Goal: Find contact information: Find contact information

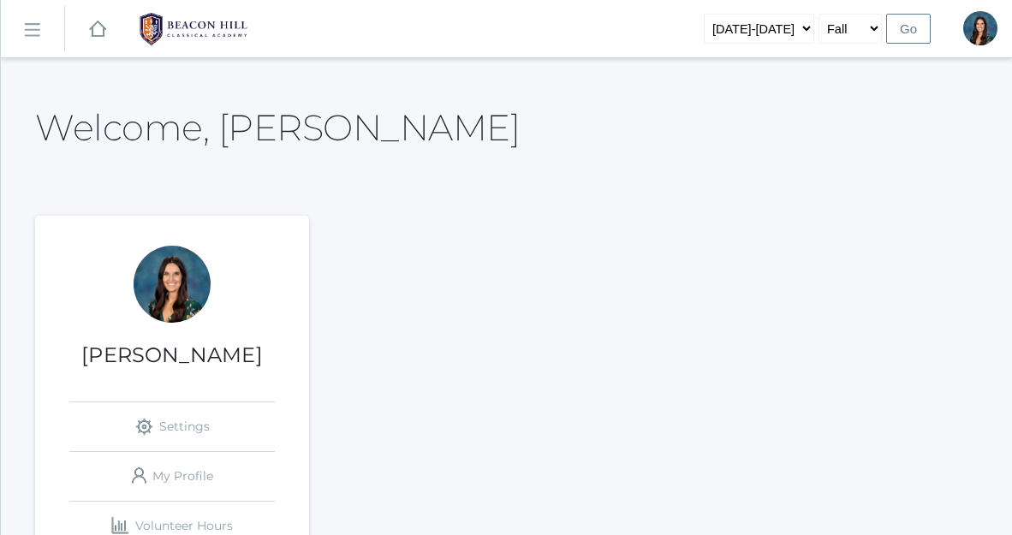
click at [49, 22] on link "icons/ui/navigation/hamburger Created with Sketch." at bounding box center [32, 29] width 63 height 46
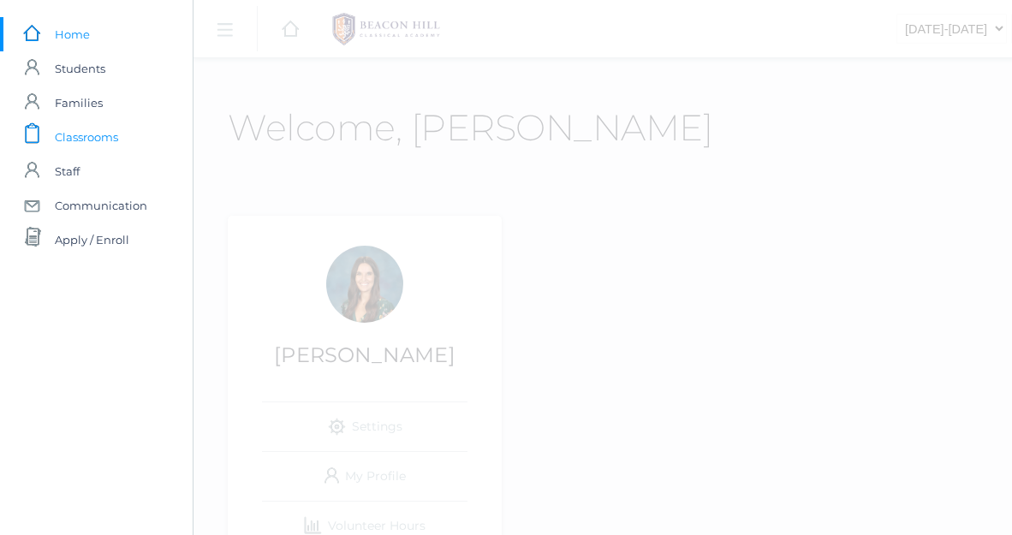
click at [96, 139] on span "Classrooms" at bounding box center [86, 137] width 63 height 34
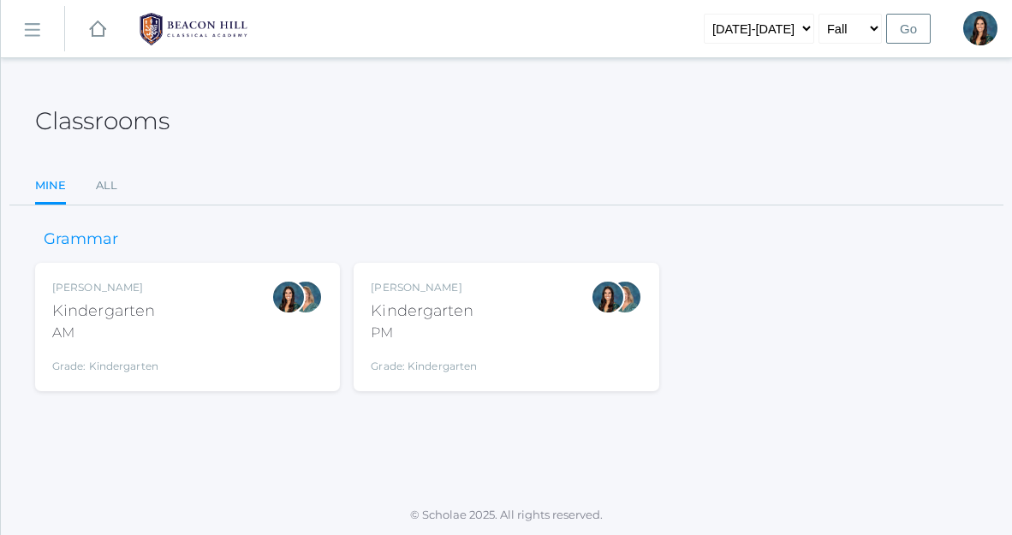
click at [441, 343] on div "Jordyn Dewey Kindergarten PM Grade: Kindergarten *KIND" at bounding box center [424, 327] width 106 height 94
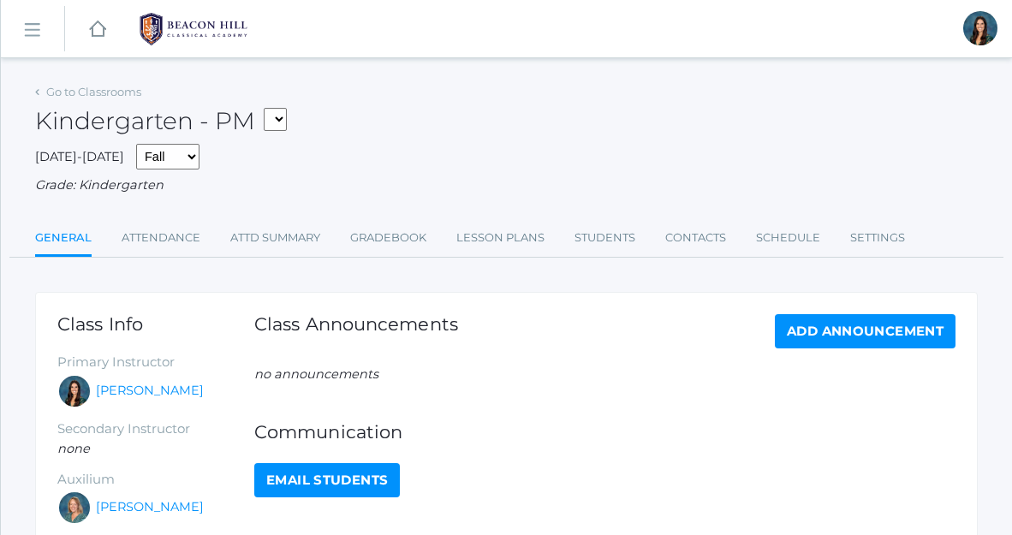
click at [43, 34] on link "icons/ui/navigation/hamburger Created with Sketch." at bounding box center [32, 29] width 63 height 46
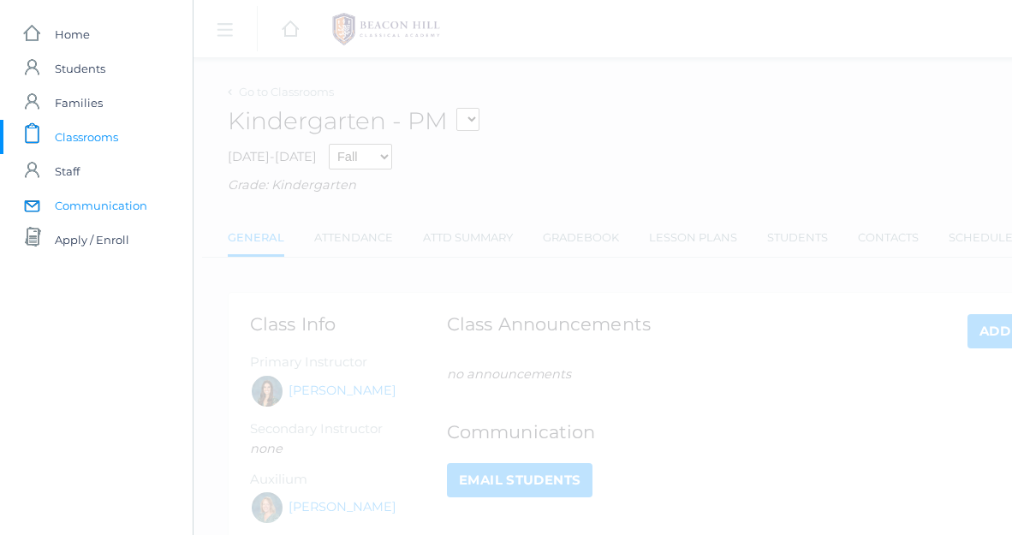
click at [88, 212] on span "Communication" at bounding box center [101, 205] width 93 height 34
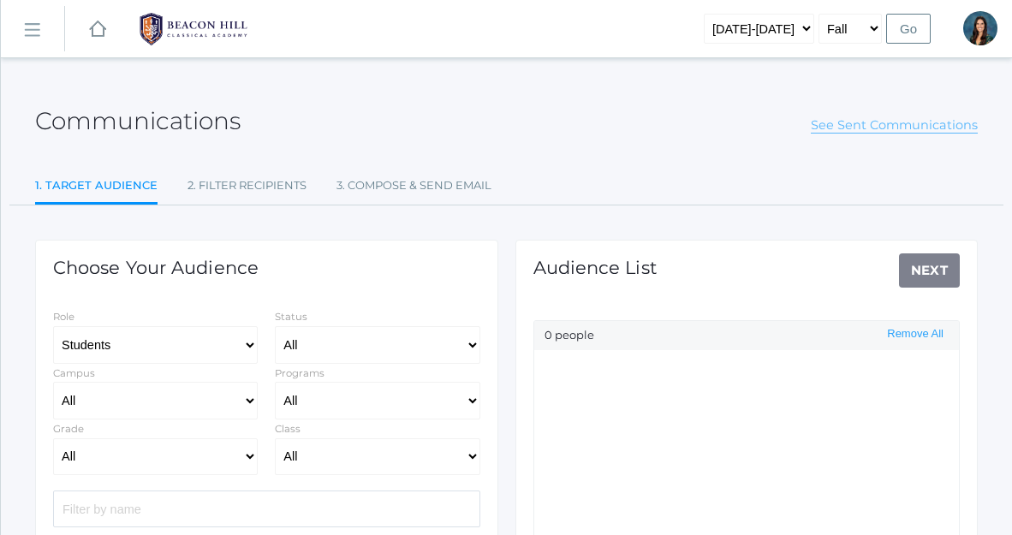
click at [917, 128] on link "See Sent Communications" at bounding box center [894, 125] width 167 height 16
select select "Enrolled"
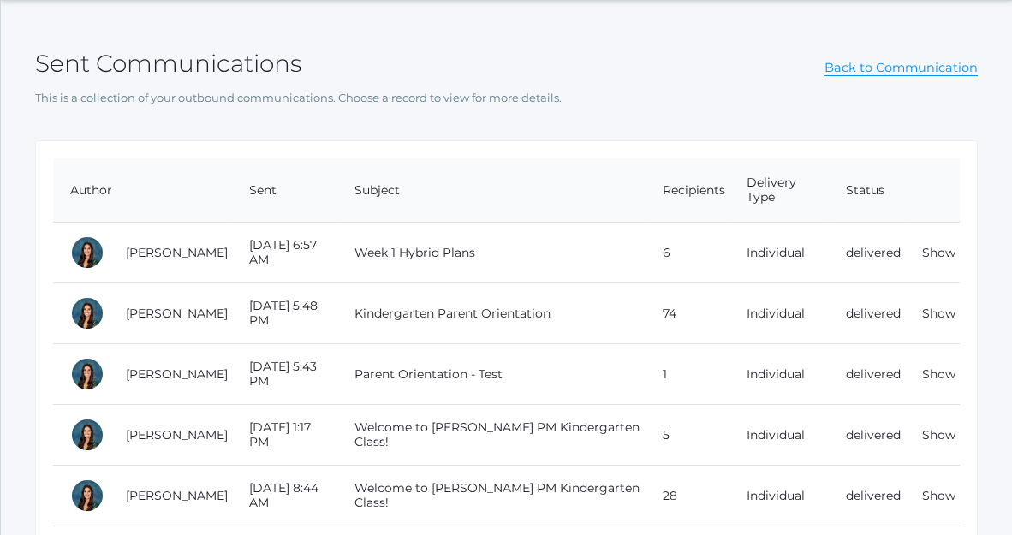
scroll to position [58, 0]
click at [938, 314] on link "Show" at bounding box center [939, 312] width 33 height 15
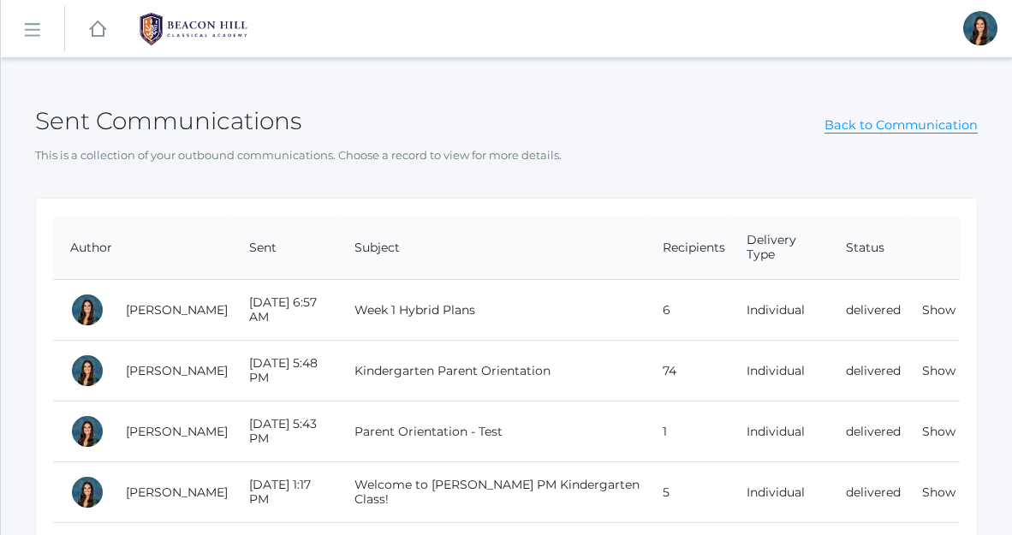
click at [36, 39] on link "icons/ui/navigation/hamburger Created with Sketch." at bounding box center [32, 29] width 63 height 46
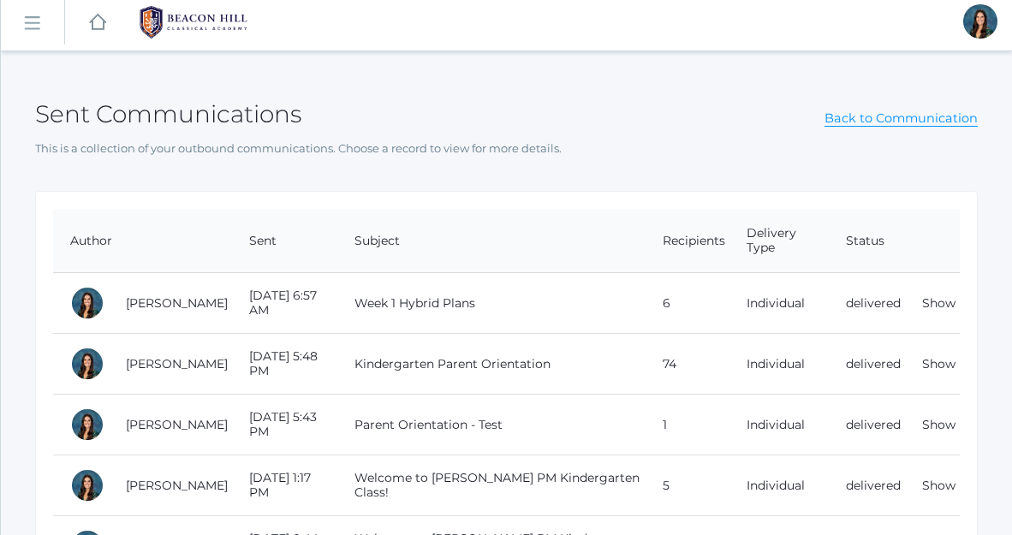
scroll to position [5, 0]
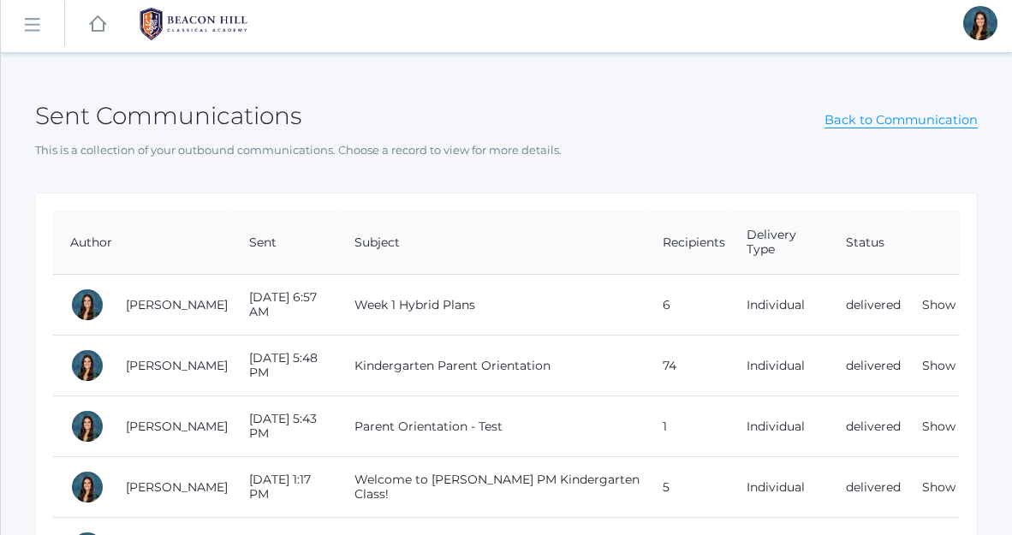
click at [34, 25] on rect at bounding box center [31, 25] width 27 height 27
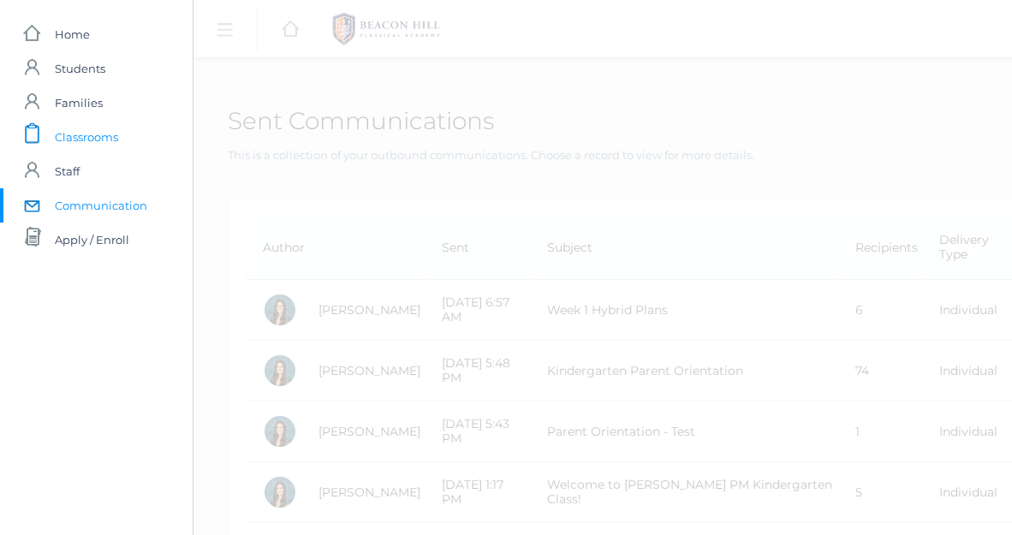
click at [109, 146] on span "Classrooms" at bounding box center [86, 137] width 63 height 34
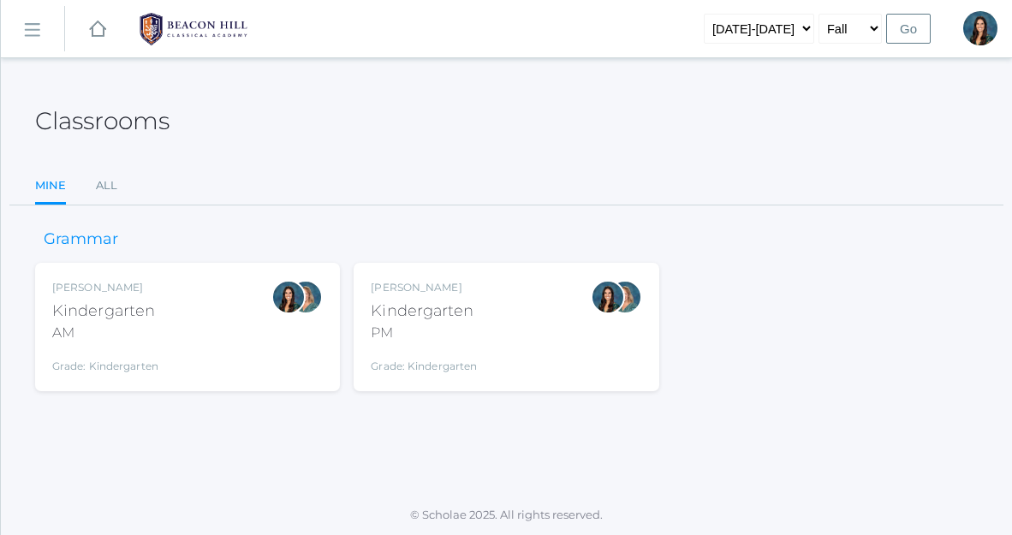
click at [394, 325] on div "PM" at bounding box center [424, 333] width 106 height 21
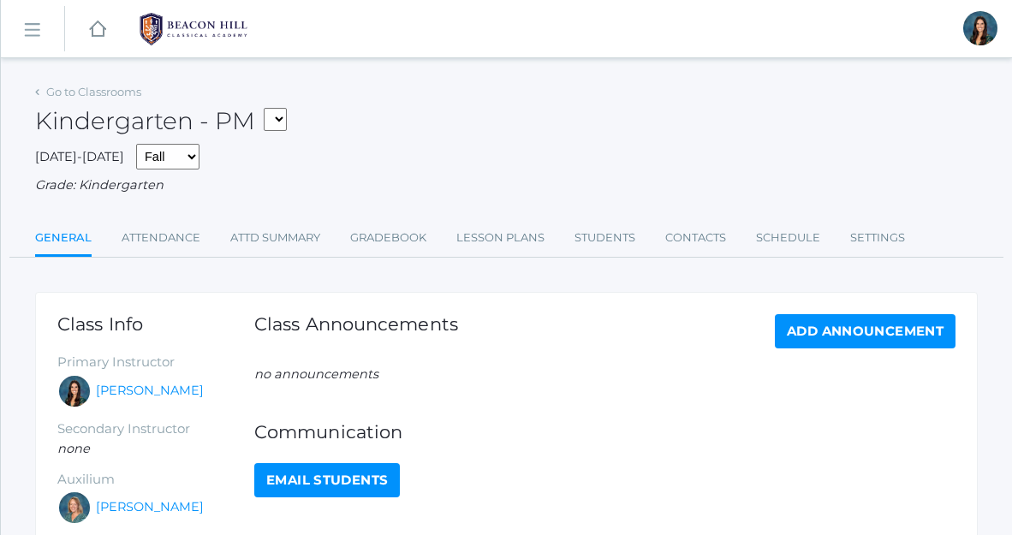
click at [41, 33] on link "icons/ui/navigation/hamburger Created with Sketch." at bounding box center [32, 29] width 63 height 46
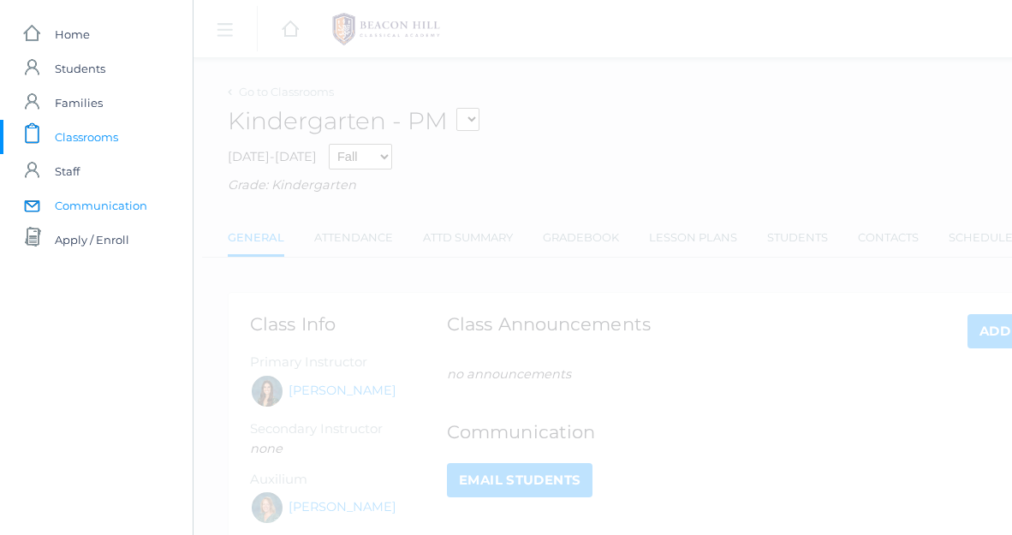
click at [90, 209] on span "Communication" at bounding box center [101, 205] width 93 height 34
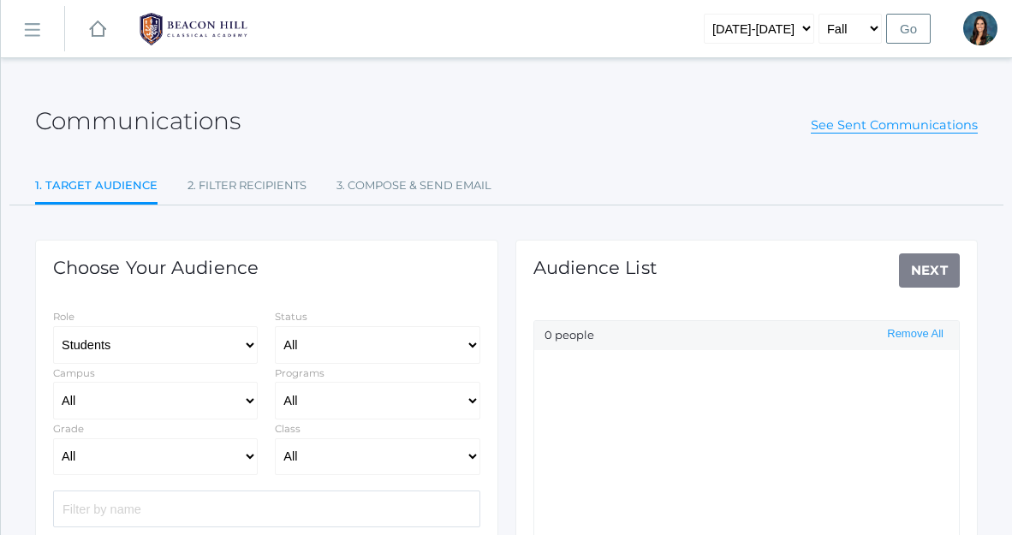
select select "Enrolled"
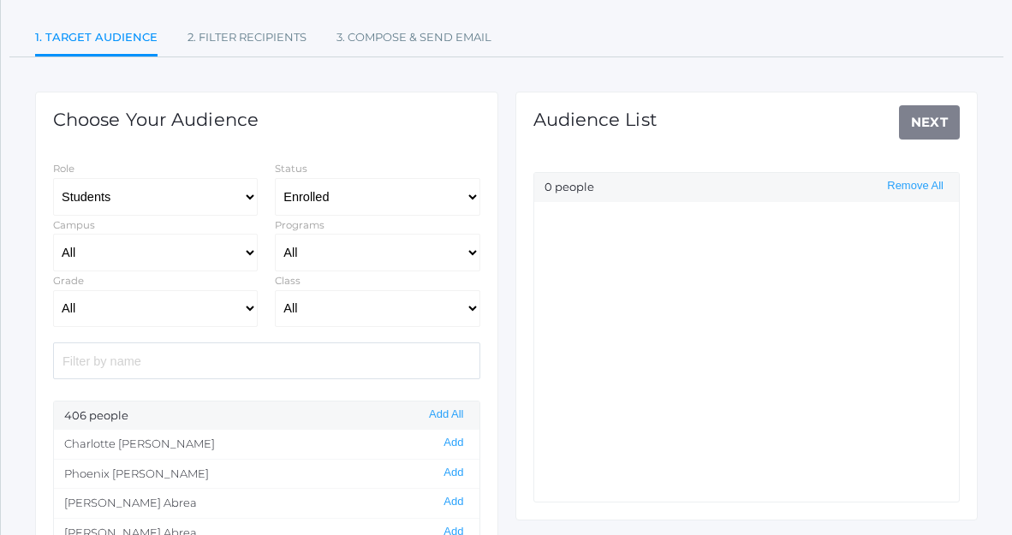
scroll to position [154, 0]
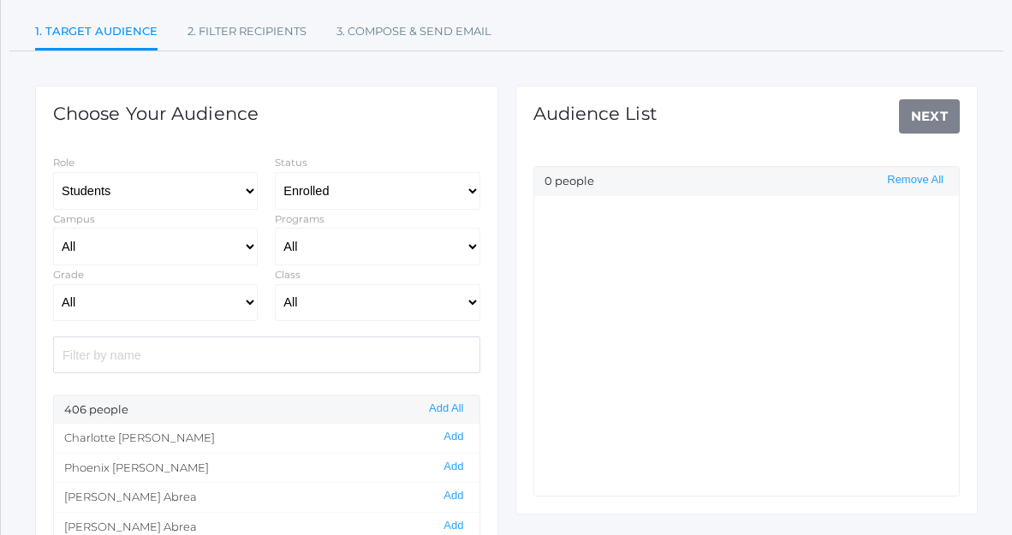
click at [235, 343] on input "search" at bounding box center [266, 355] width 427 height 37
click at [379, 295] on select "All 01LA - First Grade Barber 01LA - First Grade Watson 02LA - Second Grade Bal…" at bounding box center [377, 303] width 205 height 38
click at [417, 297] on select "All 01LA - First Grade Barber 01LA - First Grade Watson 02LA - Second Grade Bal…" at bounding box center [377, 303] width 205 height 38
click at [319, 312] on select "All 01LA - First Grade Barber 01LA - First Grade Watson 02LA - Second Grade Bal…" at bounding box center [377, 303] width 205 height 38
select select "2131"
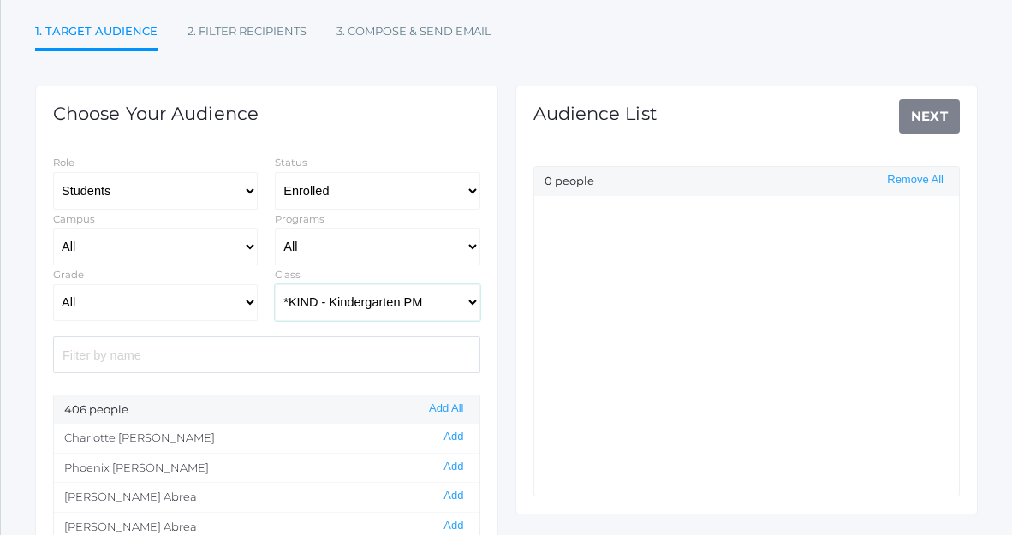
click at [275, 284] on select "All 01LA - First Grade Barber 01LA - First Grade Watson 02LA - Second Grade Bal…" at bounding box center [377, 303] width 205 height 38
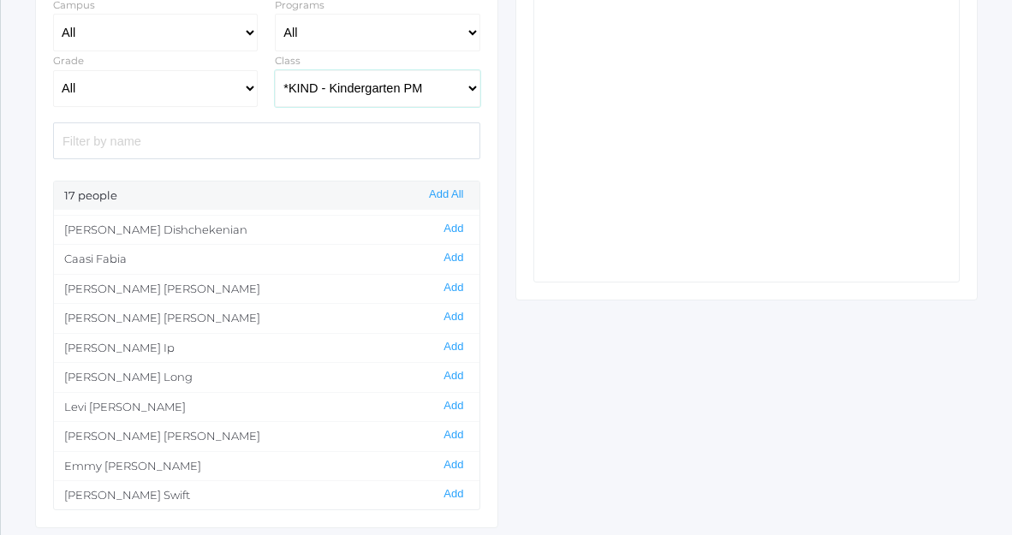
scroll to position [202, 0]
click at [457, 196] on button "Add All" at bounding box center [446, 195] width 45 height 15
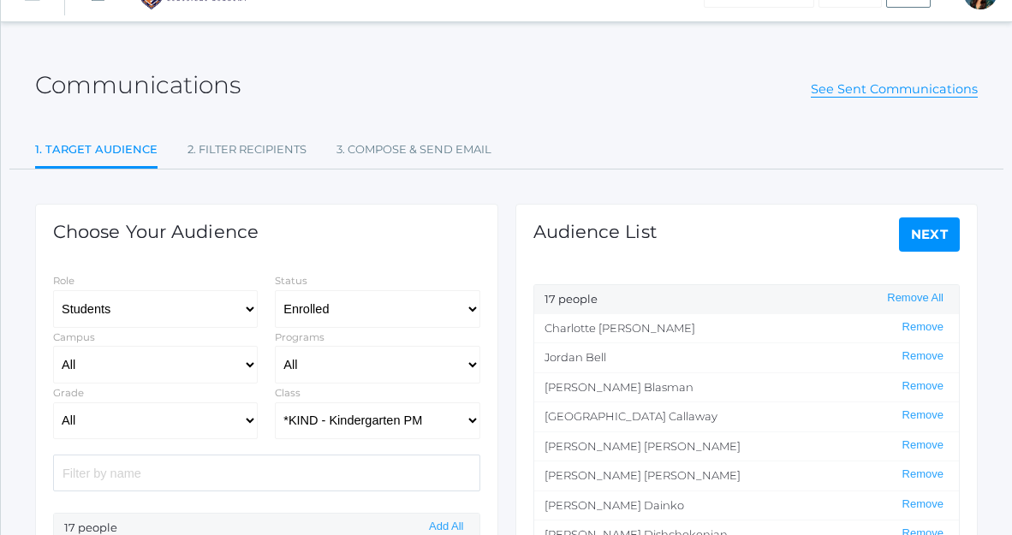
scroll to position [35, 0]
click at [923, 243] on link "Next" at bounding box center [930, 235] width 62 height 34
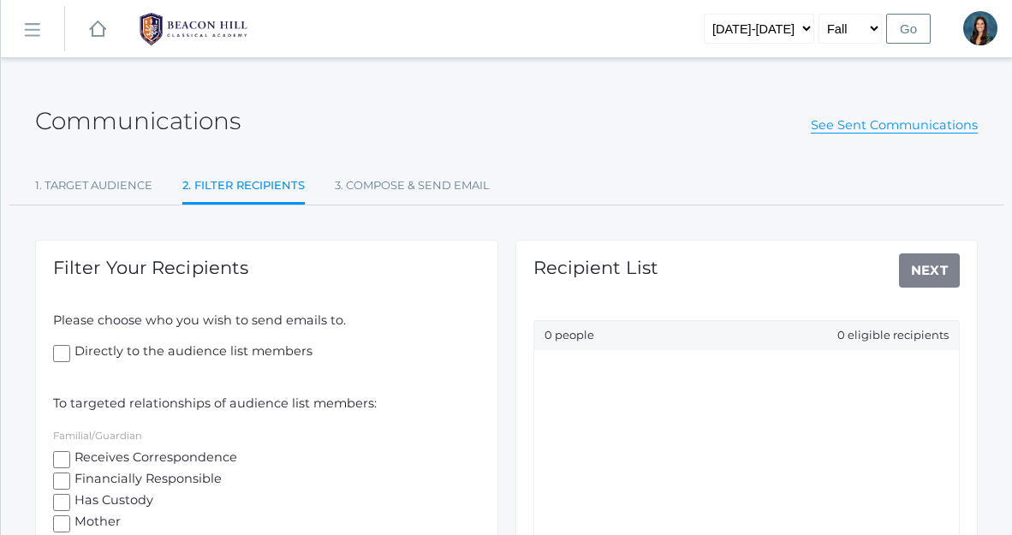
scroll to position [18, 0]
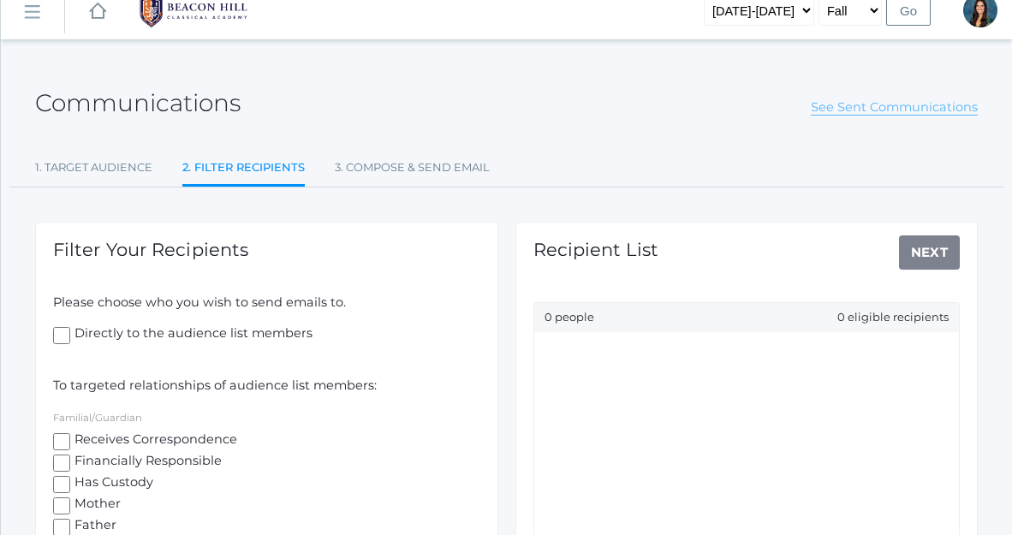
click at [890, 105] on link "See Sent Communications" at bounding box center [894, 107] width 167 height 16
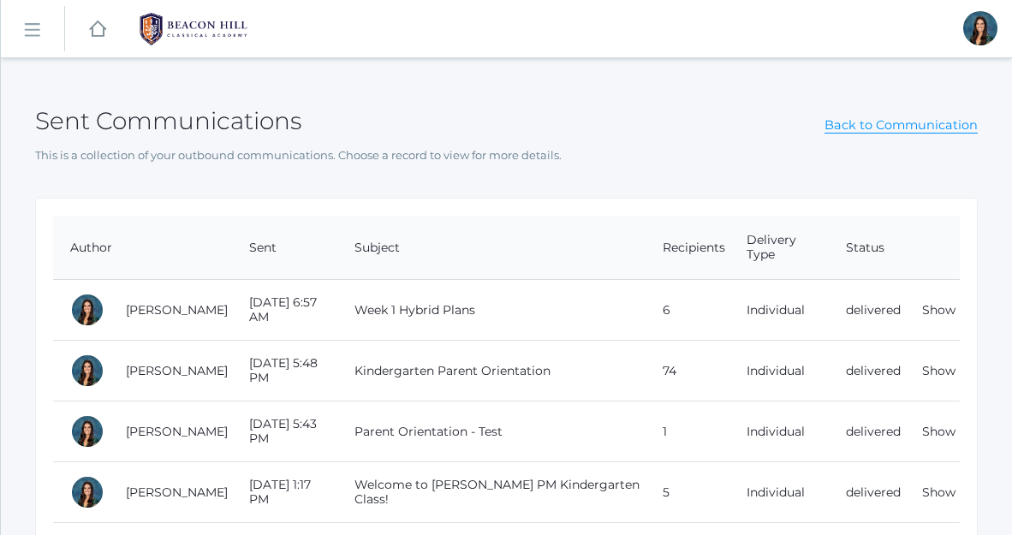
click at [40, 38] on link "icons/ui/navigation/hamburger Created with Sketch." at bounding box center [32, 29] width 63 height 46
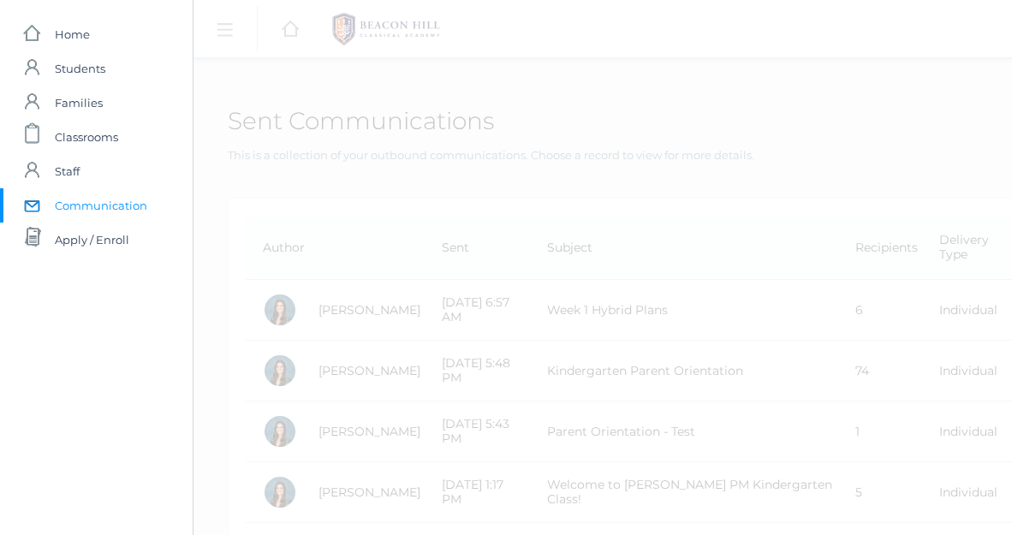
click at [100, 212] on span "Communication" at bounding box center [101, 205] width 93 height 34
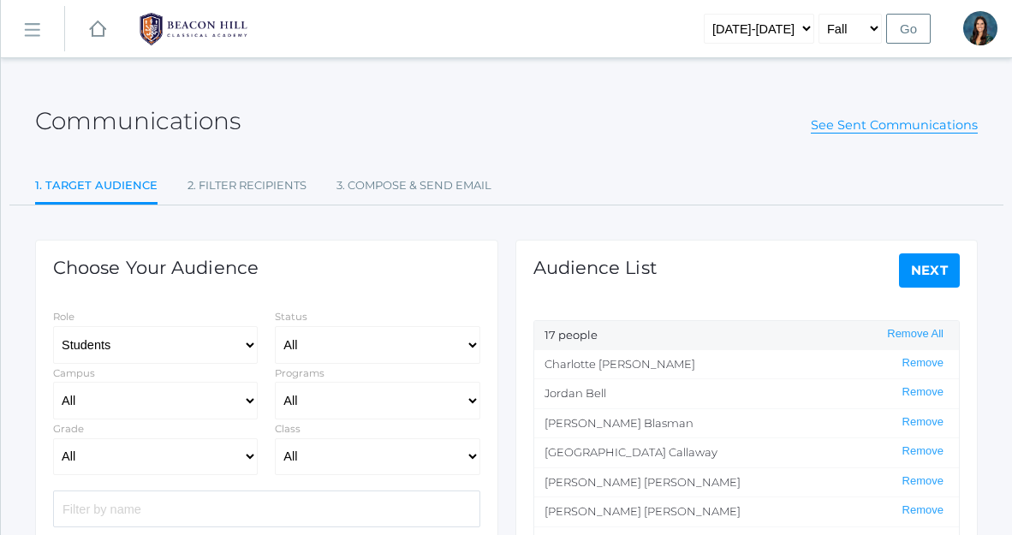
select select "Enrolled"
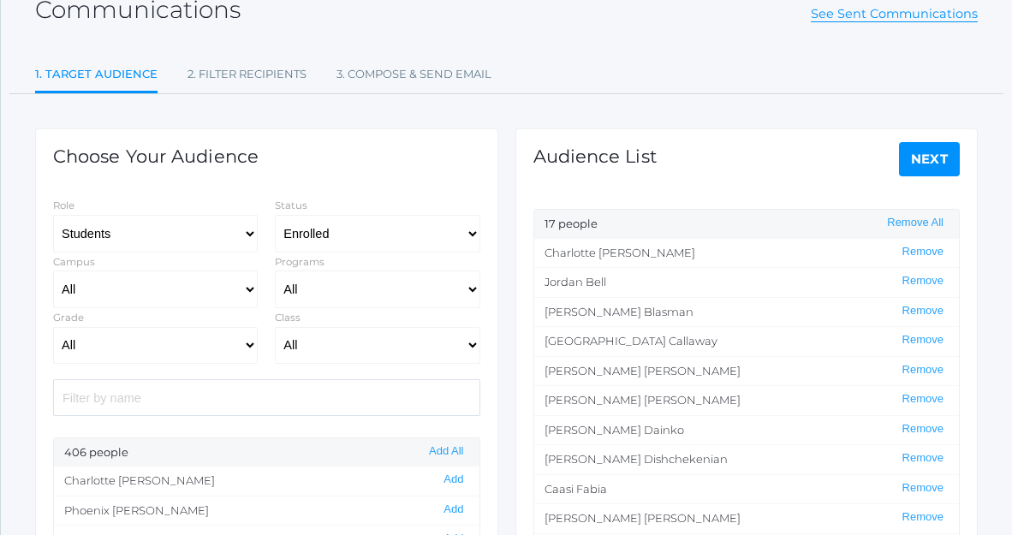
scroll to position [115, 0]
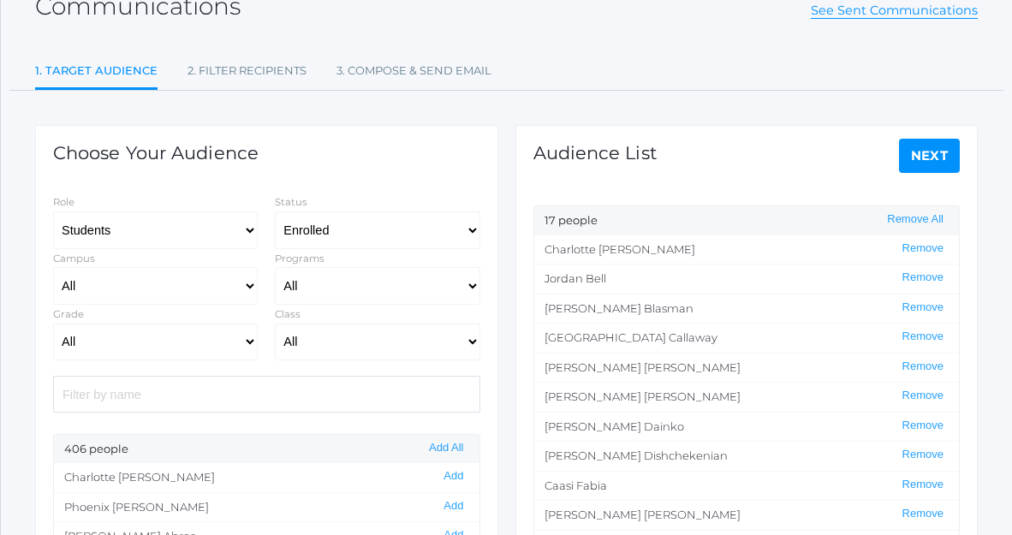
click at [935, 164] on link "Next" at bounding box center [930, 156] width 62 height 34
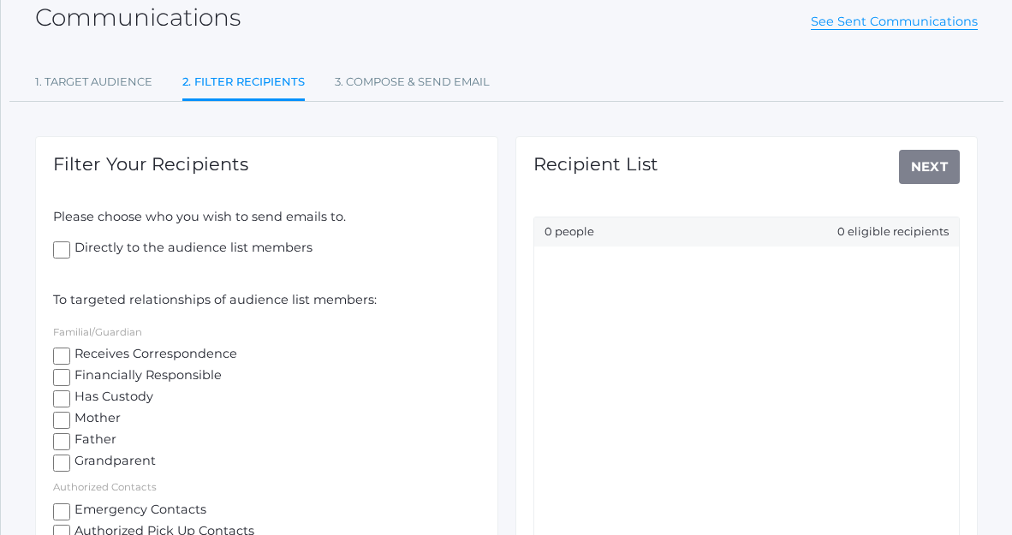
scroll to position [138, 0]
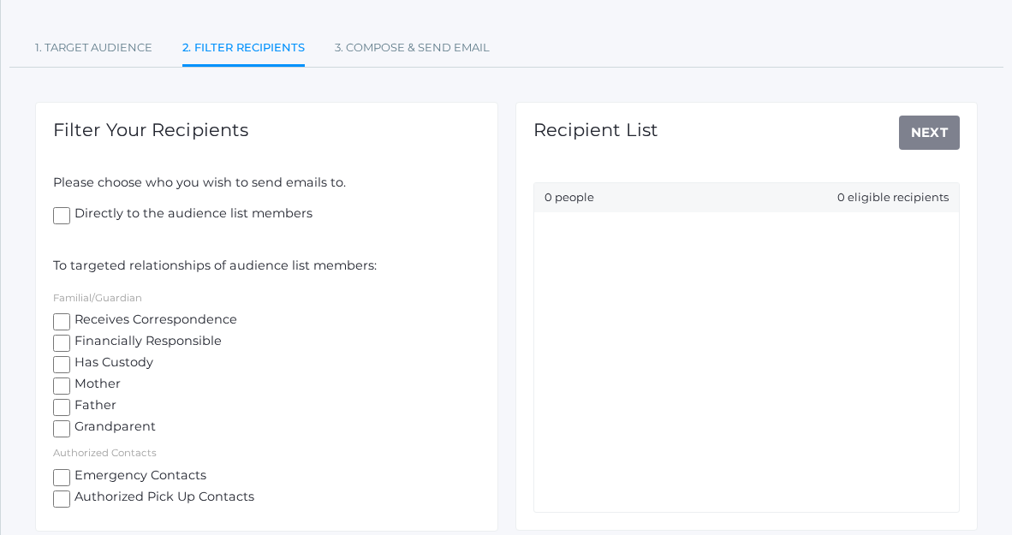
click at [67, 385] on input "Mother" at bounding box center [61, 386] width 17 height 17
checkbox input "true"
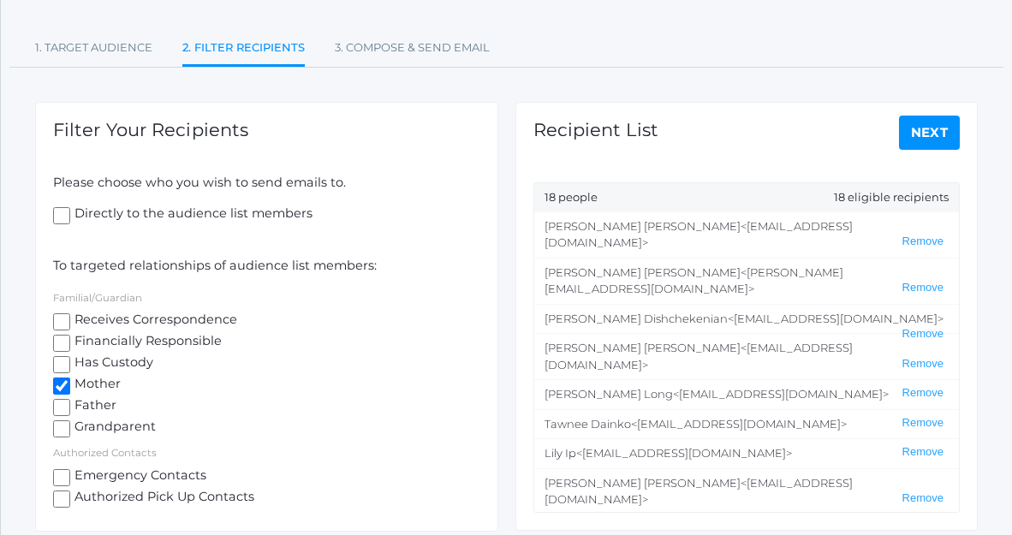
click at [67, 399] on input "Father" at bounding box center [61, 407] width 17 height 17
checkbox input "true"
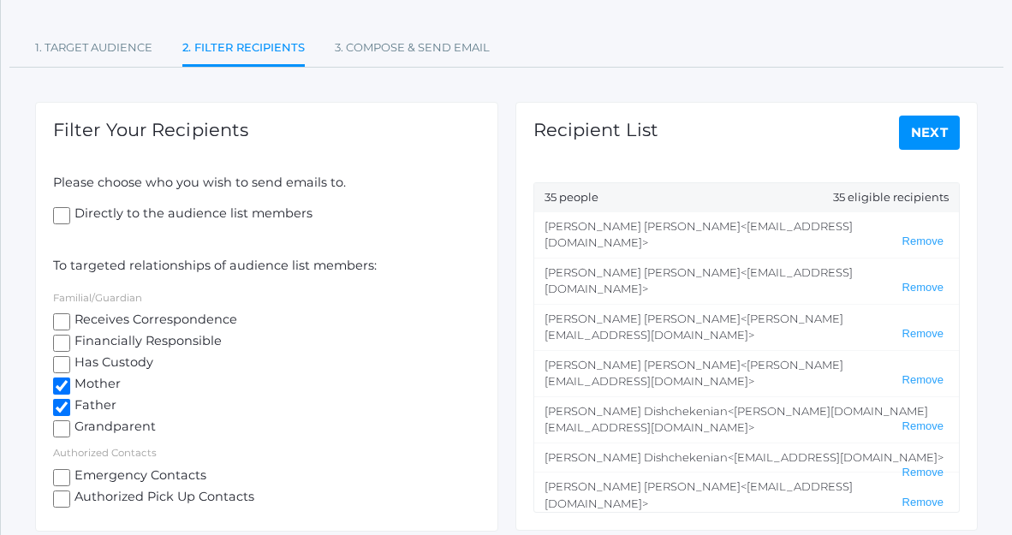
click at [917, 137] on link "Next" at bounding box center [930, 133] width 62 height 34
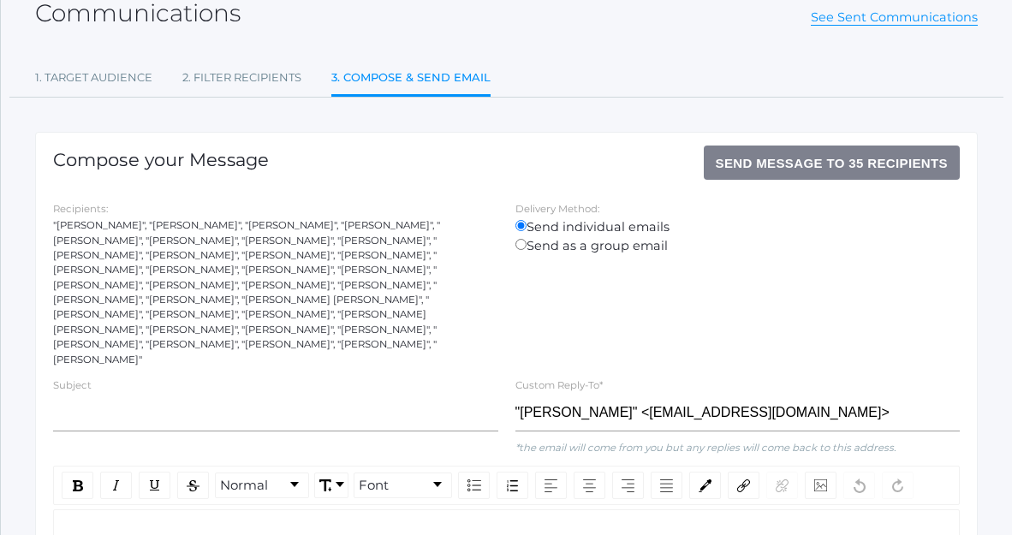
scroll to position [111, 0]
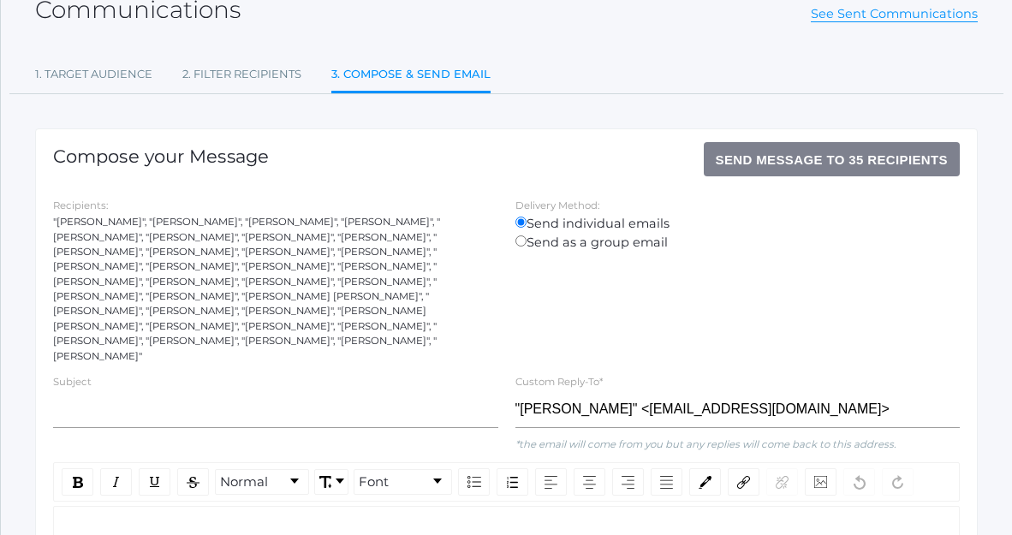
drag, startPoint x: 55, startPoint y: 223, endPoint x: 480, endPoint y: 308, distance: 433.2
click at [480, 308] on div ""Scott Bair", "Brianna Bair", "Nathan Cardenas", "Kylie Cardenas", "Peter Dishc…" at bounding box center [275, 289] width 445 height 149
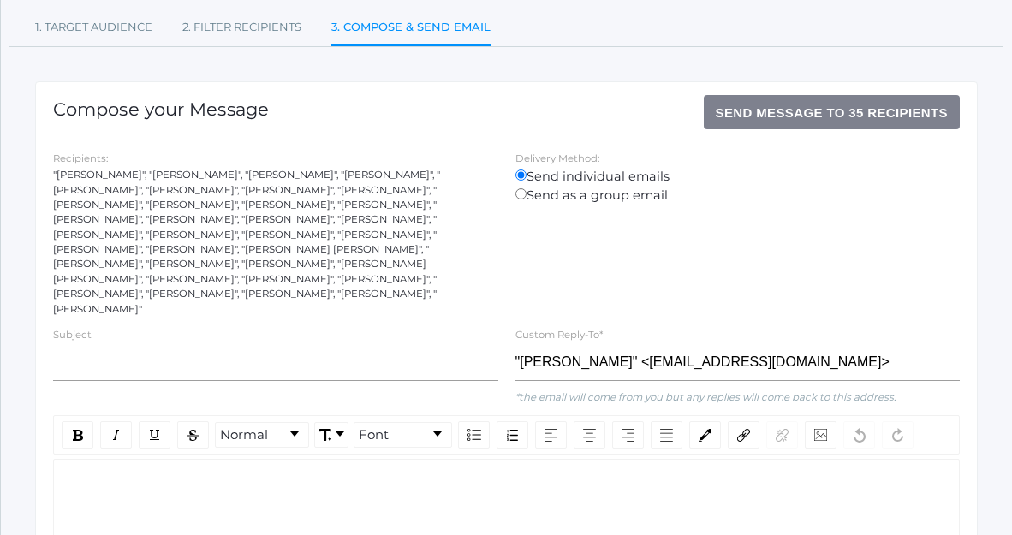
scroll to position [155, 0]
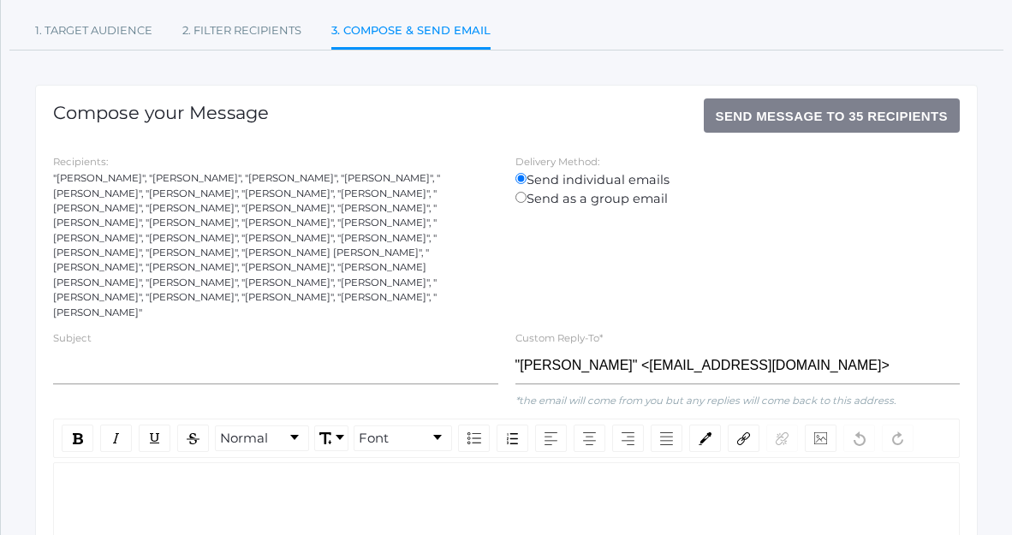
click at [522, 200] on input "Send as a group email" at bounding box center [521, 197] width 11 height 11
radio input "true"
click at [522, 200] on input "Send as a group email" at bounding box center [521, 197] width 11 height 11
click at [522, 181] on input "Send individual emails" at bounding box center [521, 178] width 11 height 11
radio input "true"
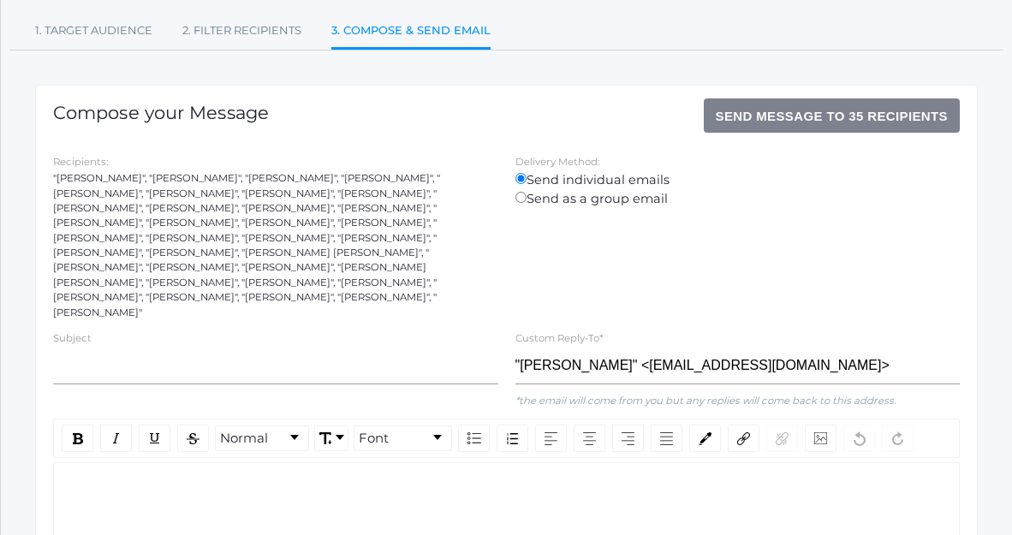
scroll to position [0, 0]
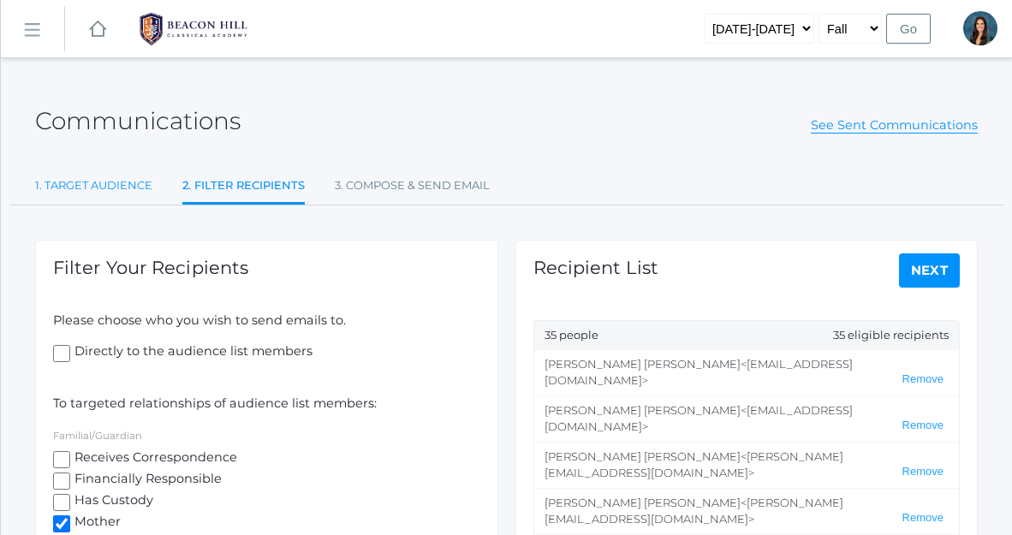
click at [109, 188] on link "1. Target Audience" at bounding box center [93, 186] width 117 height 34
select select "Enrolled"
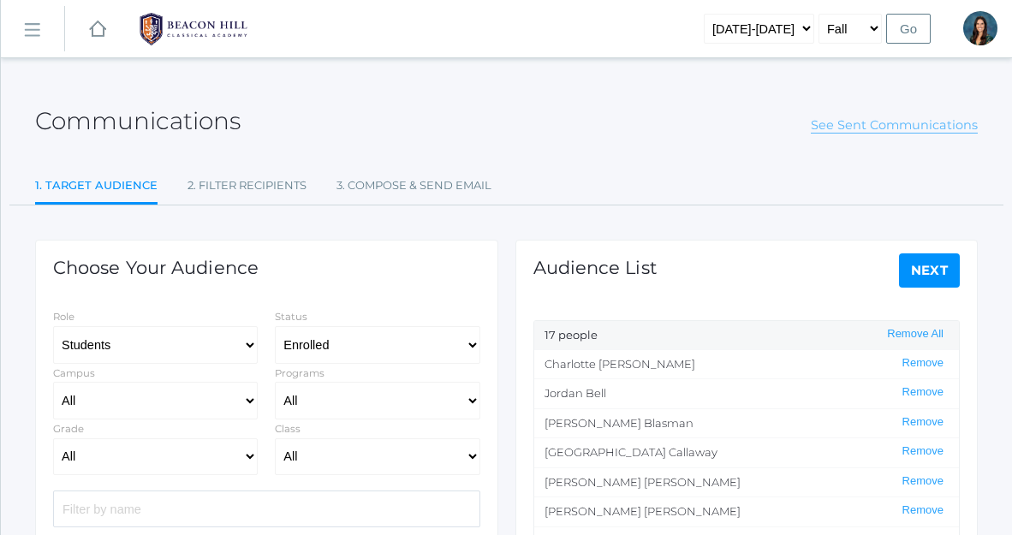
click at [892, 130] on link "See Sent Communications" at bounding box center [894, 125] width 167 height 16
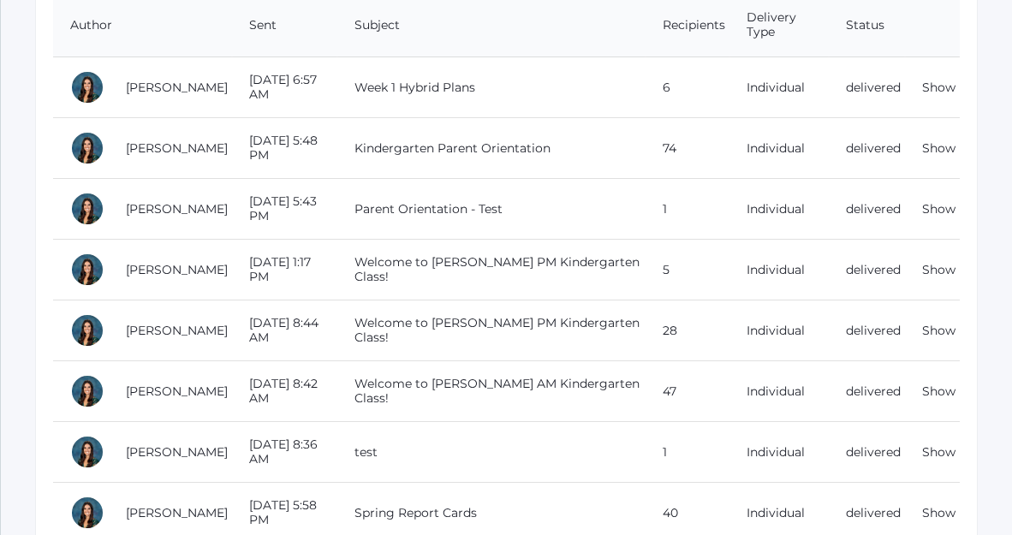
scroll to position [236, 0]
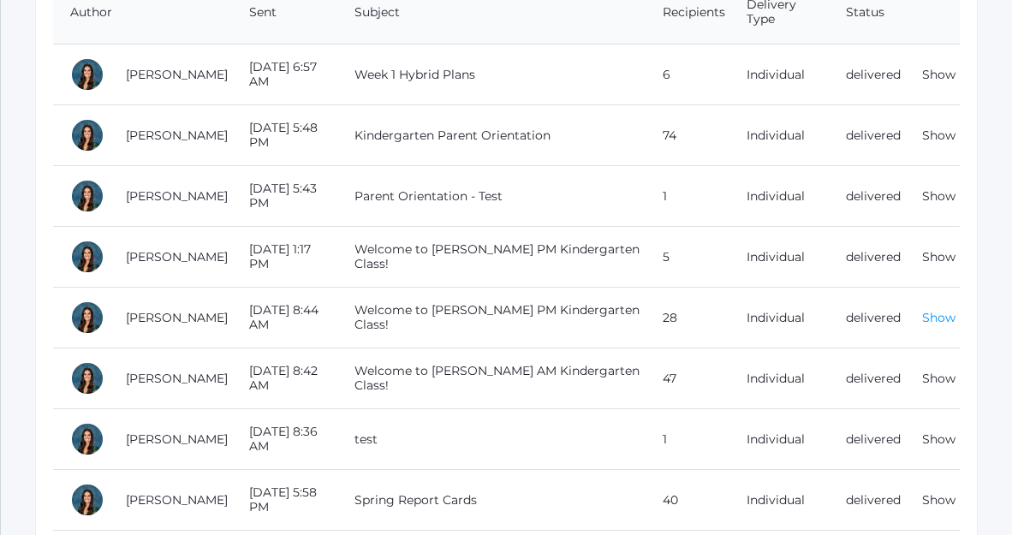
click at [932, 320] on link "Show" at bounding box center [939, 317] width 33 height 15
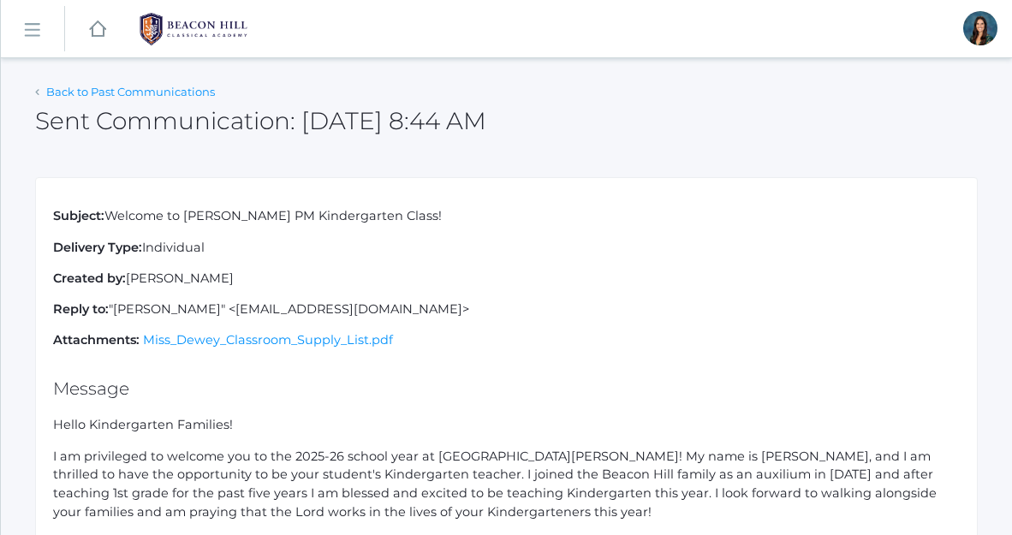
click at [49, 91] on link "Back to Past Communications" at bounding box center [130, 92] width 169 height 14
click at [21, 33] on link "icons/ui/navigation/hamburger Created with Sketch." at bounding box center [32, 29] width 63 height 46
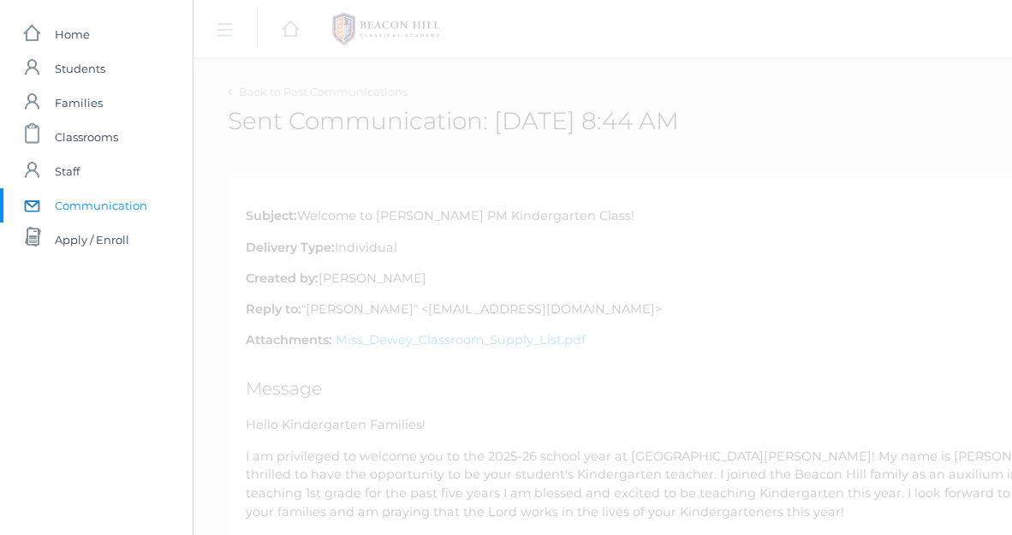
click at [110, 200] on span "Communication" at bounding box center [101, 205] width 93 height 34
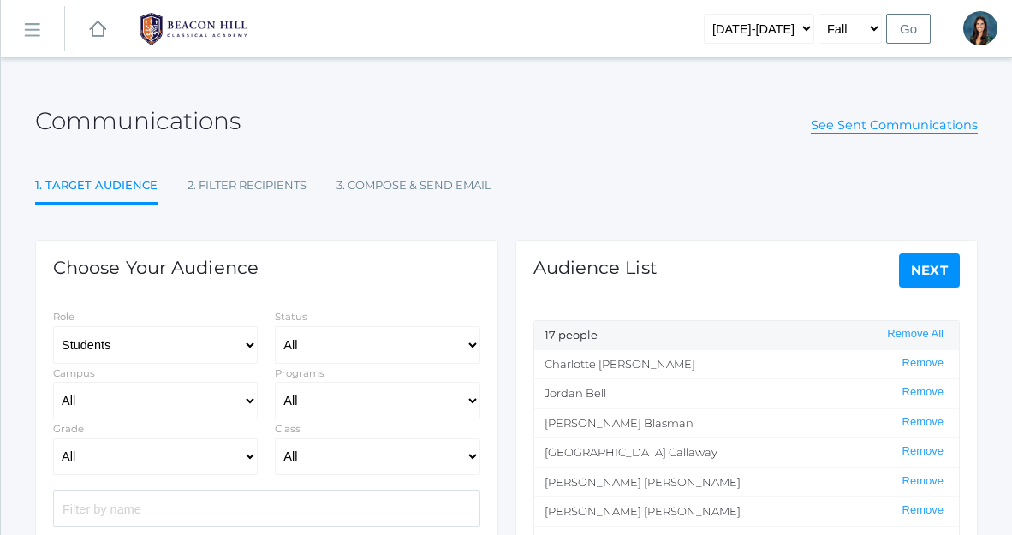
select select "Enrolled"
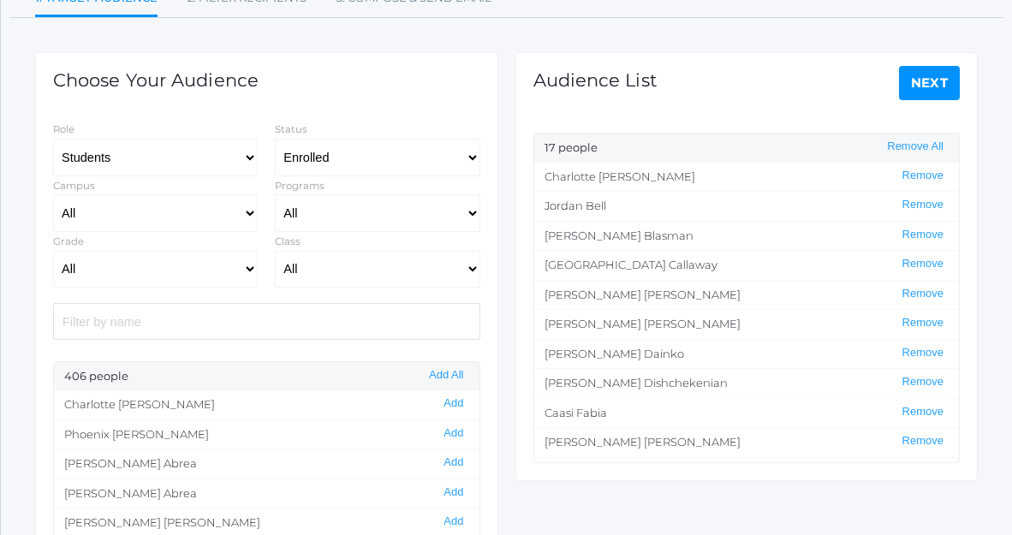
scroll to position [200, 0]
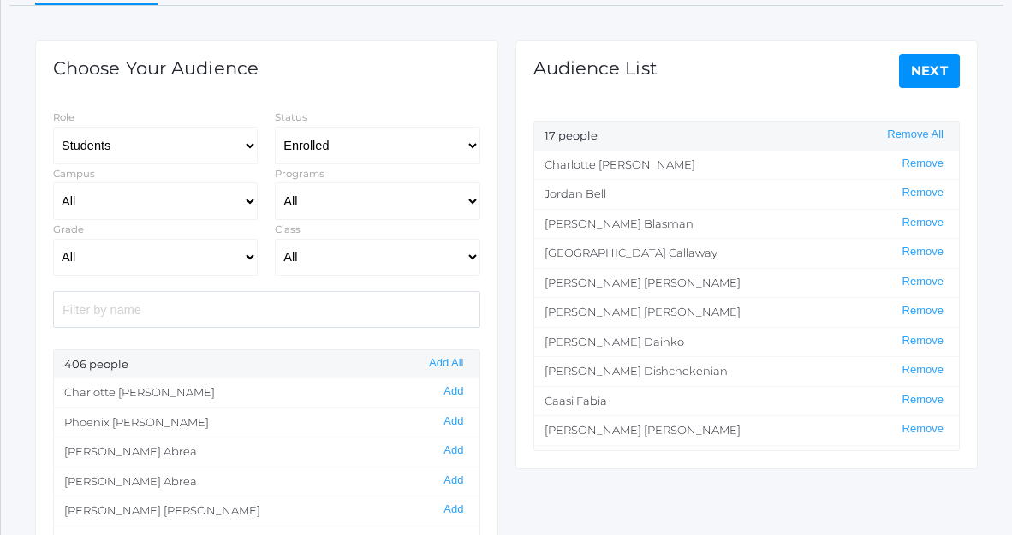
click at [931, 70] on link "Next" at bounding box center [930, 71] width 62 height 34
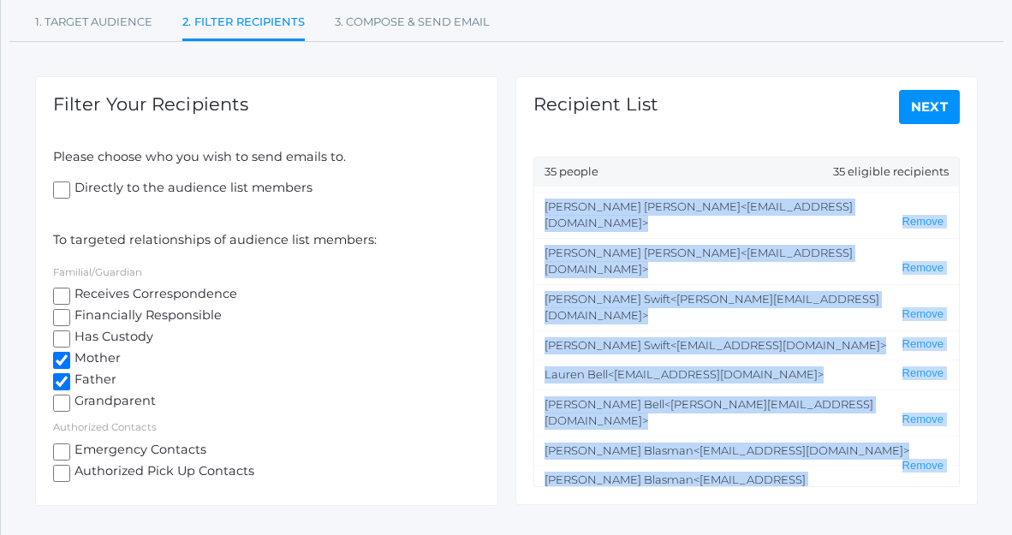
scroll to position [734, 0]
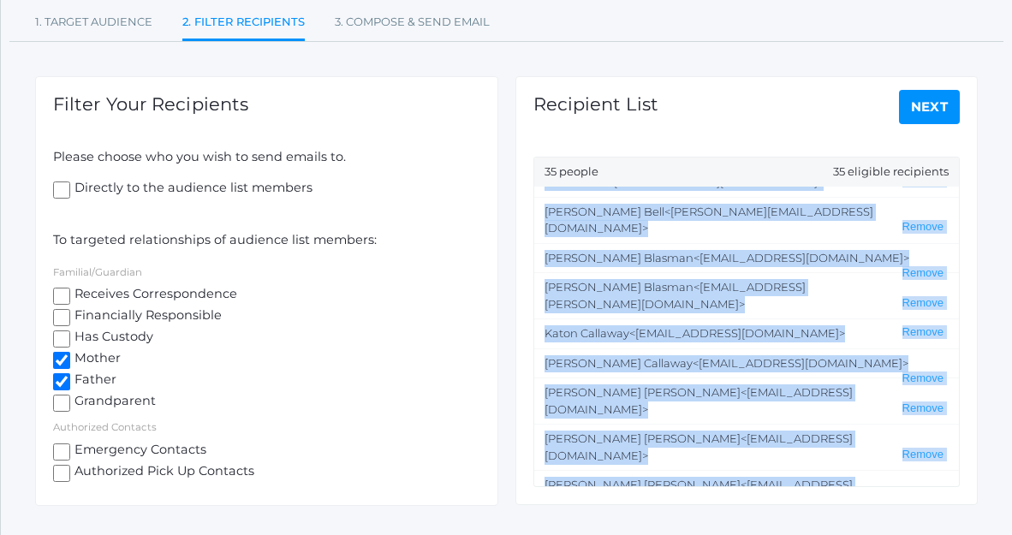
drag, startPoint x: 544, startPoint y: 199, endPoint x: 869, endPoint y: 502, distance: 444.8
click at [869, 502] on div "Recipient List Next 35 people 35 eligible recipients Scott Bair <scottbair@me.c…" at bounding box center [747, 290] width 463 height 429
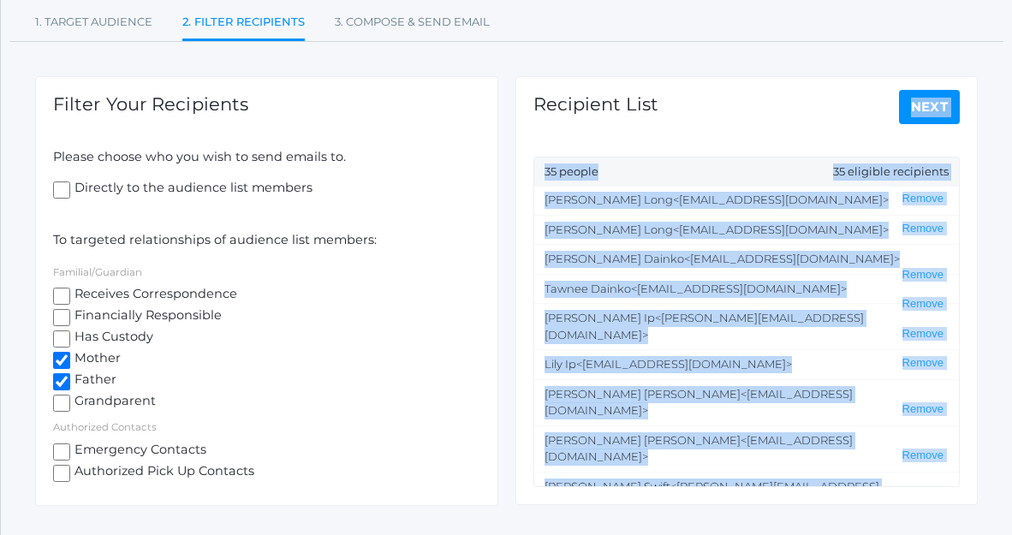
scroll to position [0, 0]
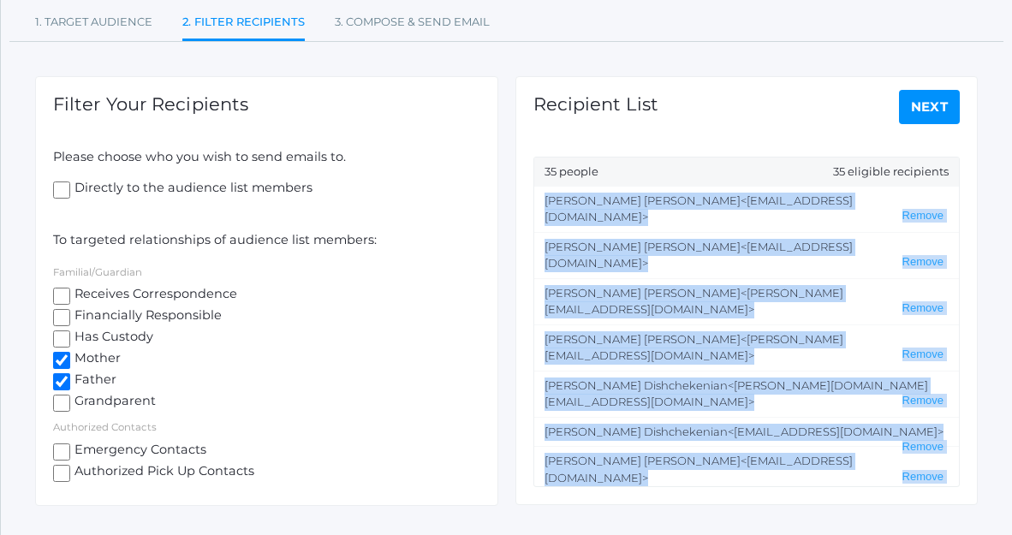
drag, startPoint x: 799, startPoint y: 474, endPoint x: 538, endPoint y: 201, distance: 377.4
click at [538, 201] on ul "Scott Bair <scottbair@me.com> Remove Brianna Bair <briannabair014@gmail.com> Re…" at bounding box center [747, 337] width 426 height 300
copy ul "Scott Bair <scottbair@me.com> Remove Brianna Bair <briannabair014@gmail.com> Re…"
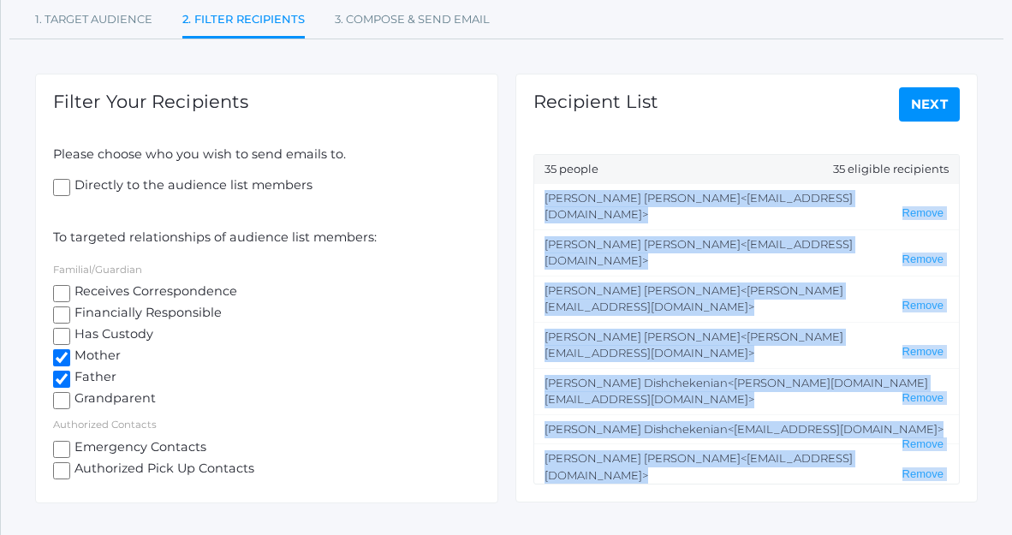
scroll to position [189, 0]
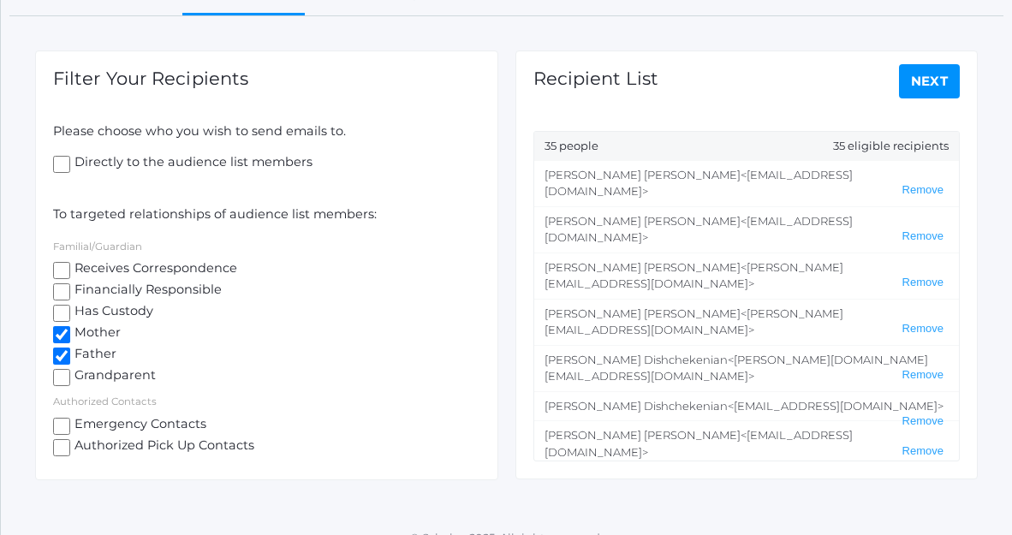
click at [579, 145] on div "35 people 35 eligible recipients" at bounding box center [747, 146] width 426 height 29
drag, startPoint x: 606, startPoint y: 171, endPoint x: 678, endPoint y: 182, distance: 72.7
click at [678, 182] on li "Scott Bair <scottbair@me.com> Remove" at bounding box center [747, 183] width 426 height 45
click at [744, 188] on li "Scott Bair <scottbair@me.com> Remove" at bounding box center [747, 183] width 426 height 45
drag, startPoint x: 709, startPoint y: 177, endPoint x: 606, endPoint y: 182, distance: 103.8
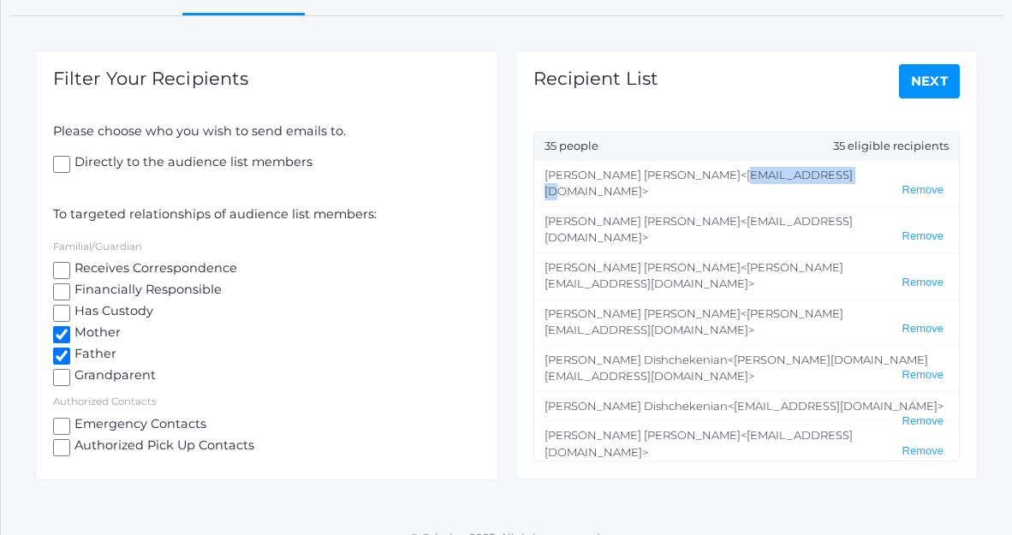
click at [606, 182] on li "Scott Bair <scottbair@me.com> Remove" at bounding box center [747, 183] width 426 height 45
copy span "scottbair@me.com"
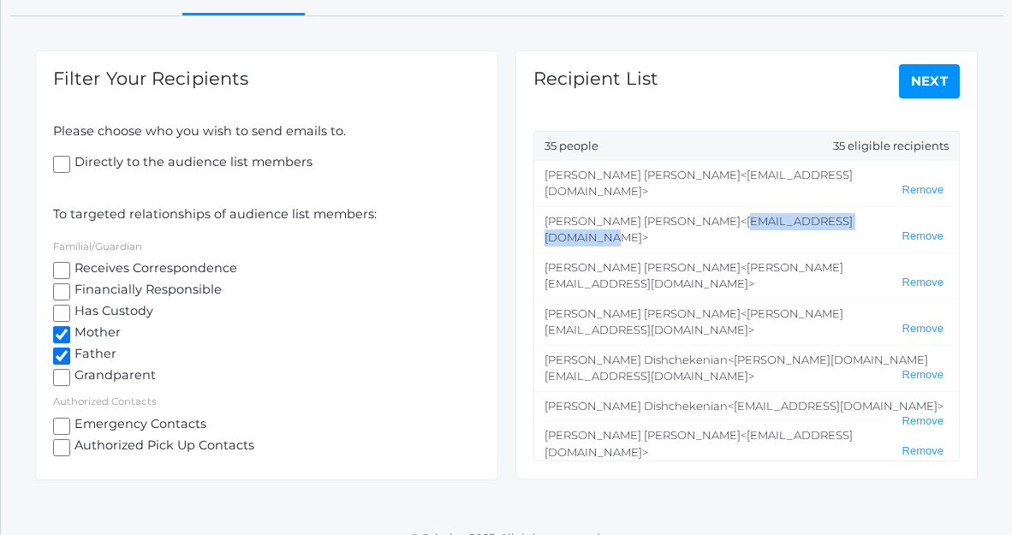
drag, startPoint x: 774, startPoint y: 206, endPoint x: 624, endPoint y: 206, distance: 149.9
click at [624, 214] on span "<briannabair014@gmail.com>" at bounding box center [699, 229] width 308 height 31
copy span "briannabair014@gmail.com"
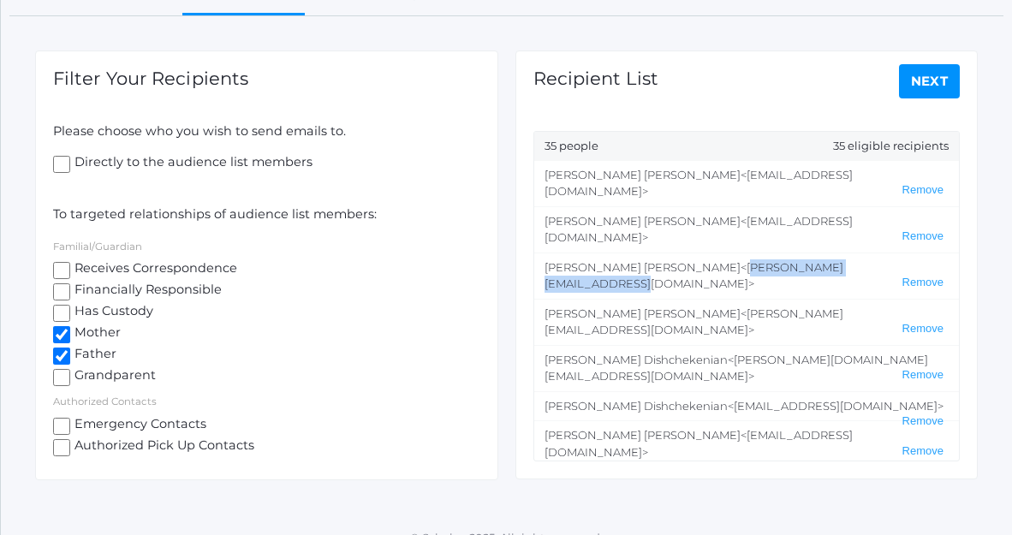
drag, startPoint x: 816, startPoint y: 236, endPoint x: 654, endPoint y: 240, distance: 162.8
click at [653, 260] on span "<nathan@nathansellssocal.com>" at bounding box center [694, 275] width 299 height 31
copy span "nathan@nathansellssocal.com"
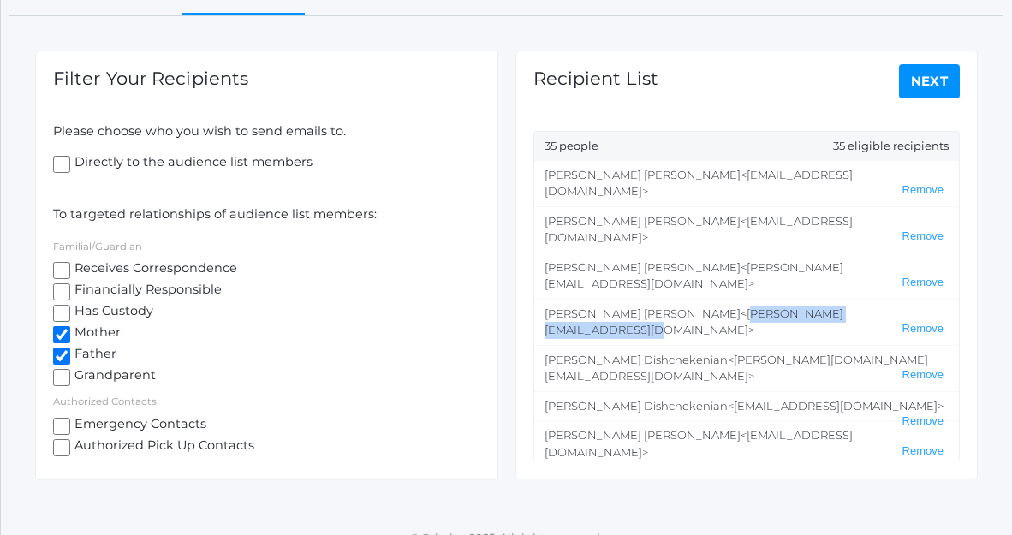
drag, startPoint x: 805, startPoint y: 266, endPoint x: 636, endPoint y: 269, distance: 168.8
click at [636, 307] on span "<kylie@resilientedgedesign.com>" at bounding box center [694, 322] width 299 height 31
copy span "kylie@resilientedgedesign.com"
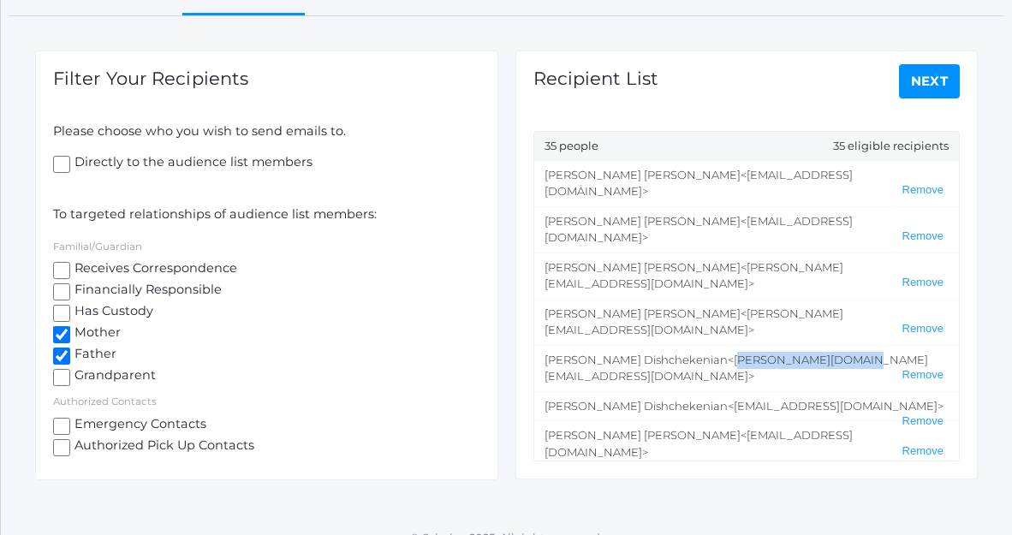
drag, startPoint x: 789, startPoint y: 293, endPoint x: 673, endPoint y: 296, distance: 115.7
click at [672, 353] on span "<pete.dish@gmail.com>" at bounding box center [737, 368] width 384 height 31
copy span "ete.dish@gmail.com"
click at [672, 345] on li "Peter Dishchekenian <pete.dish@gmail.com> Remove" at bounding box center [747, 368] width 426 height 46
drag, startPoint x: 670, startPoint y: 287, endPoint x: 788, endPoint y: 290, distance: 118.2
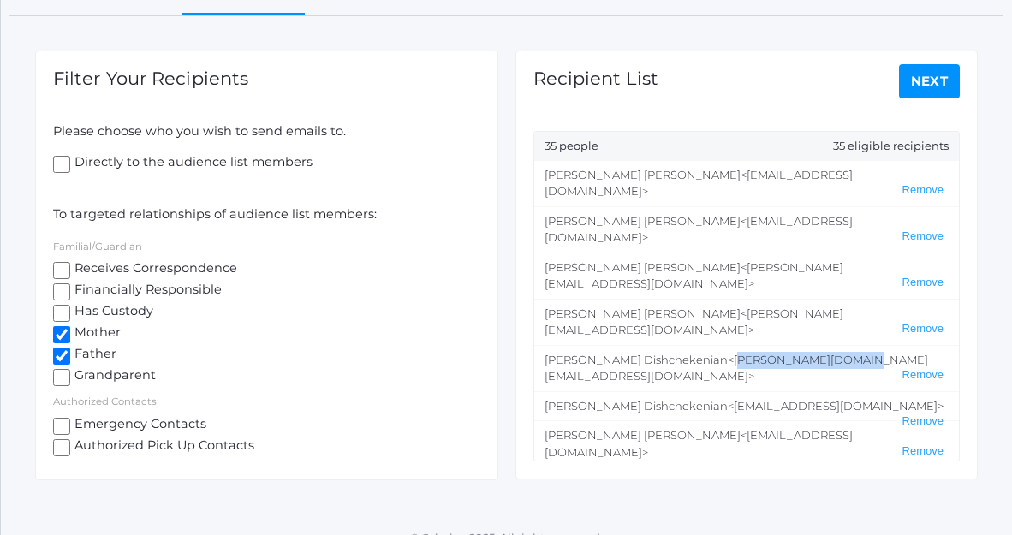
click at [788, 353] on span "<pete.dish@gmail.com>" at bounding box center [737, 368] width 384 height 31
copy span "pete.dish@gmail.com"
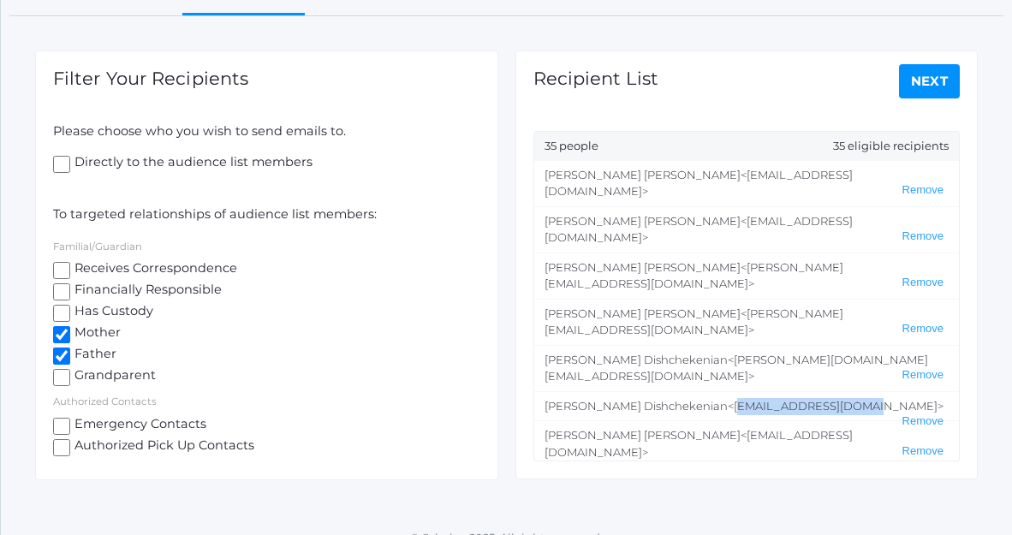
drag, startPoint x: 809, startPoint y: 322, endPoint x: 681, endPoint y: 332, distance: 128.9
click at [680, 391] on li "Angela Dishchekenian <angeladish@gmail.com> Remove" at bounding box center [747, 406] width 426 height 30
copy span ">"
click at [803, 421] on li "Matthew Gregorchuk <mgregorchuk@gmail.com> Remove" at bounding box center [747, 444] width 426 height 46
drag, startPoint x: 808, startPoint y: 325, endPoint x: 680, endPoint y: 322, distance: 127.7
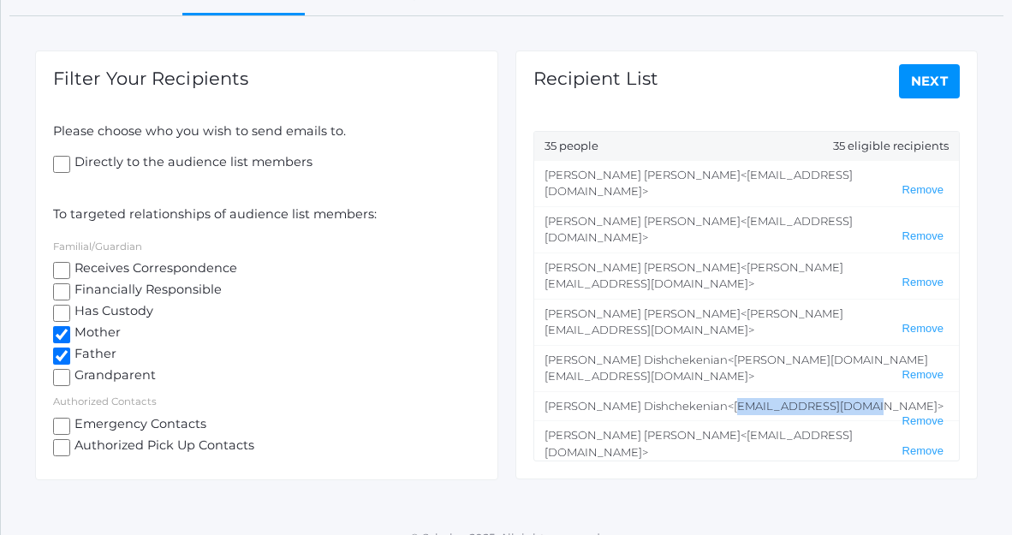
click at [728, 399] on span "<angeladish@gmail.com>" at bounding box center [836, 406] width 216 height 14
copy span "angeladish@gmail.com"
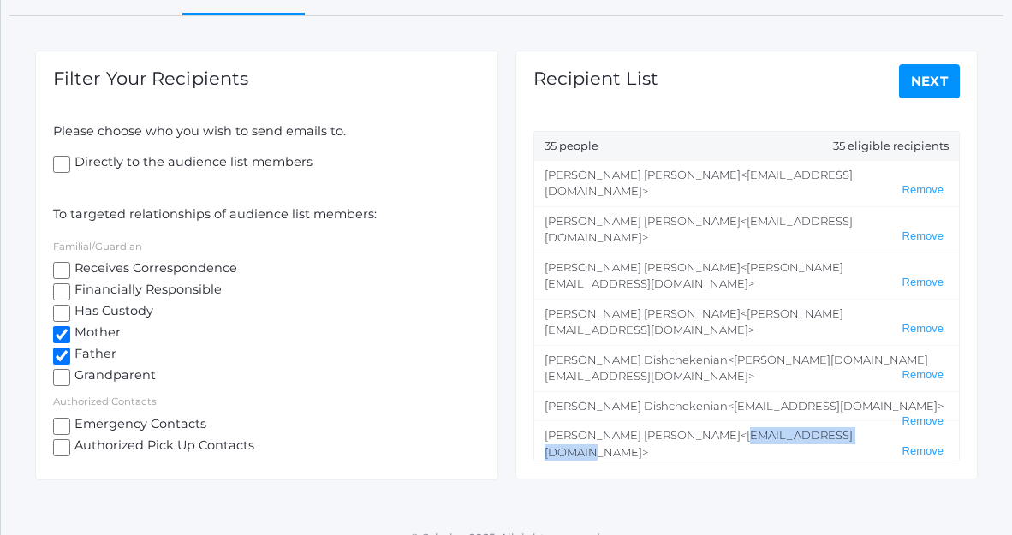
drag, startPoint x: 815, startPoint y: 353, endPoint x: 675, endPoint y: 356, distance: 140.5
click at [675, 428] on span "<mgregorchuk@gmail.com>" at bounding box center [699, 443] width 308 height 31
copy span "mgregorchuk@gmail.com"
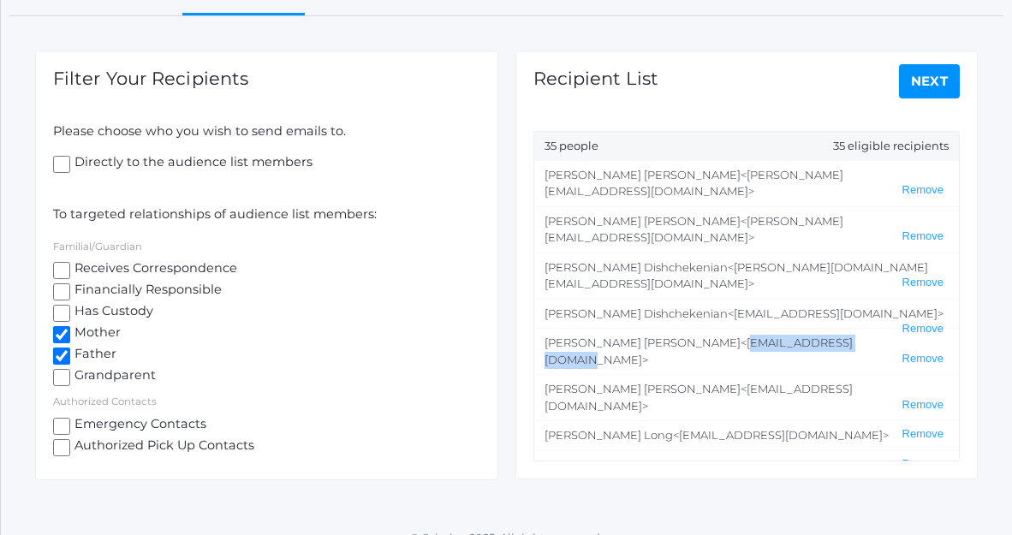
scroll to position [102, 0]
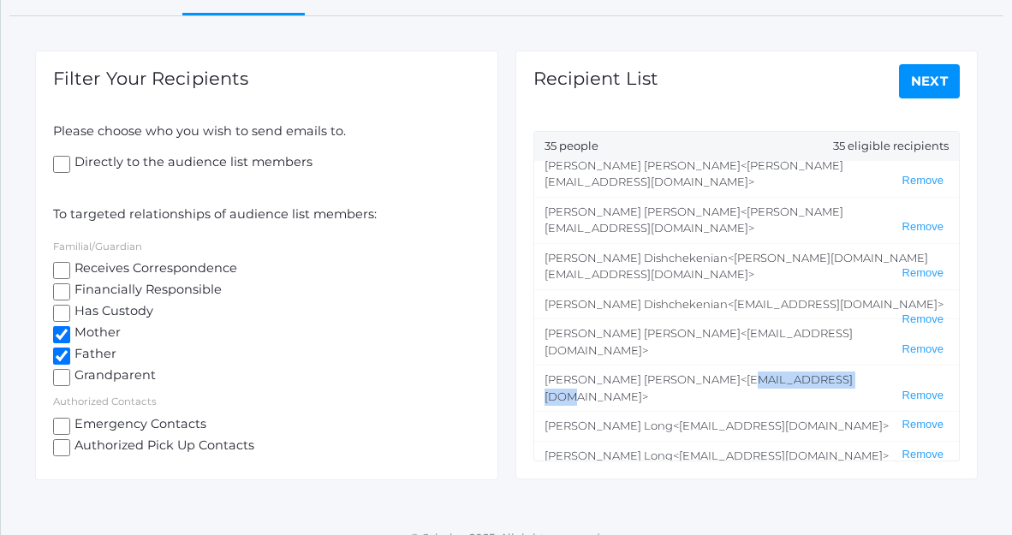
drag, startPoint x: 785, startPoint y: 284, endPoint x: 676, endPoint y: 282, distance: 109.7
click at [675, 373] on span "<stine319@gmail.com>" at bounding box center [699, 388] width 308 height 31
click at [769, 365] on li "Christine Gregorchuk <stine319@gmail.com> Remove" at bounding box center [747, 388] width 426 height 46
drag, startPoint x: 784, startPoint y: 280, endPoint x: 674, endPoint y: 284, distance: 109.7
click at [674, 373] on span "<stine319@gmail.com>" at bounding box center [699, 388] width 308 height 31
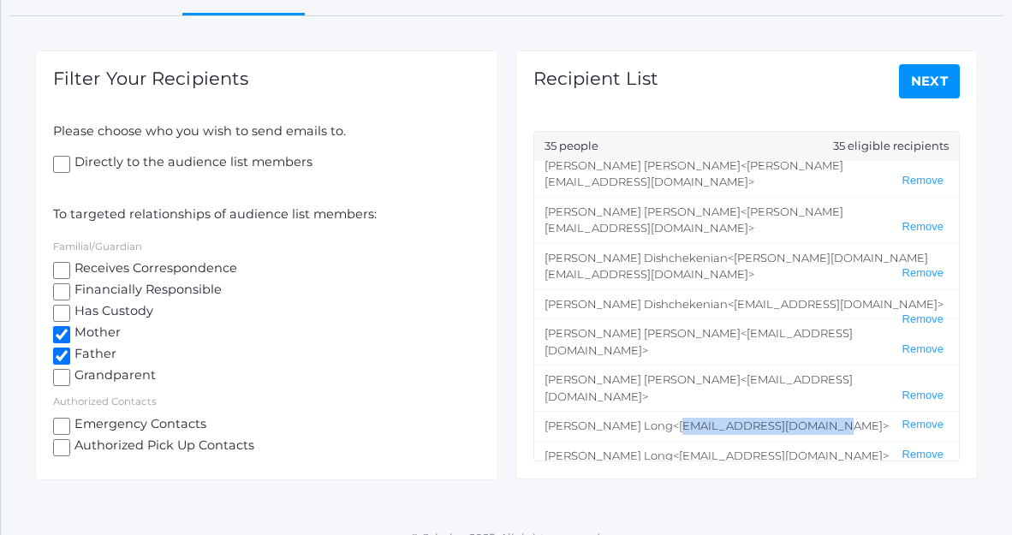
drag, startPoint x: 779, startPoint y: 309, endPoint x: 642, endPoint y: 312, distance: 137.9
click at [673, 419] on span "<katie.long614@gmail.com>" at bounding box center [781, 426] width 216 height 14
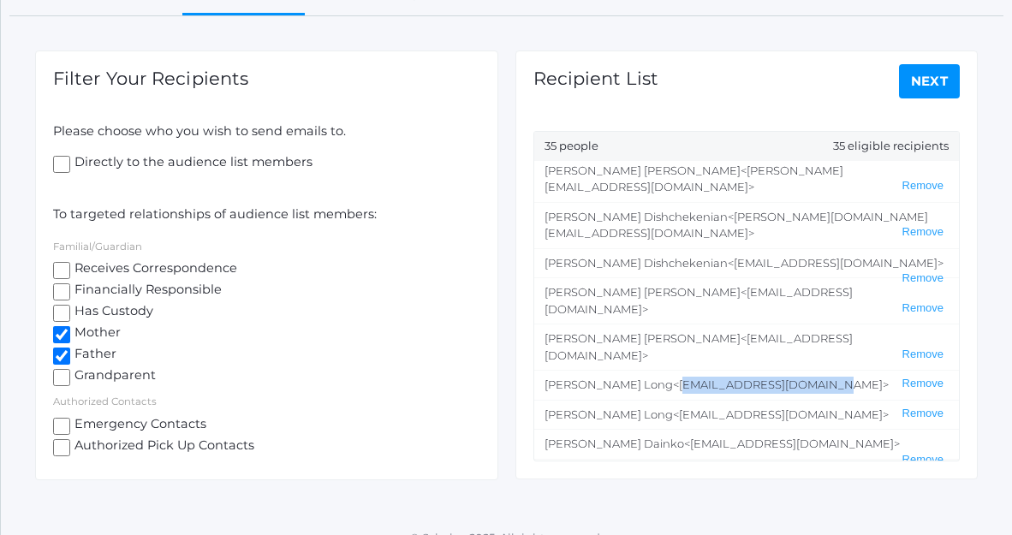
scroll to position [158, 0]
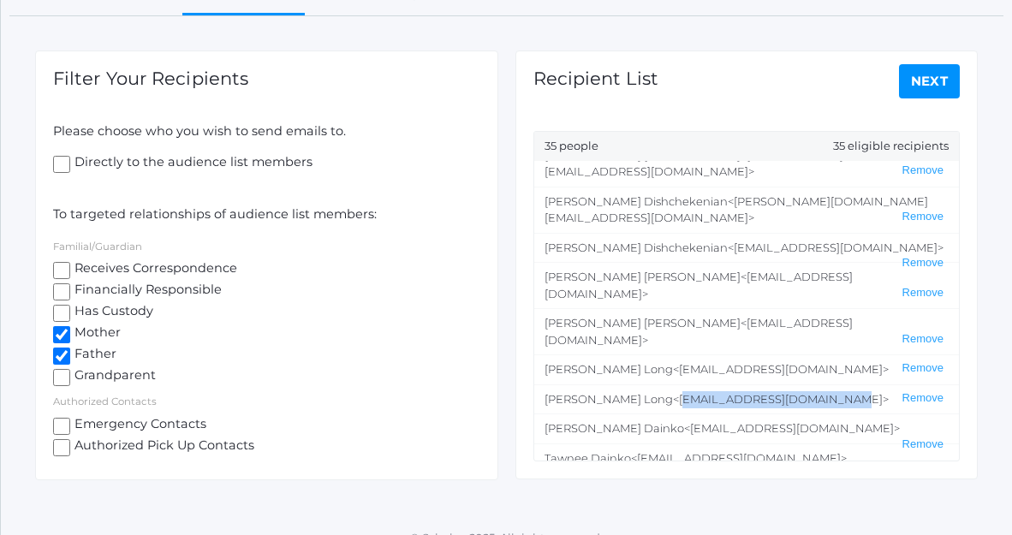
drag, startPoint x: 797, startPoint y: 287, endPoint x: 698, endPoint y: 299, distance: 100.1
click at [673, 392] on span "<stephenlong0529@gmail.com>" at bounding box center [781, 399] width 216 height 14
drag, startPoint x: 765, startPoint y: 315, endPoint x: 647, endPoint y: 319, distance: 118.3
click at [647, 414] on li "Matthew Dainko <mattd@fluidnets.com> Remove" at bounding box center [747, 429] width 426 height 30
drag, startPoint x: 785, startPoint y: 343, endPoint x: 640, endPoint y: 349, distance: 144.9
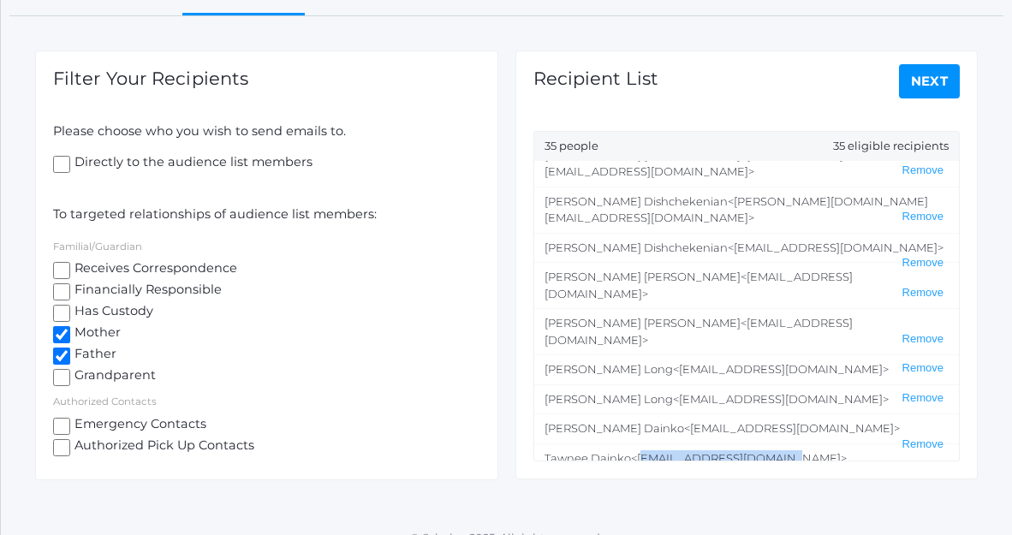
click at [640, 444] on li "Tawnee Dainko <tawneedainko@gmail.com> Remove" at bounding box center [747, 459] width 426 height 30
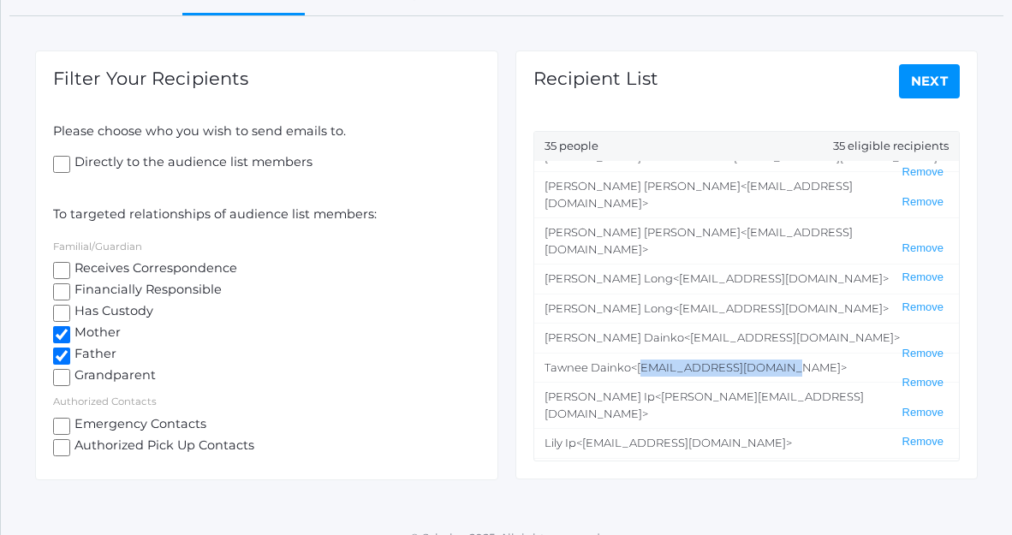
scroll to position [253, 0]
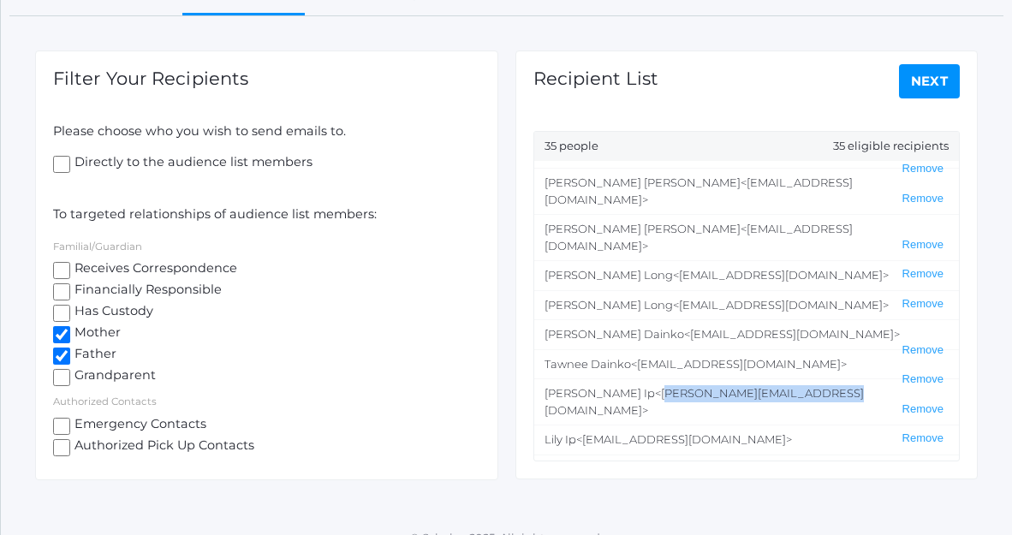
drag, startPoint x: 764, startPoint y: 280, endPoint x: 616, endPoint y: 284, distance: 148.2
click at [615, 386] on span "<tim@beaconhillclassical.org>" at bounding box center [704, 401] width 319 height 31
click at [757, 425] on li "Lily Ip <lilyrbao@gmail.com> Remove" at bounding box center [747, 440] width 426 height 30
drag, startPoint x: 766, startPoint y: 279, endPoint x: 612, endPoint y: 284, distance: 154.2
click at [612, 379] on li "Timothy Ip <tim@beaconhillclassical.org> Remove" at bounding box center [747, 402] width 426 height 46
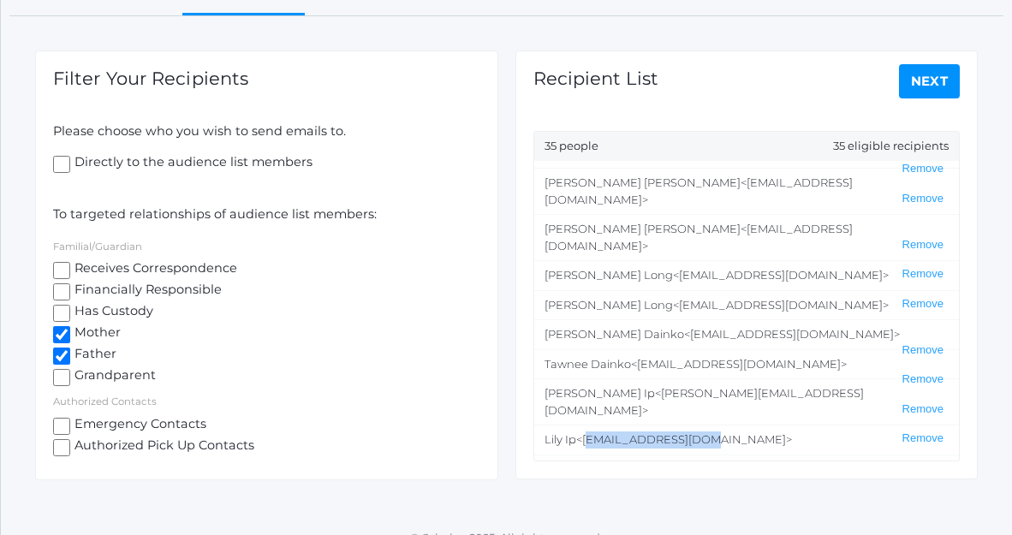
drag, startPoint x: 693, startPoint y: 308, endPoint x: 586, endPoint y: 313, distance: 107.2
click at [585, 433] on span "<lilyrbao@gmail.com>" at bounding box center [684, 440] width 216 height 14
drag, startPoint x: 763, startPoint y: 337, endPoint x: 637, endPoint y: 342, distance: 126.0
click at [640, 455] on li "Abraham Lopez <lopez3791@gmail.com> Remove" at bounding box center [747, 478] width 426 height 46
drag, startPoint x: 773, startPoint y: 367, endPoint x: 636, endPoint y: 373, distance: 137.2
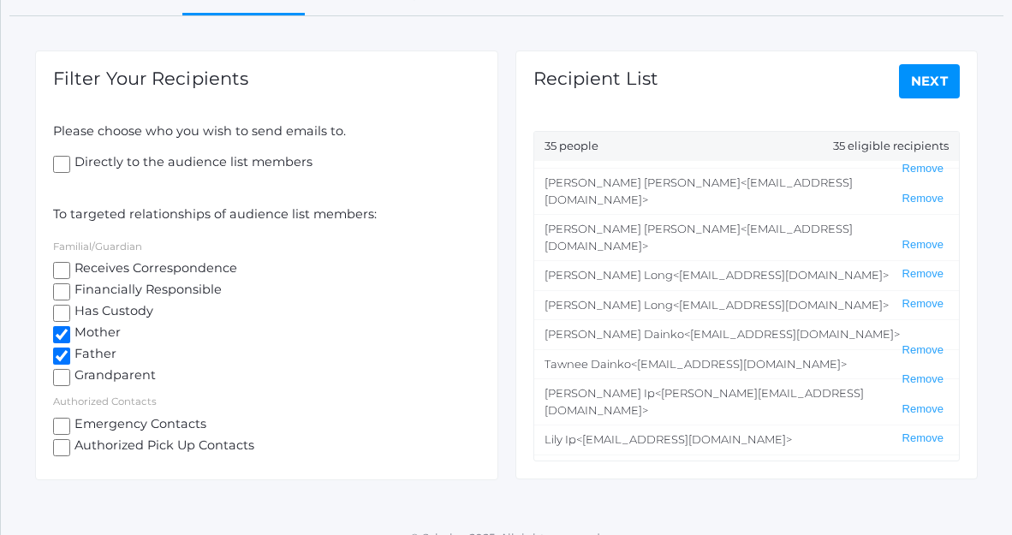
click at [635, 501] on li "Maria Mendez <Mendez7771@yahoo.com> Remove" at bounding box center [747, 524] width 426 height 46
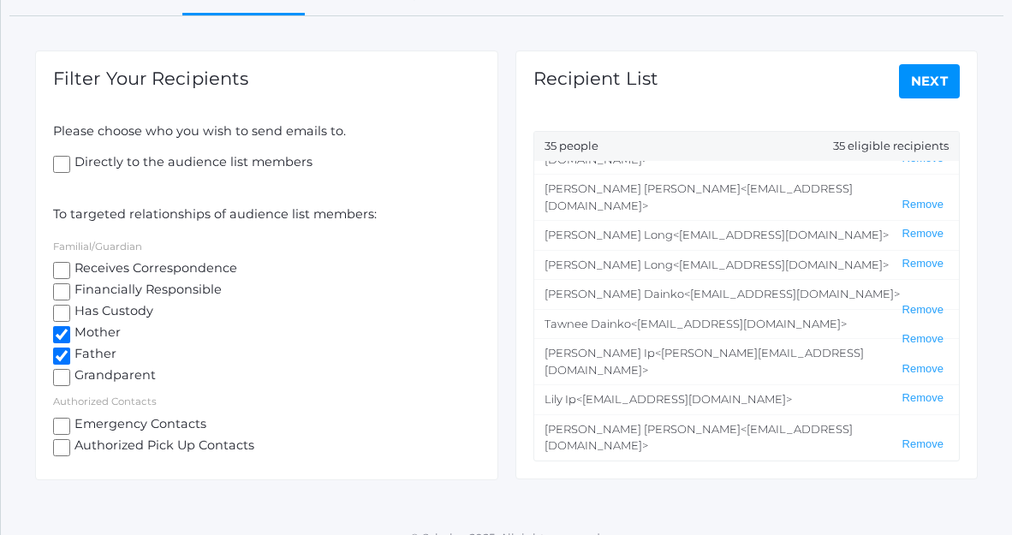
drag, startPoint x: 737, startPoint y: 355, endPoint x: 618, endPoint y: 359, distance: 119.1
click at [618, 515] on span "<olivia@fessparker.com>" at bounding box center [712, 530] width 335 height 31
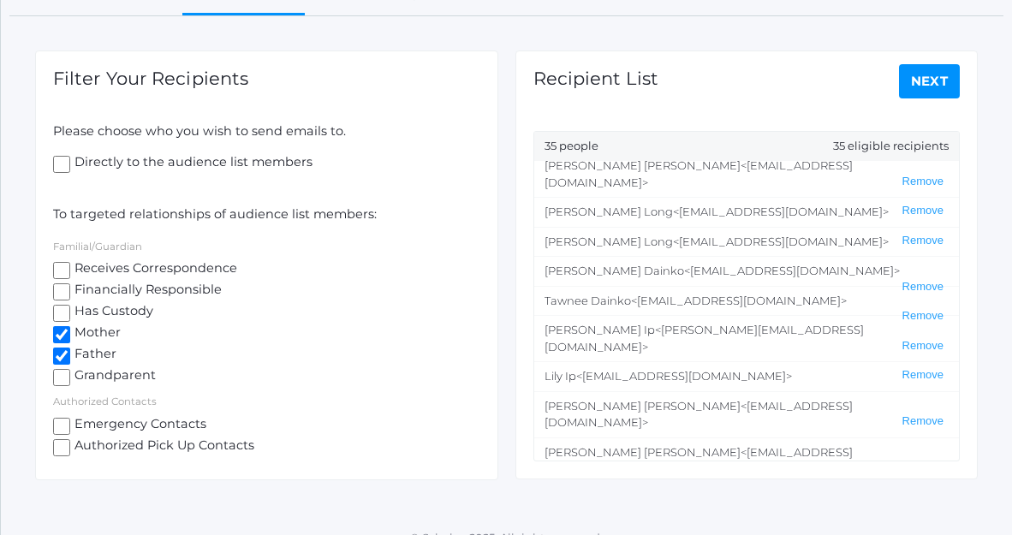
scroll to position [321, 0]
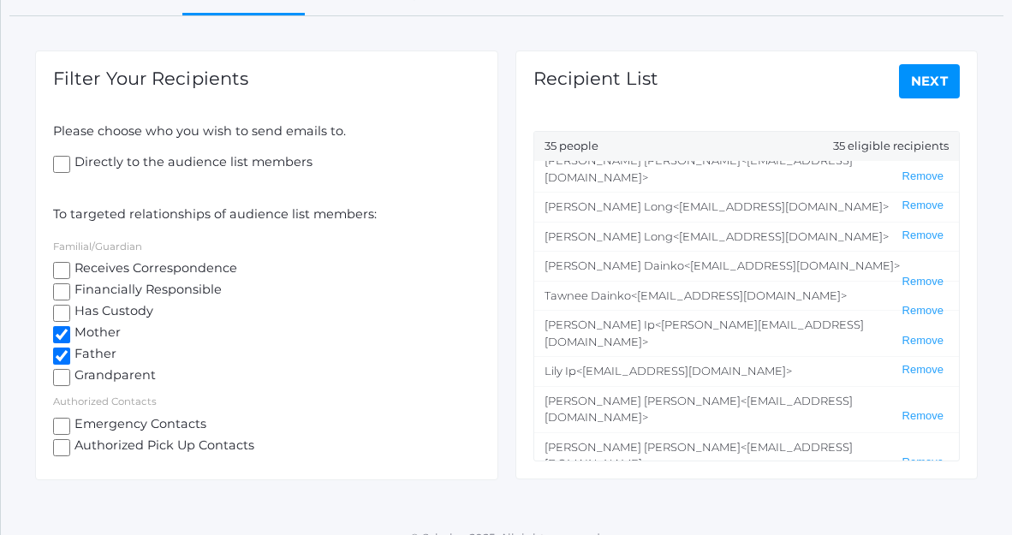
drag, startPoint x: 759, startPoint y: 359, endPoint x: 637, endPoint y: 360, distance: 121.6
click at [671, 533] on span "<swifty988@gmail.com>" at bounding box center [779, 540] width 216 height 14
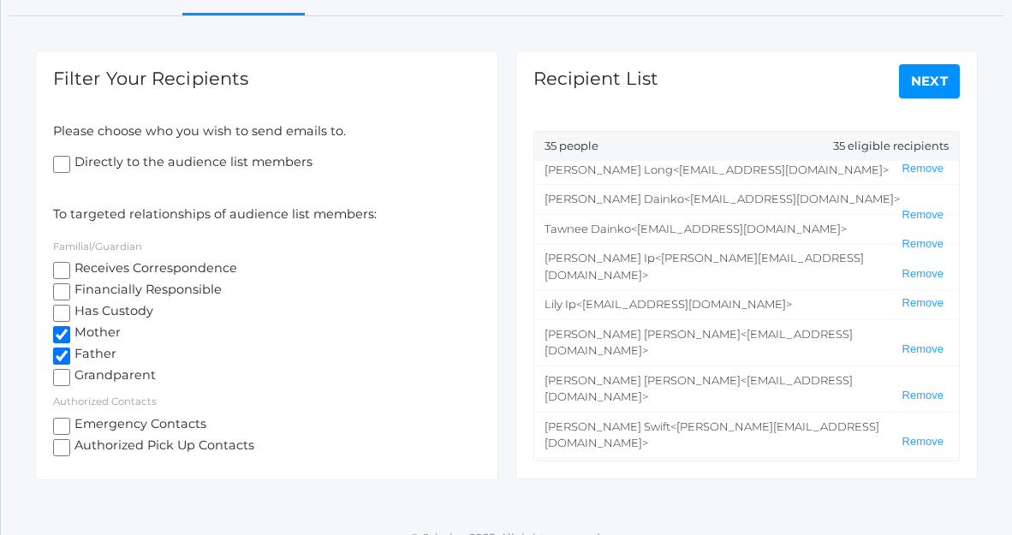
scroll to position [394, 0]
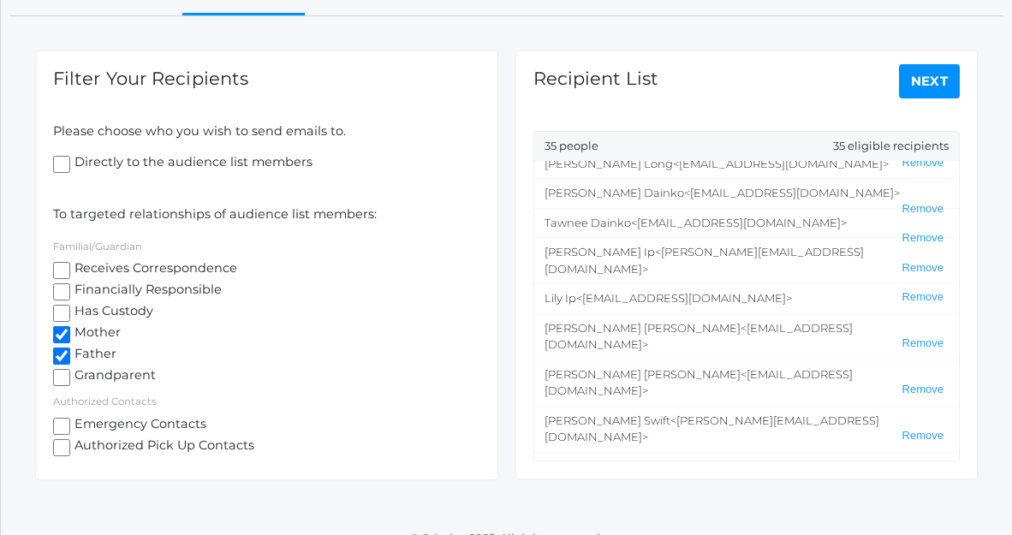
drag, startPoint x: 793, startPoint y: 313, endPoint x: 617, endPoint y: 317, distance: 176.5
click at [617, 489] on span "<madamelaurenbell@gmail.com>" at bounding box center [716, 496] width 216 height 14
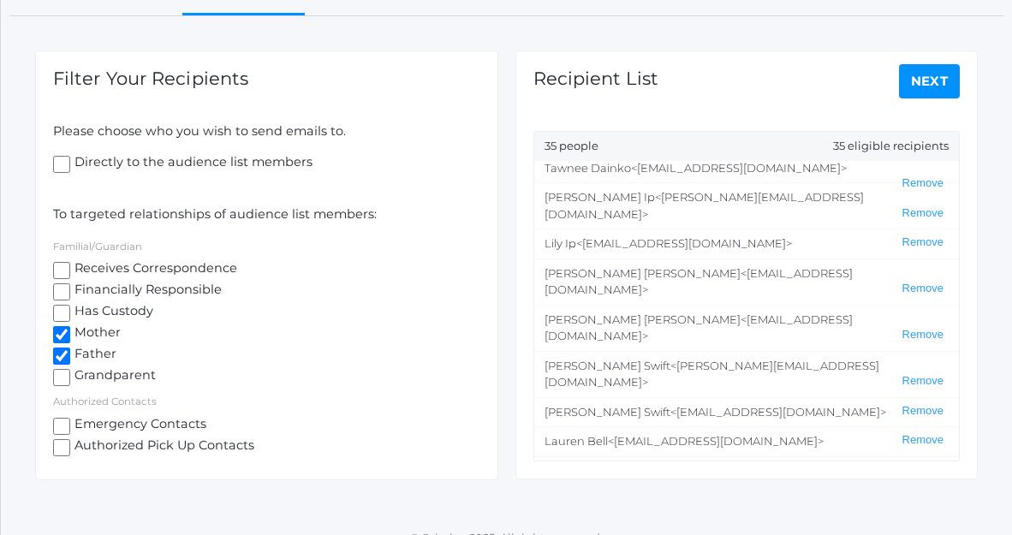
drag, startPoint x: 723, startPoint y: 289, endPoint x: 637, endPoint y: 296, distance: 85.9
click at [611, 464] on span "<justin@righthand.co>" at bounding box center [709, 479] width 329 height 31
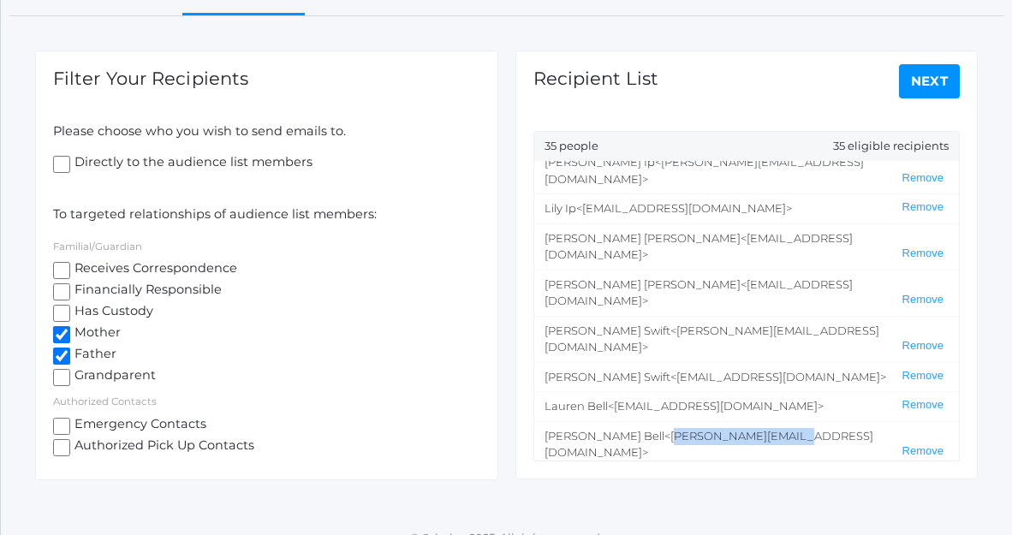
scroll to position [499, 0]
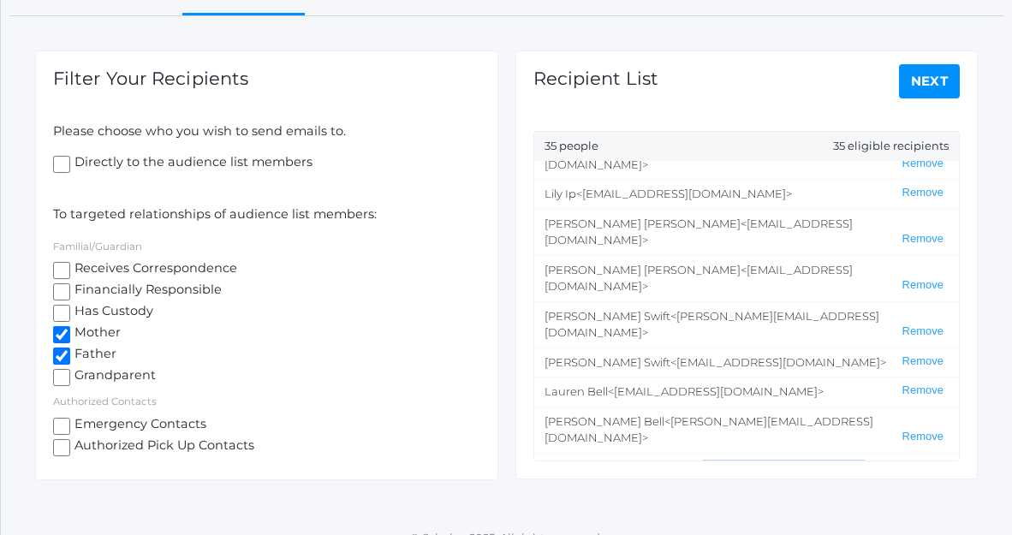
drag, startPoint x: 779, startPoint y: 272, endPoint x: 643, endPoint y: 275, distance: 135.4
click at [638, 453] on li "Carle Blasman <Carleblasman@gmail.com> Remove" at bounding box center [747, 468] width 426 height 30
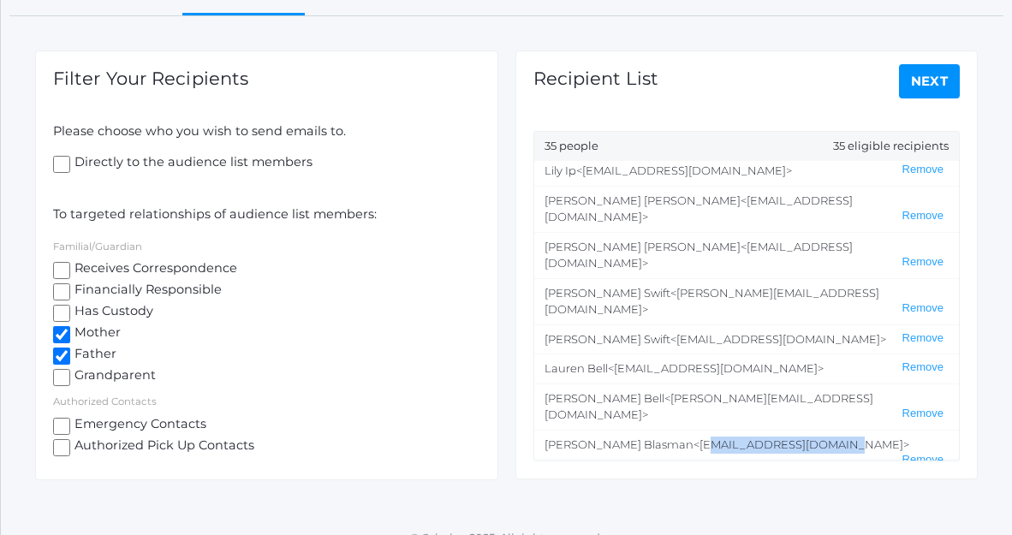
scroll to position [522, 0]
drag, startPoint x: 772, startPoint y: 275, endPoint x: 631, endPoint y: 278, distance: 140.5
click at [630, 466] on span "<Blasman.kurt@gmail.com>" at bounding box center [675, 481] width 261 height 31
drag, startPoint x: 755, startPoint y: 304, endPoint x: 638, endPoint y: 303, distance: 116.5
click at [638, 512] on span "<katonc@hotmail.com>" at bounding box center [738, 519] width 216 height 14
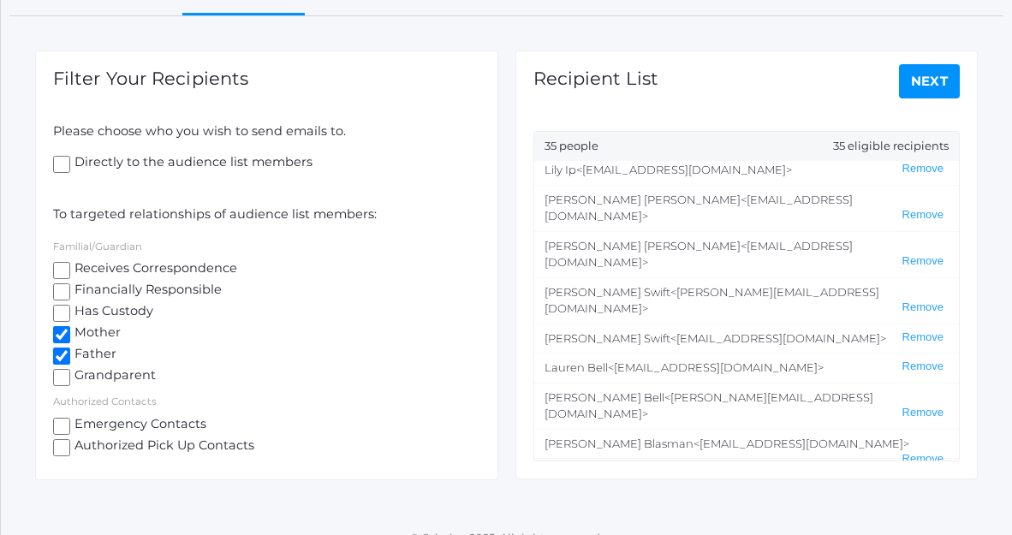
drag, startPoint x: 770, startPoint y: 336, endPoint x: 626, endPoint y: 331, distance: 144.0
drag, startPoint x: 795, startPoint y: 364, endPoint x: 642, endPoint y: 367, distance: 152.5
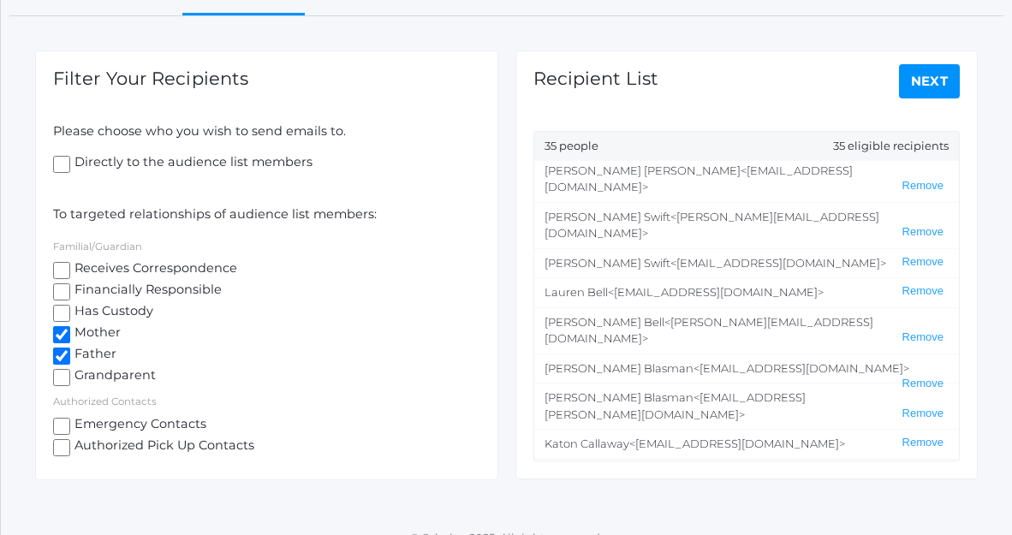
drag, startPoint x: 828, startPoint y: 316, endPoint x: 656, endPoint y: 317, distance: 172.2
drag, startPoint x: 810, startPoint y: 345, endPoint x: 654, endPoint y: 345, distance: 155.9
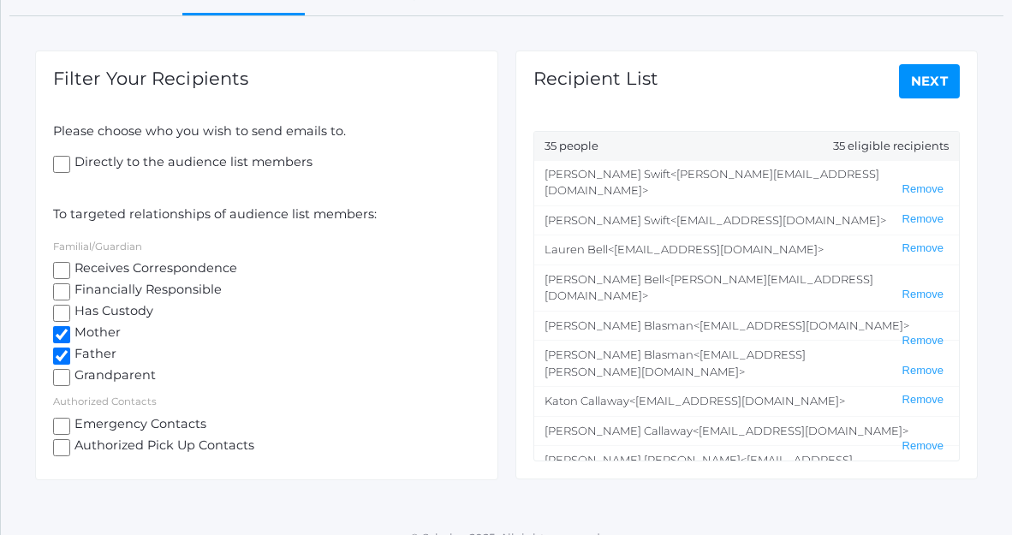
scroll to position [654, 0]
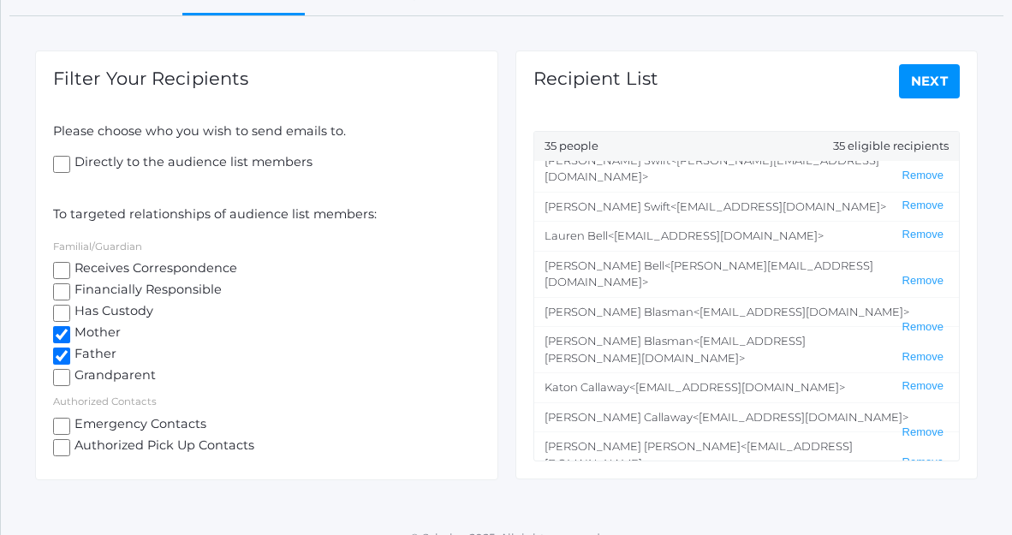
drag, startPoint x: 771, startPoint y: 319, endPoint x: 630, endPoint y: 322, distance: 141.4
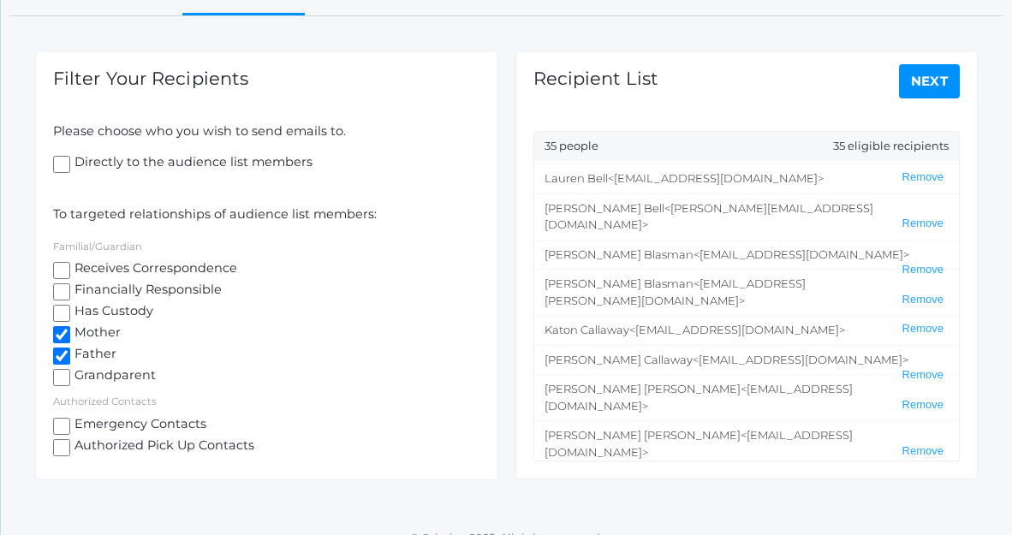
scroll to position [714, 0]
drag, startPoint x: 774, startPoint y: 290, endPoint x: 646, endPoint y: 290, distance: 128.5
drag, startPoint x: 761, startPoint y: 320, endPoint x: 713, endPoint y: 319, distance: 48.9
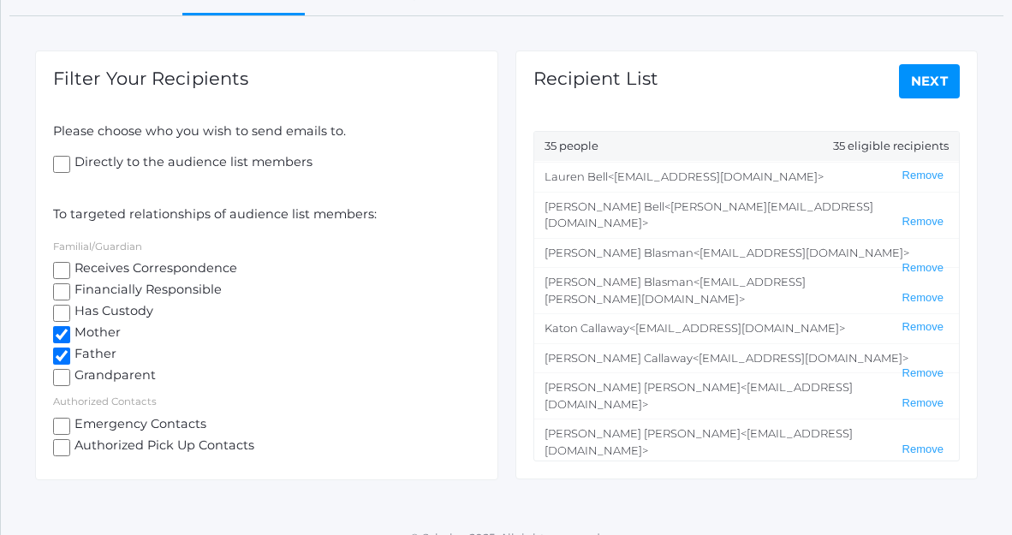
drag, startPoint x: 756, startPoint y: 321, endPoint x: 618, endPoint y: 324, distance: 138.8
drag, startPoint x: 808, startPoint y: 348, endPoint x: 652, endPoint y: 349, distance: 155.9
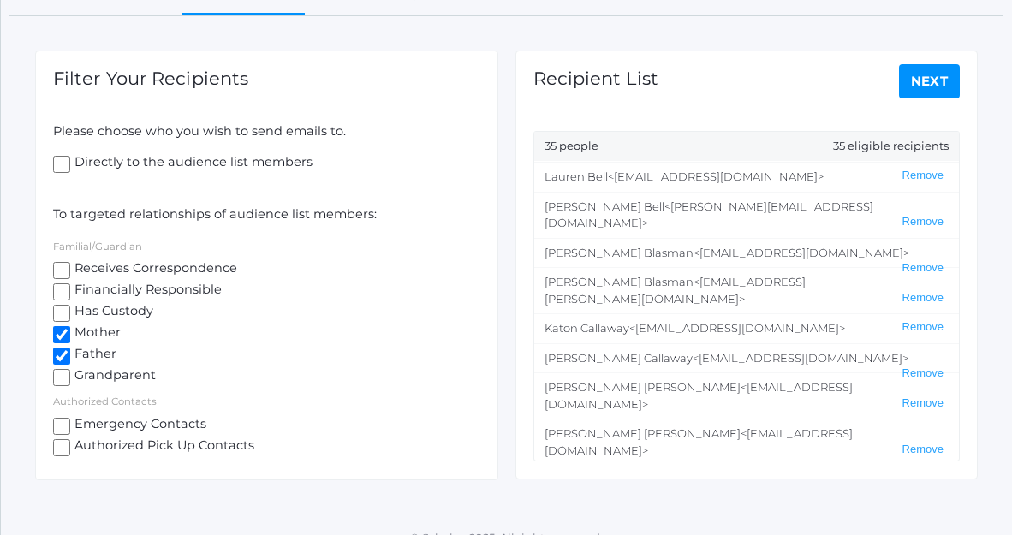
drag, startPoint x: 782, startPoint y: 379, endPoint x: 640, endPoint y: 381, distance: 142.2
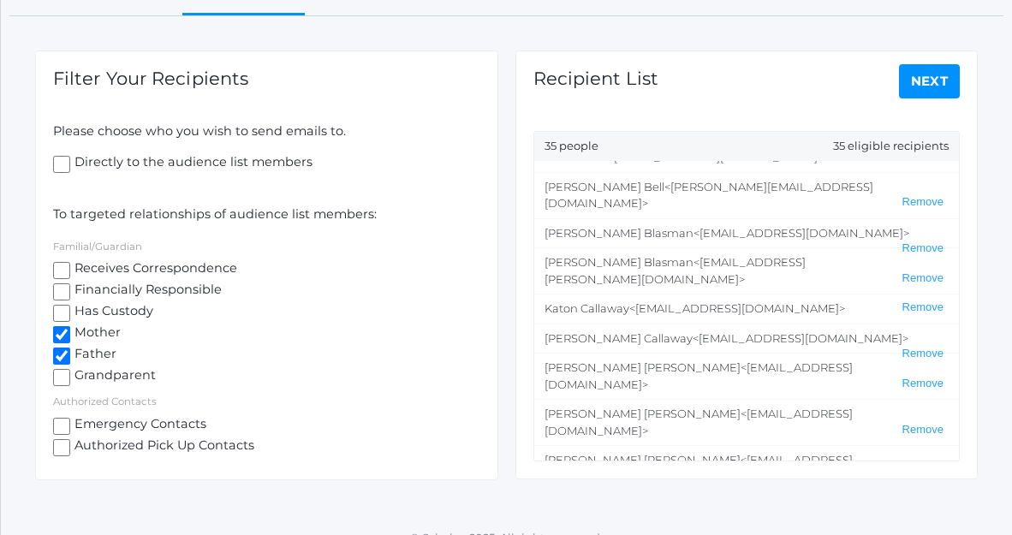
drag, startPoint x: 741, startPoint y: 388, endPoint x: 624, endPoint y: 390, distance: 117.4
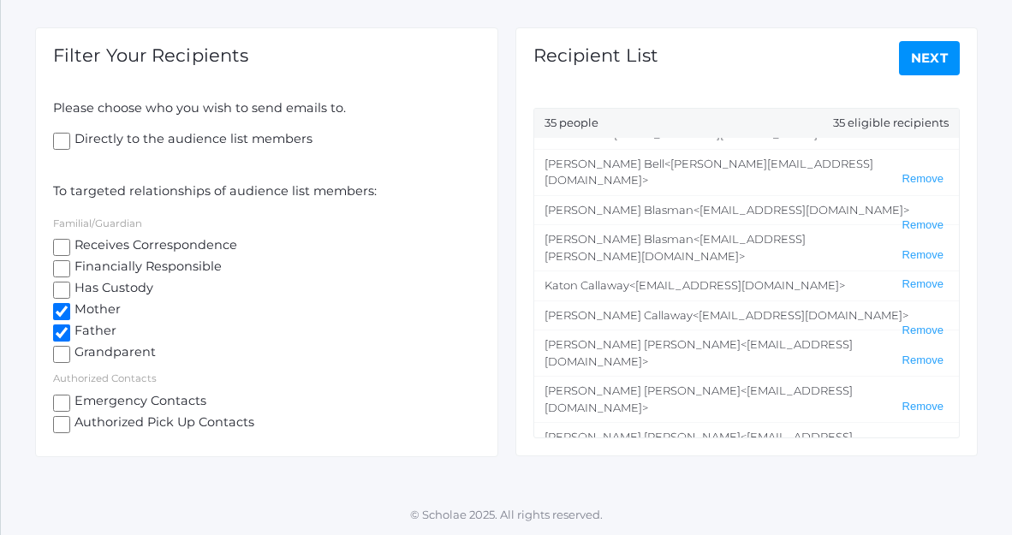
drag, startPoint x: 739, startPoint y: 396, endPoint x: 616, endPoint y: 402, distance: 123.5
drag, startPoint x: 779, startPoint y: 425, endPoint x: 664, endPoint y: 428, distance: 114.8
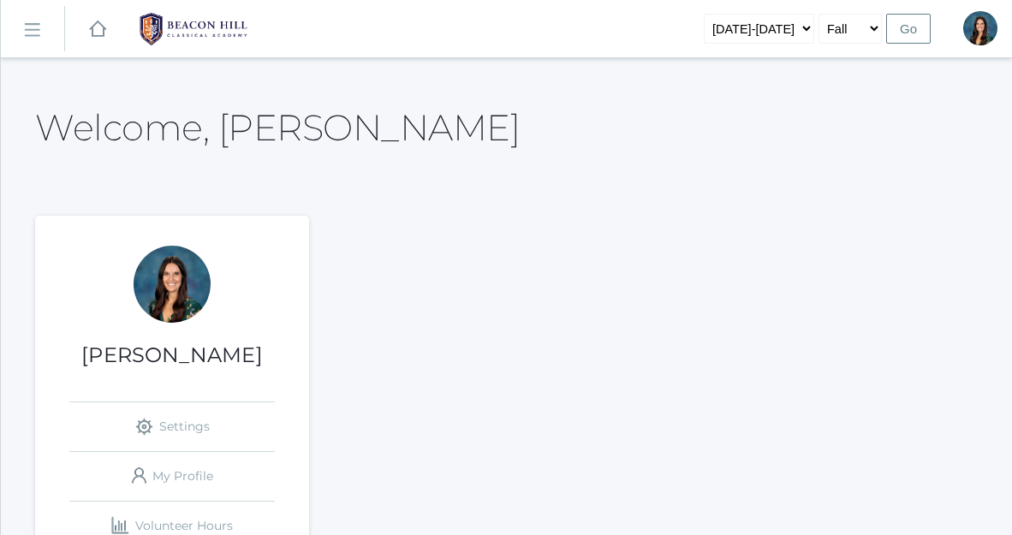
click at [25, 35] on rect at bounding box center [31, 30] width 27 height 27
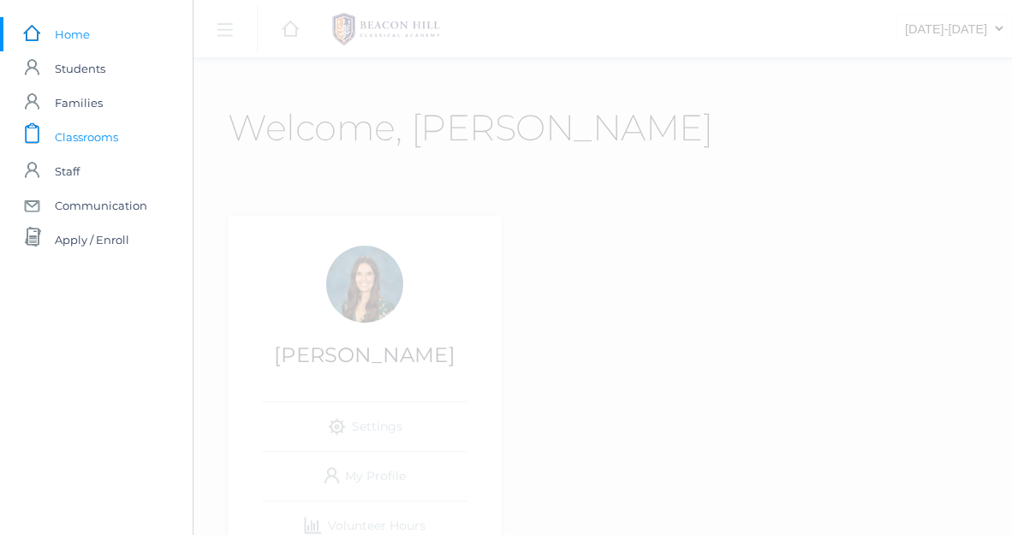
click at [75, 137] on span "Classrooms" at bounding box center [86, 137] width 63 height 34
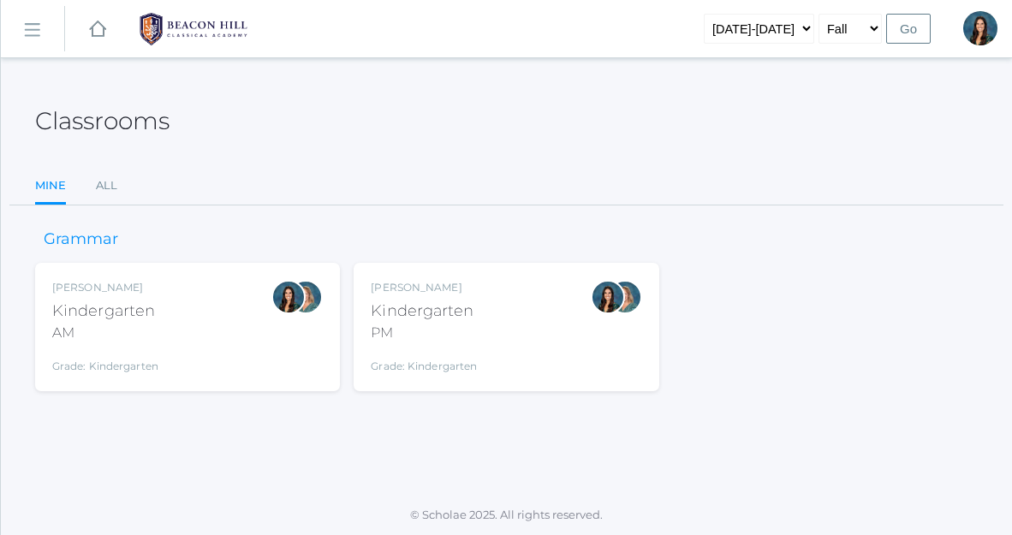
click at [473, 305] on div "Kindergarten" at bounding box center [424, 311] width 106 height 23
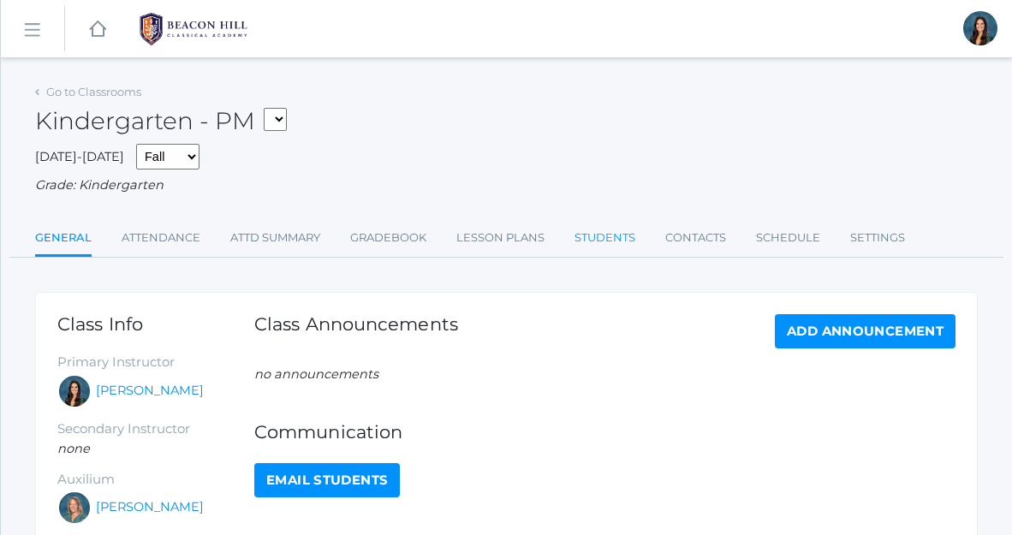
click at [609, 240] on link "Students" at bounding box center [605, 238] width 61 height 34
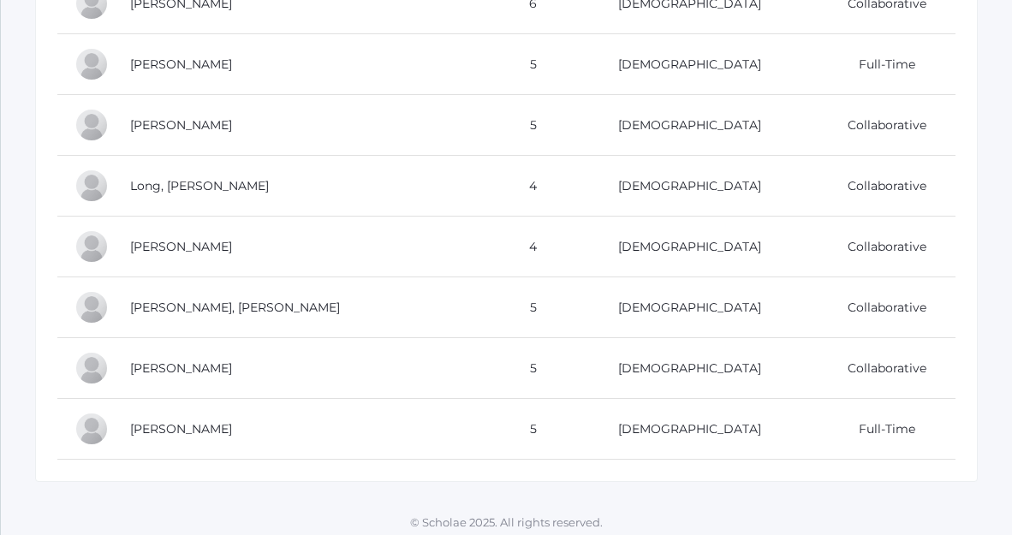
scroll to position [946, 0]
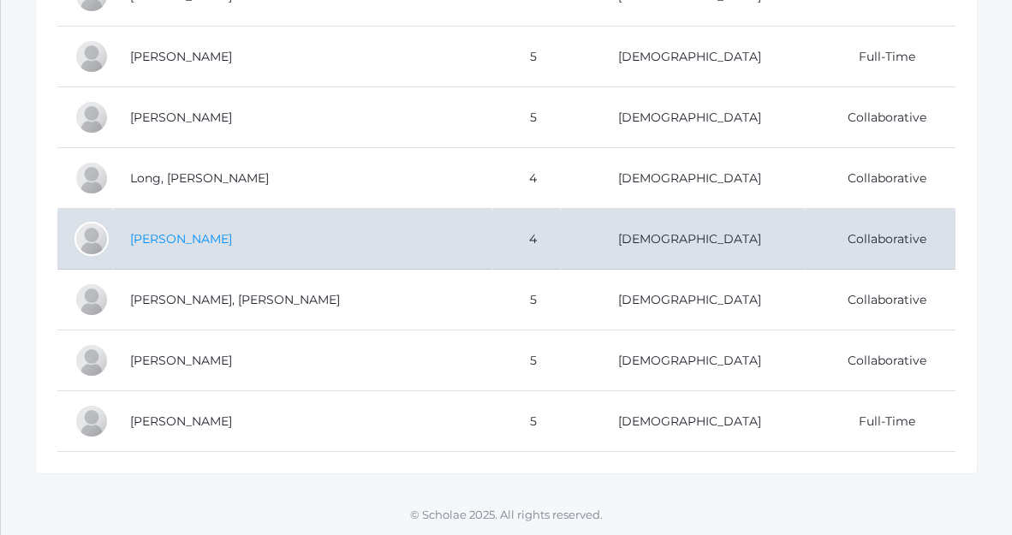
click at [180, 241] on link "Lopez, Levi" at bounding box center [181, 238] width 102 height 15
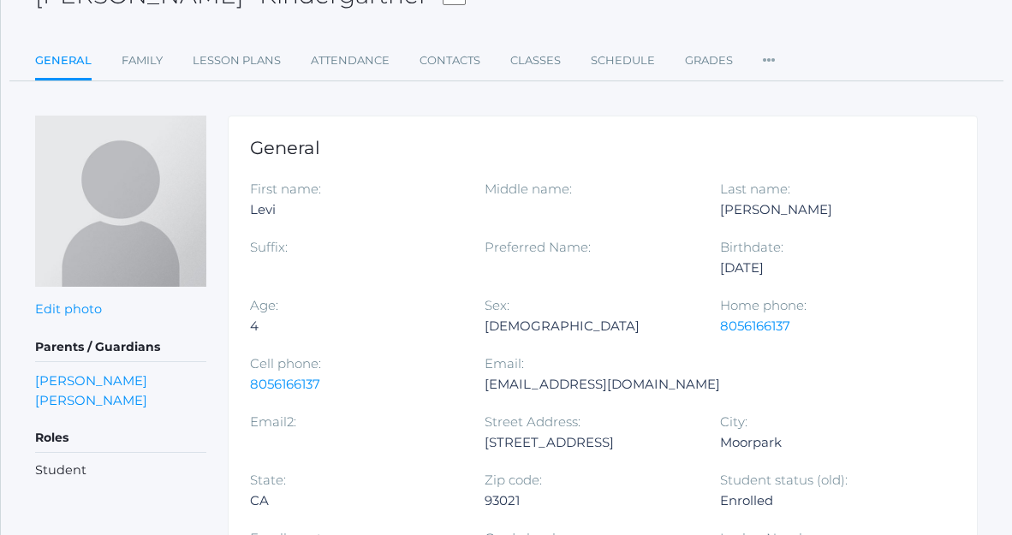
scroll to position [124, 0]
click at [113, 404] on link "[PERSON_NAME]" at bounding box center [91, 402] width 112 height 20
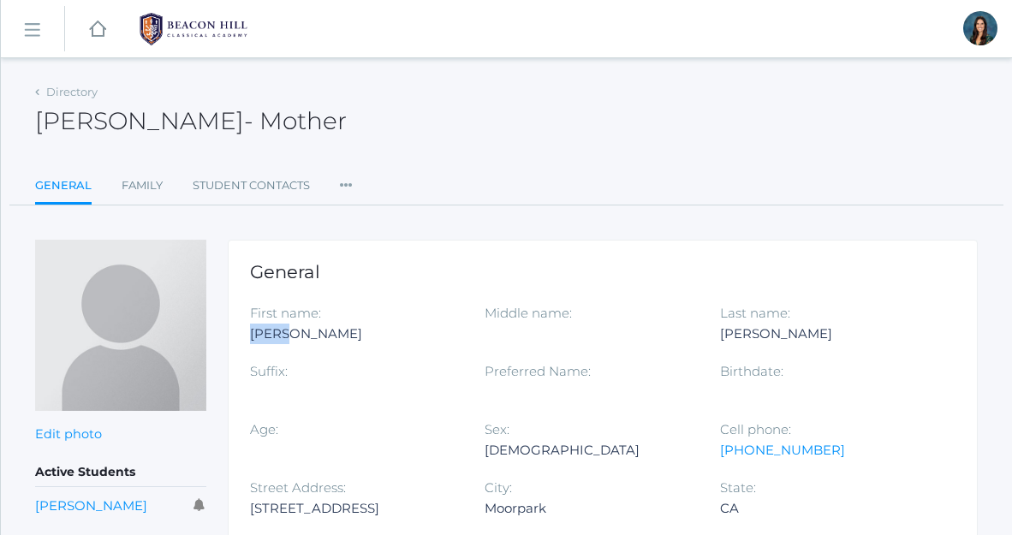
drag, startPoint x: 250, startPoint y: 332, endPoint x: 287, endPoint y: 332, distance: 36.8
click at [287, 332] on div "[PERSON_NAME]" at bounding box center [354, 334] width 209 height 21
copy div "[PERSON_NAME]"
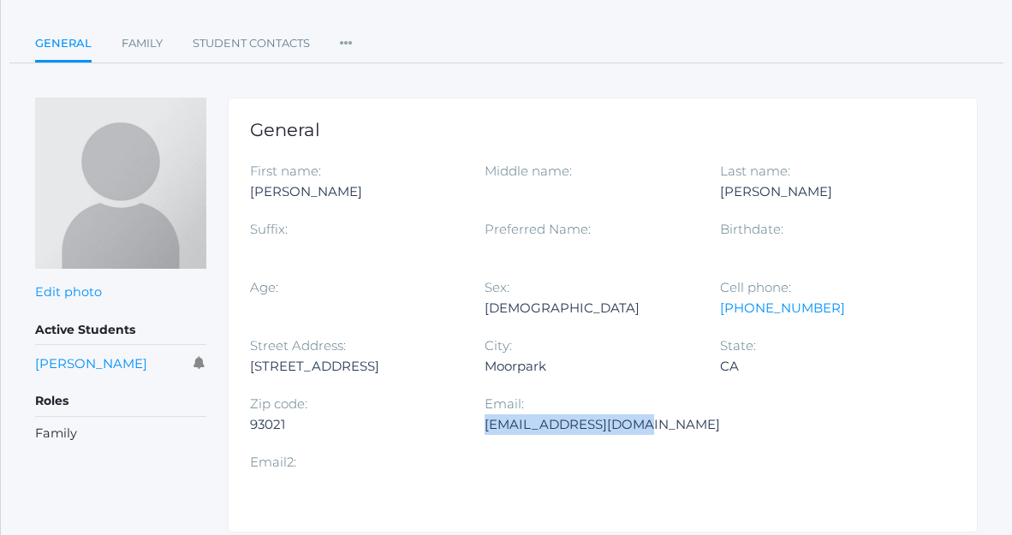
drag, startPoint x: 486, startPoint y: 427, endPoint x: 649, endPoint y: 432, distance: 163.7
click at [649, 432] on div "[EMAIL_ADDRESS][DOMAIN_NAME]" at bounding box center [603, 425] width 236 height 21
copy div "[EMAIL_ADDRESS][DOMAIN_NAME]"
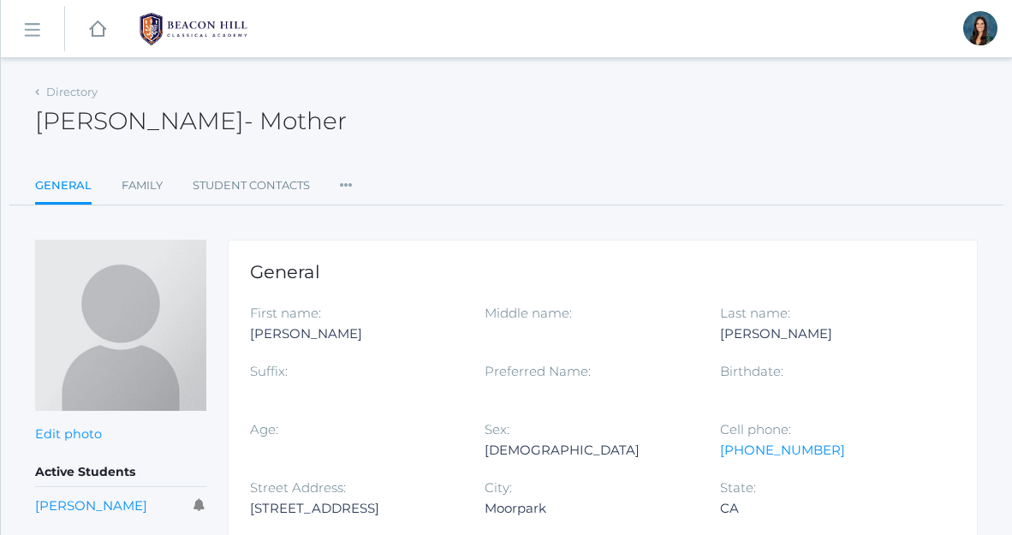
click at [26, 32] on rect at bounding box center [31, 30] width 27 height 27
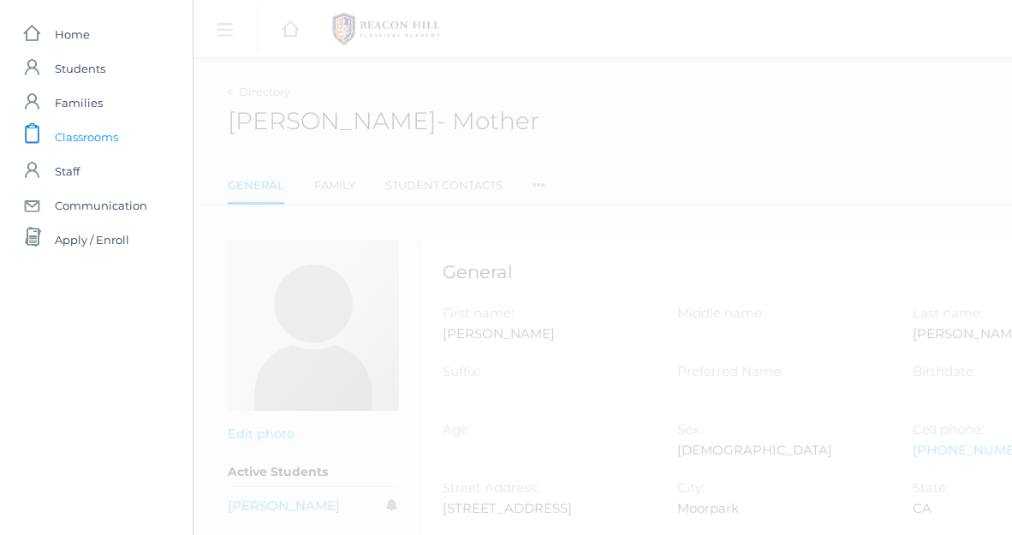
click at [112, 144] on span "Classrooms" at bounding box center [86, 137] width 63 height 34
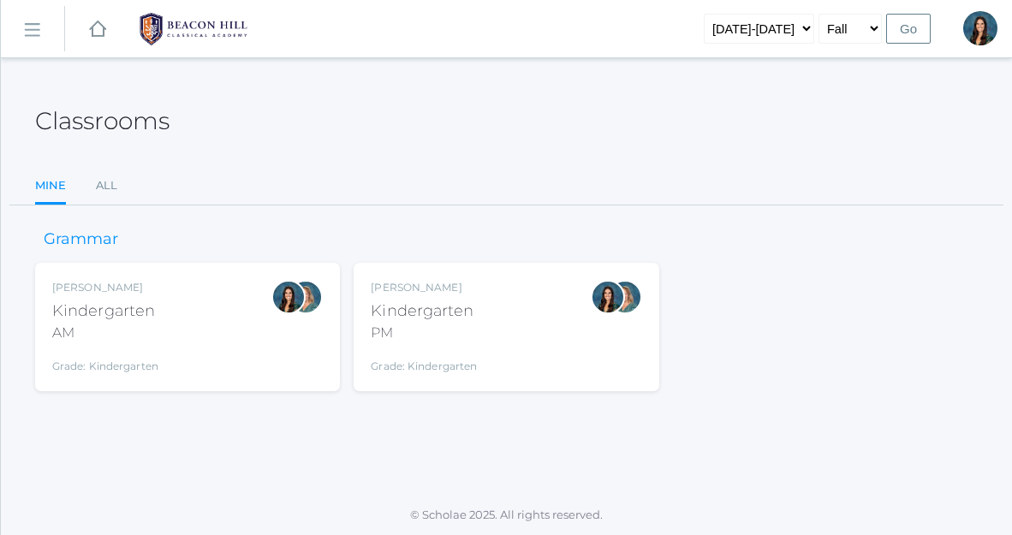
click at [170, 343] on div "[PERSON_NAME] Kindergarten AM Grade: Kindergarten *KIND" at bounding box center [187, 327] width 271 height 94
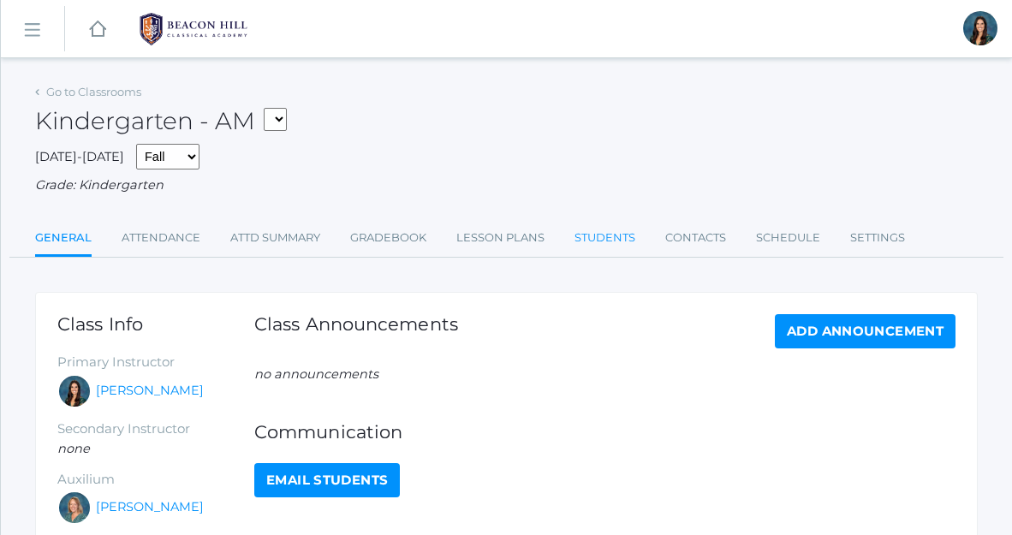
click at [608, 244] on link "Students" at bounding box center [605, 238] width 61 height 34
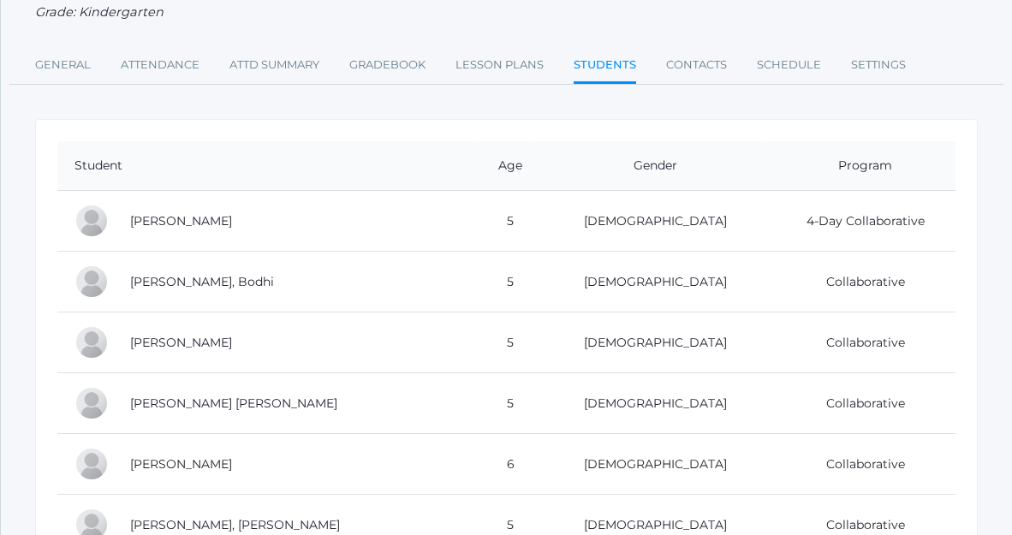
scroll to position [174, 0]
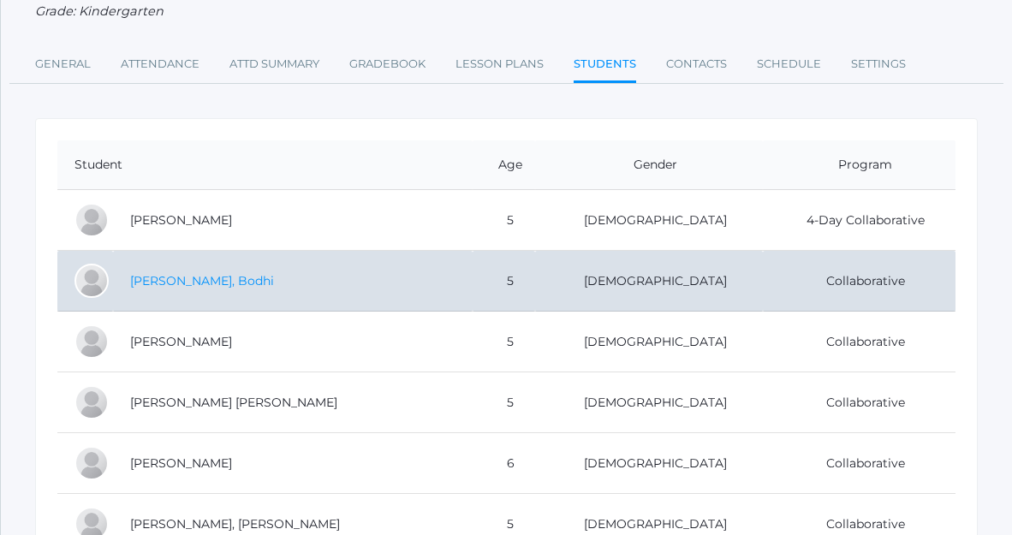
click at [188, 281] on link "[PERSON_NAME], Bodhi" at bounding box center [202, 280] width 144 height 15
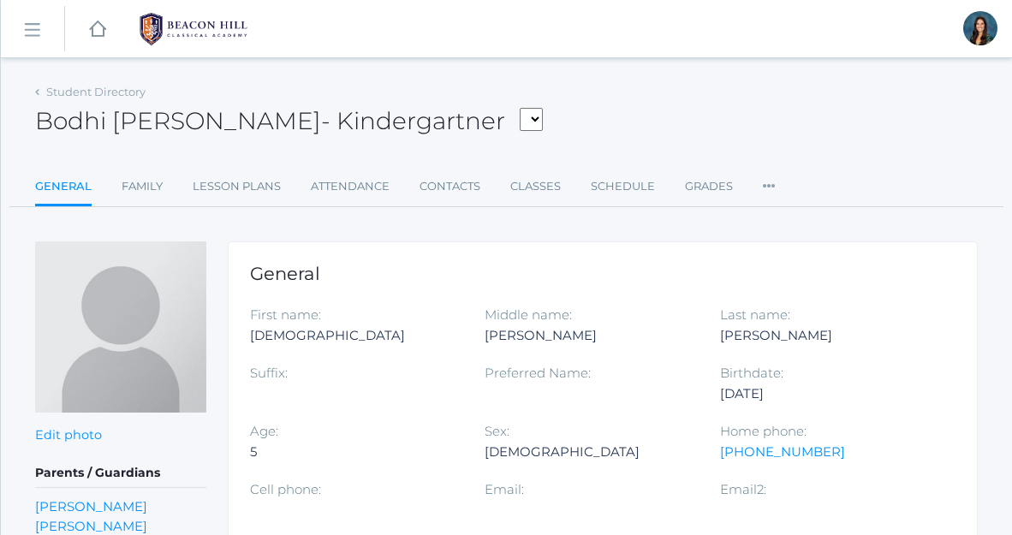
scroll to position [191, 0]
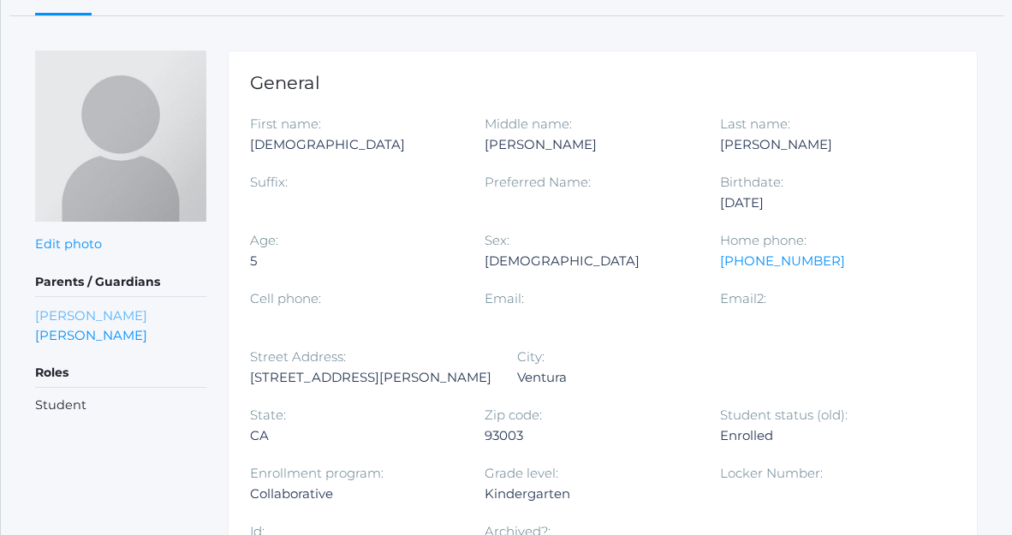
click at [95, 318] on link "[PERSON_NAME]" at bounding box center [91, 316] width 112 height 20
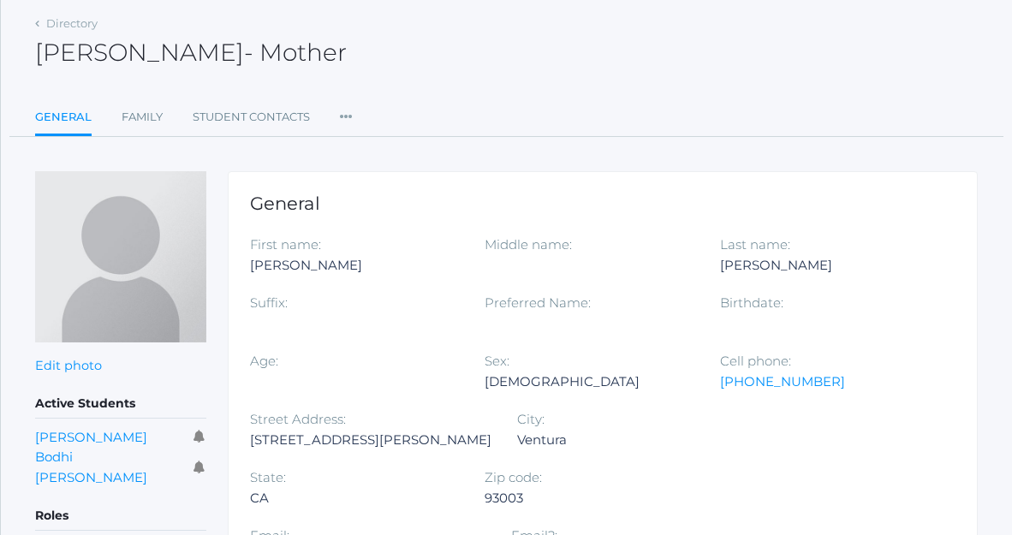
scroll to position [120, 0]
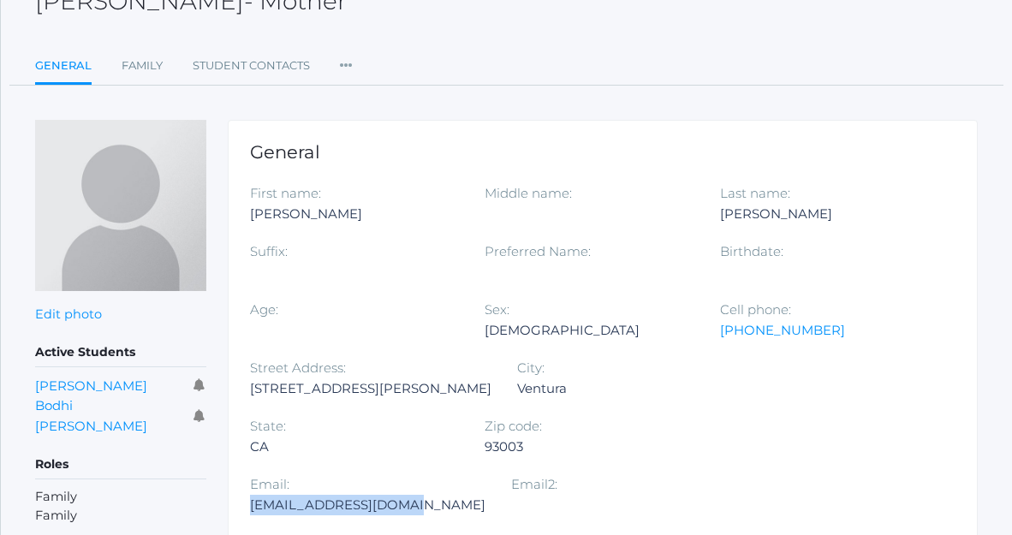
drag, startPoint x: 487, startPoint y: 447, endPoint x: 643, endPoint y: 451, distance: 156.8
click at [486, 495] on div "[EMAIL_ADDRESS][DOMAIN_NAME]" at bounding box center [368, 505] width 236 height 21
copy div "[EMAIL_ADDRESS][DOMAIN_NAME]"
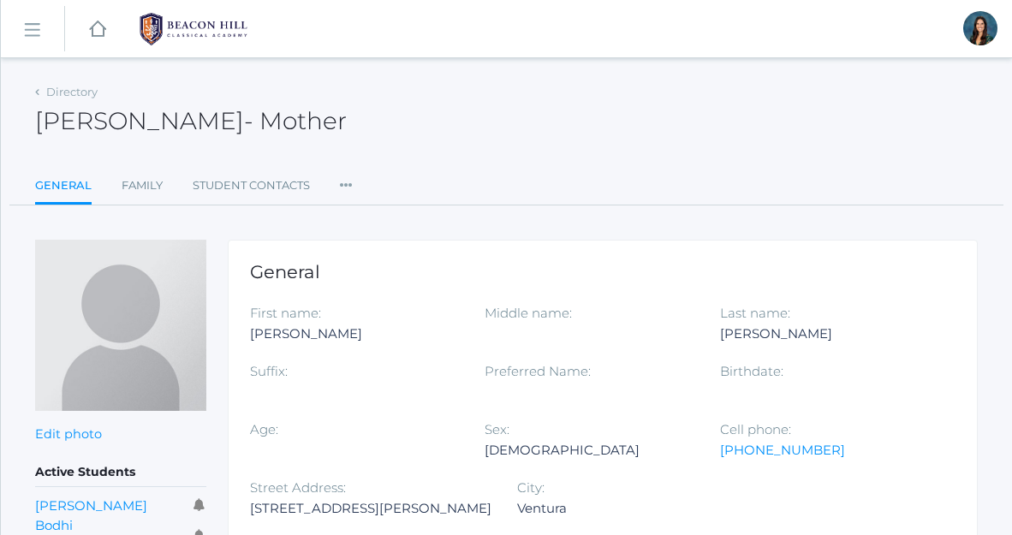
scroll to position [191, 0]
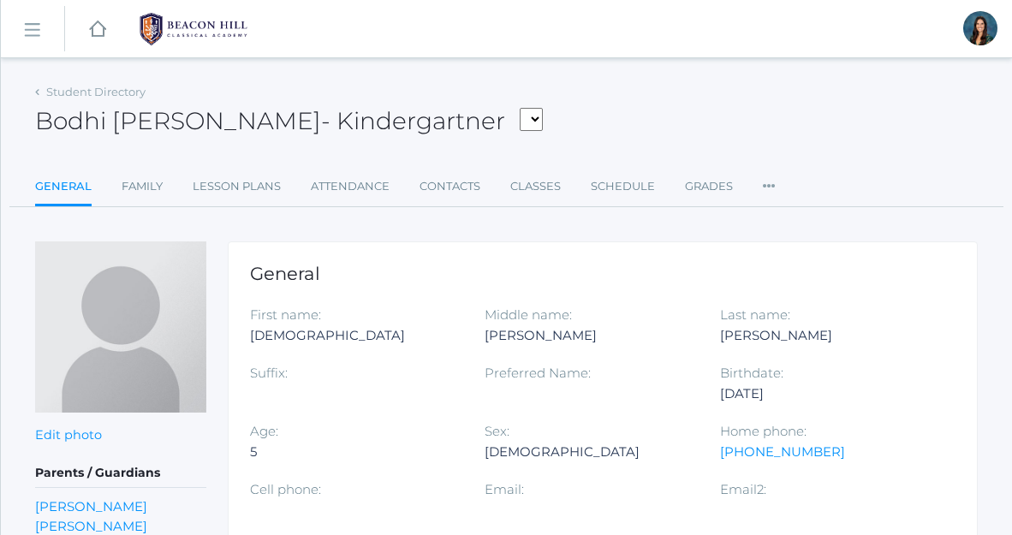
click at [511, 116] on form "[PERSON_NAME], [PERSON_NAME], [PERSON_NAME], [PERSON_NAME], [PERSON_NAME], [PER…" at bounding box center [527, 121] width 32 height 27
click at [520, 122] on select "[PERSON_NAME], [PERSON_NAME], [PERSON_NAME], [PERSON_NAME], [PERSON_NAME], [PER…" at bounding box center [531, 119] width 23 height 23
select select "4233"
click at [520, 108] on select "[PERSON_NAME], [PERSON_NAME], [PERSON_NAME], [PERSON_NAME], [PERSON_NAME], [PER…" at bounding box center [531, 119] width 23 height 23
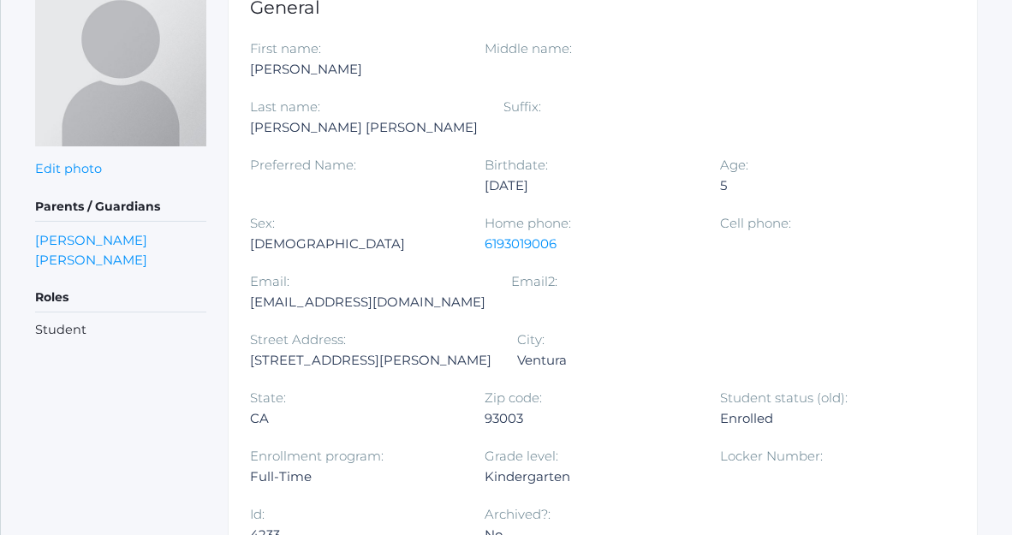
scroll to position [280, 0]
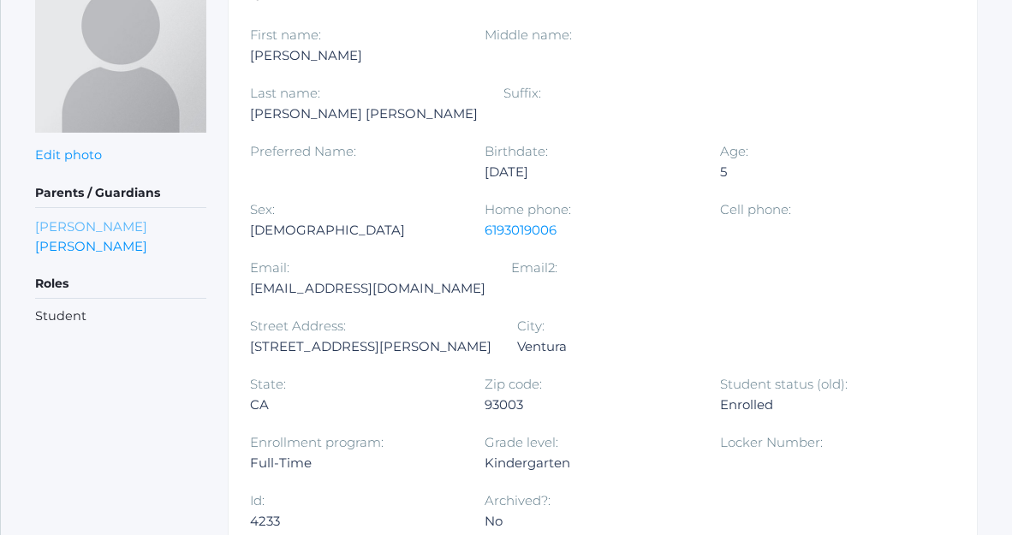
click at [146, 227] on link "[PERSON_NAME]" at bounding box center [91, 227] width 112 height 20
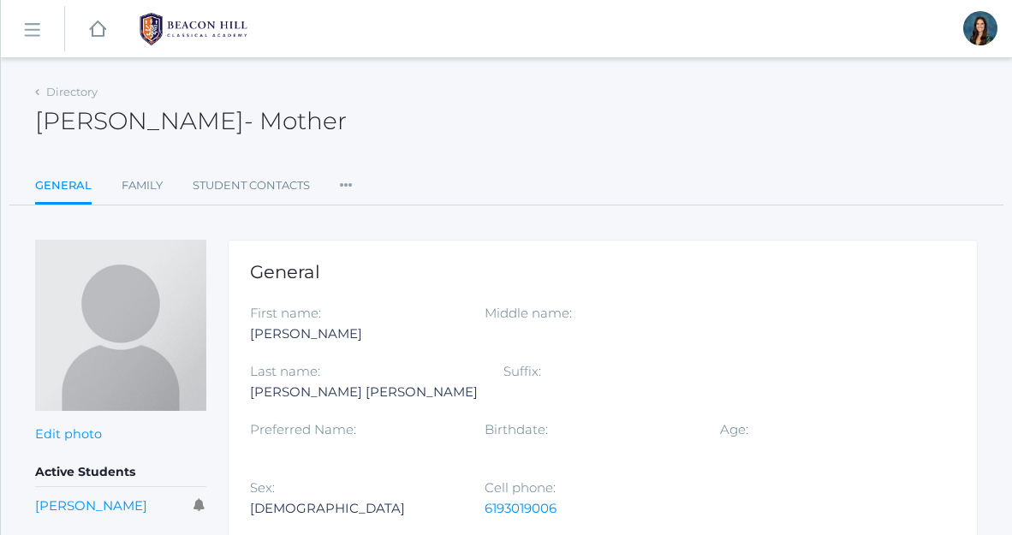
scroll to position [142, 0]
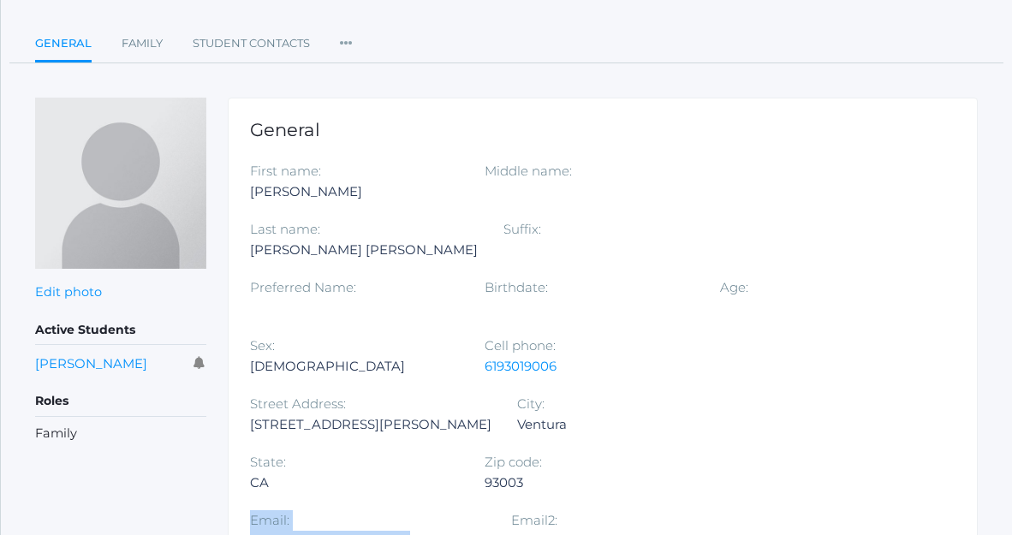
drag, startPoint x: 637, startPoint y: 428, endPoint x: 479, endPoint y: 427, distance: 158.5
click at [478, 427] on div "First name: [PERSON_NAME] Middle name: Last name: [PERSON_NAME] [PERSON_NAME] S…" at bounding box center [603, 365] width 706 height 408
click at [486, 531] on div "[EMAIL_ADDRESS][DOMAIN_NAME]" at bounding box center [368, 541] width 236 height 21
drag, startPoint x: 634, startPoint y: 427, endPoint x: 487, endPoint y: 429, distance: 146.5
click at [486, 531] on div "[EMAIL_ADDRESS][DOMAIN_NAME]" at bounding box center [368, 541] width 236 height 21
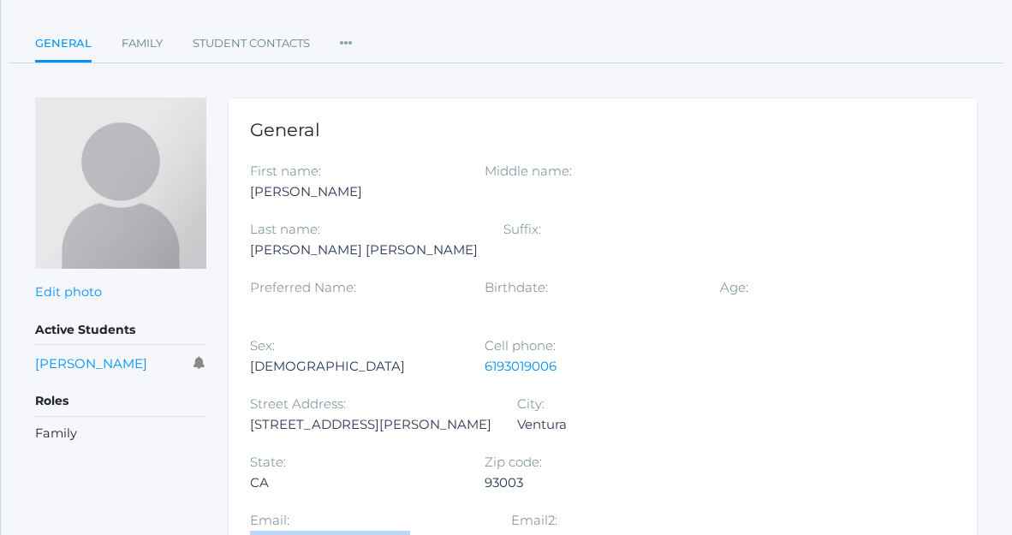
copy div "[EMAIL_ADDRESS][DOMAIN_NAME]"
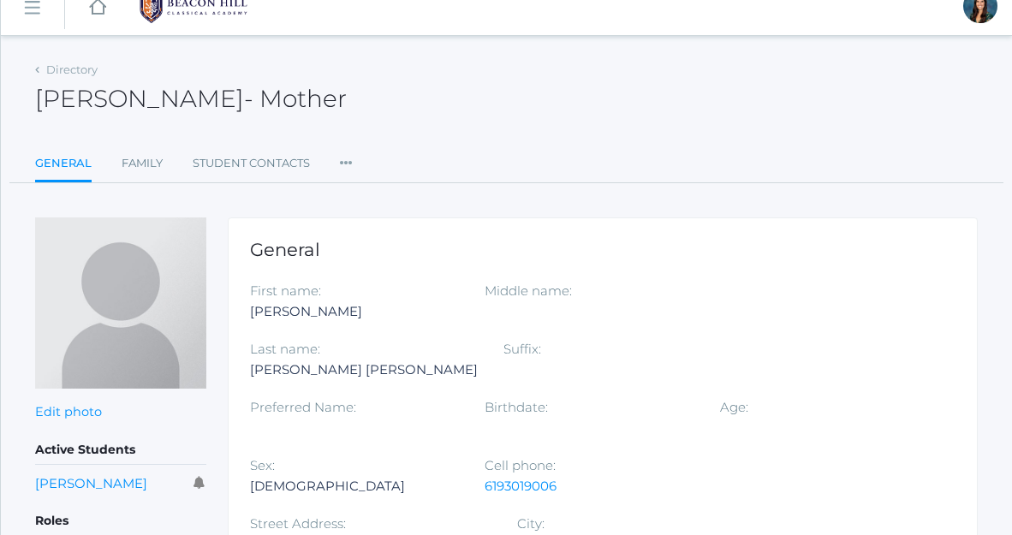
scroll to position [0, 0]
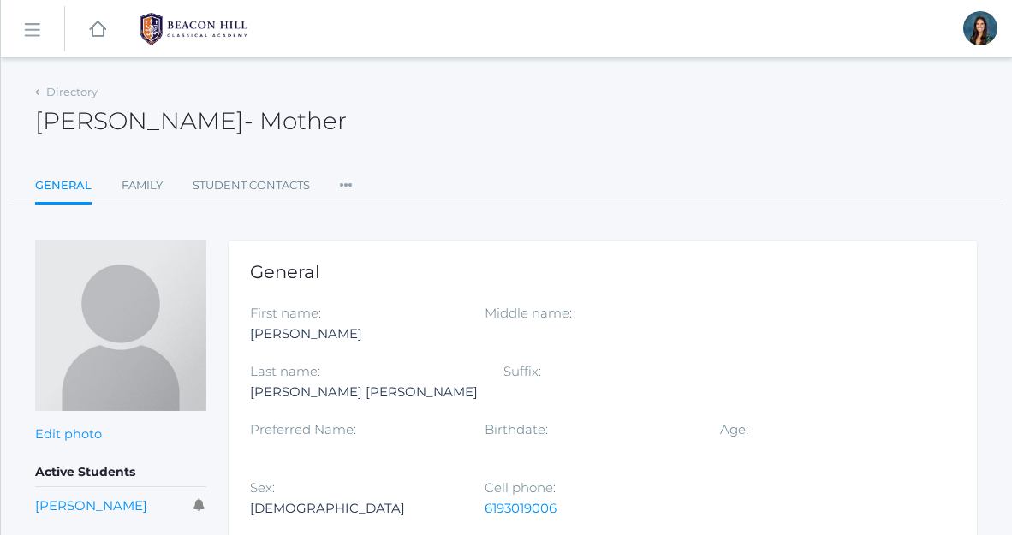
drag, startPoint x: 117, startPoint y: 126, endPoint x: 29, endPoint y: 125, distance: 88.2
click at [27, 126] on div "Directory [PERSON_NAME] - [PERSON_NAME] [PERSON_NAME] [PERSON_NAME] Mother Gene…" at bounding box center [507, 407] width 1012 height 654
copy h2 "[PERSON_NAME]"
